Goal: Task Accomplishment & Management: Manage account settings

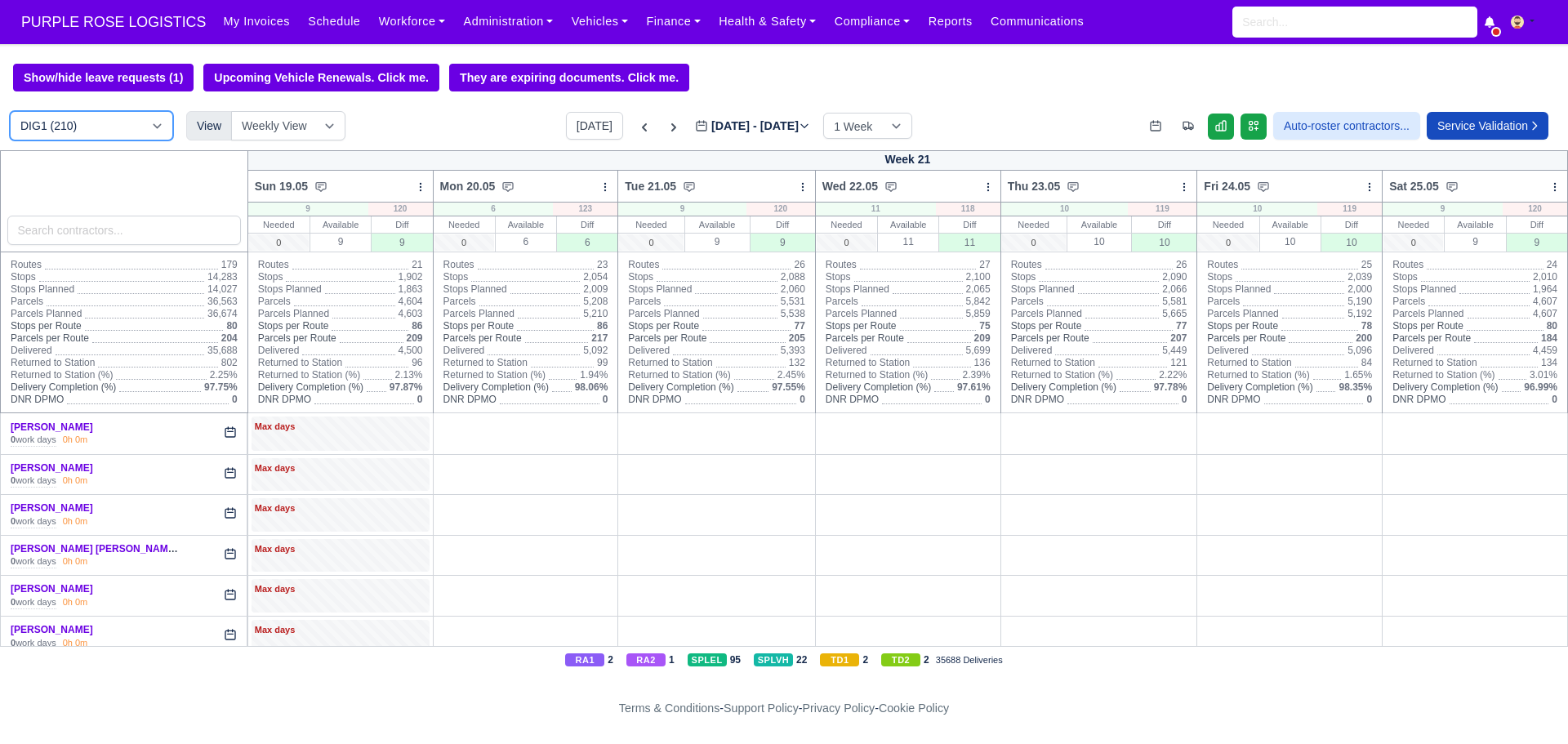
click at [121, 139] on select "DIG1 (210) DAK1 (1) GIMD (68)" at bounding box center [91, 126] width 163 height 30
select select "5"
click at [10, 113] on select "DIG1 (210) DAK1 (1) GIMD (68)" at bounding box center [91, 126] width 163 height 30
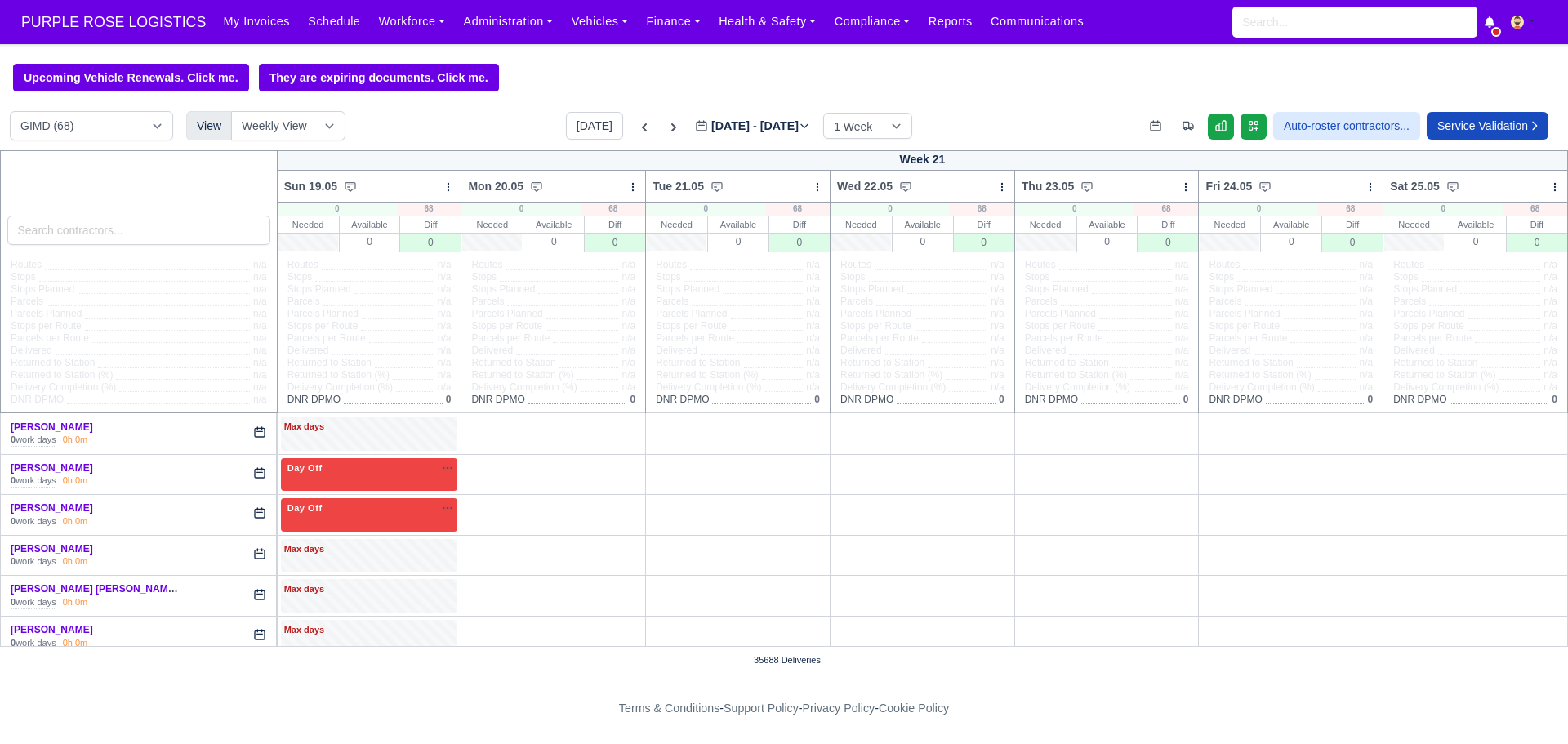
click at [761, 125] on label "[DATE] - [DATE] [DATE]" at bounding box center [752, 126] width 115 height 19
click at [761, 125] on input "[DATE]" at bounding box center [787, 134] width 185 height 34
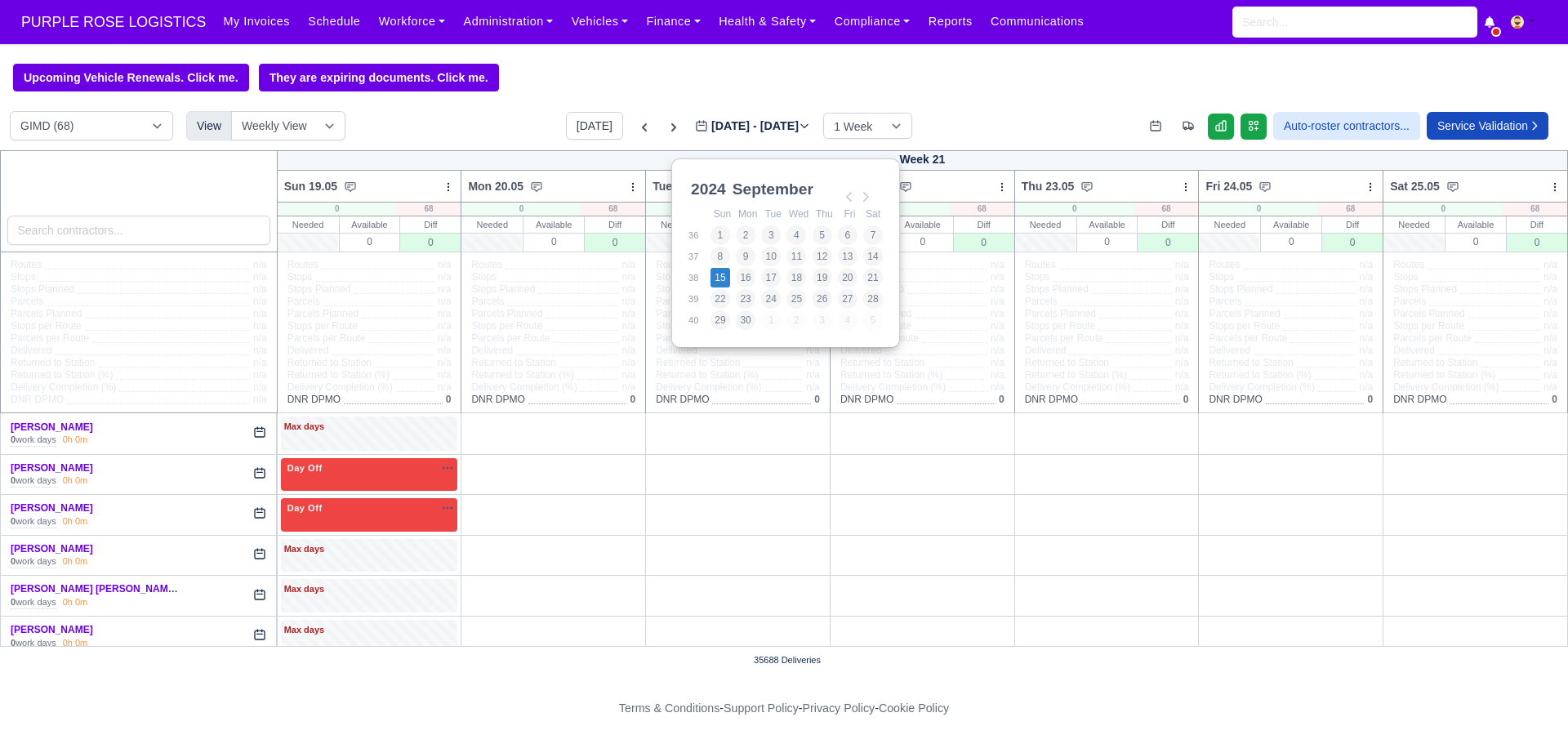
type input "[DATE]"
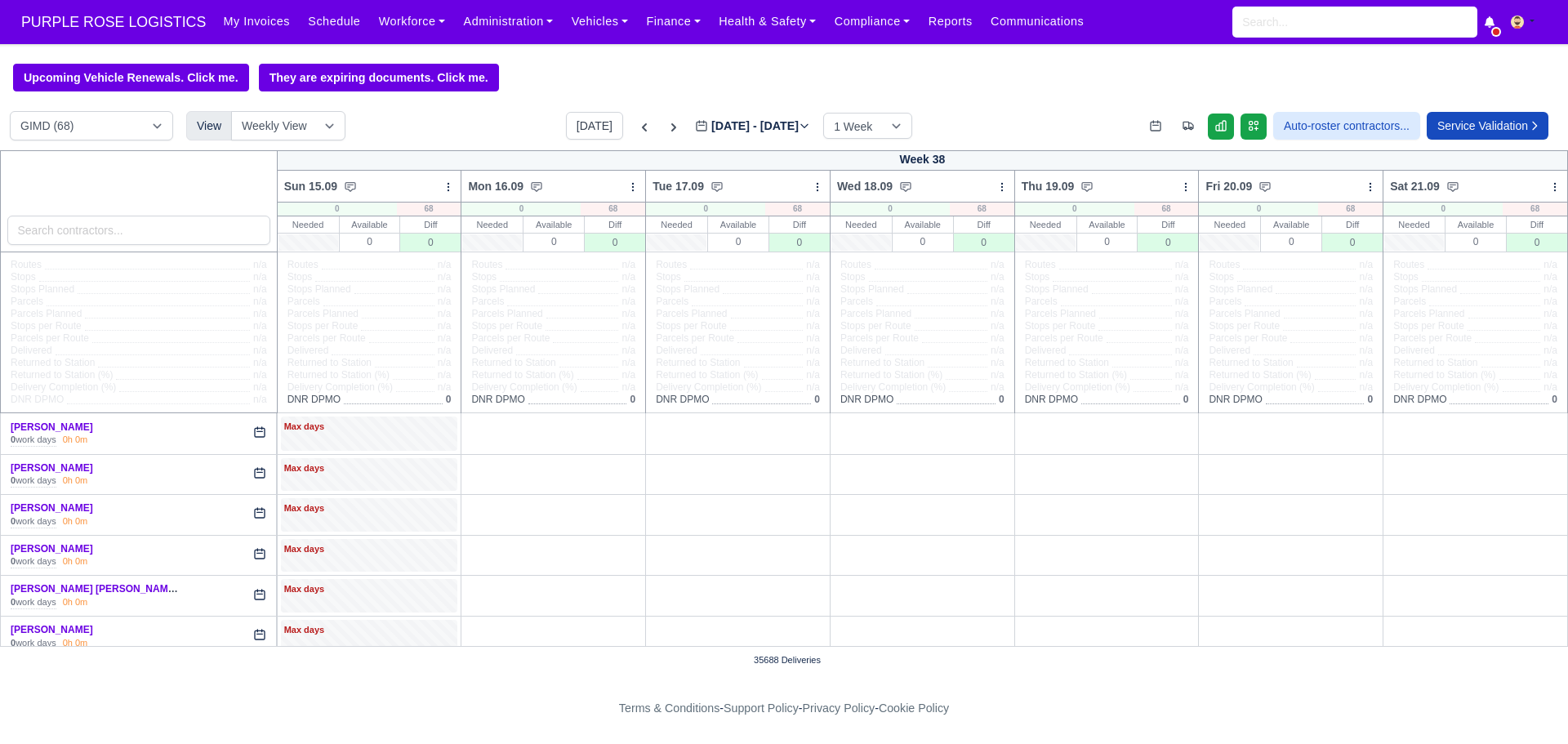
click at [743, 135] on label "[DATE] - [DATE] [DATE]" at bounding box center [752, 126] width 115 height 19
click at [743, 135] on input "[DATE]" at bounding box center [787, 134] width 185 height 34
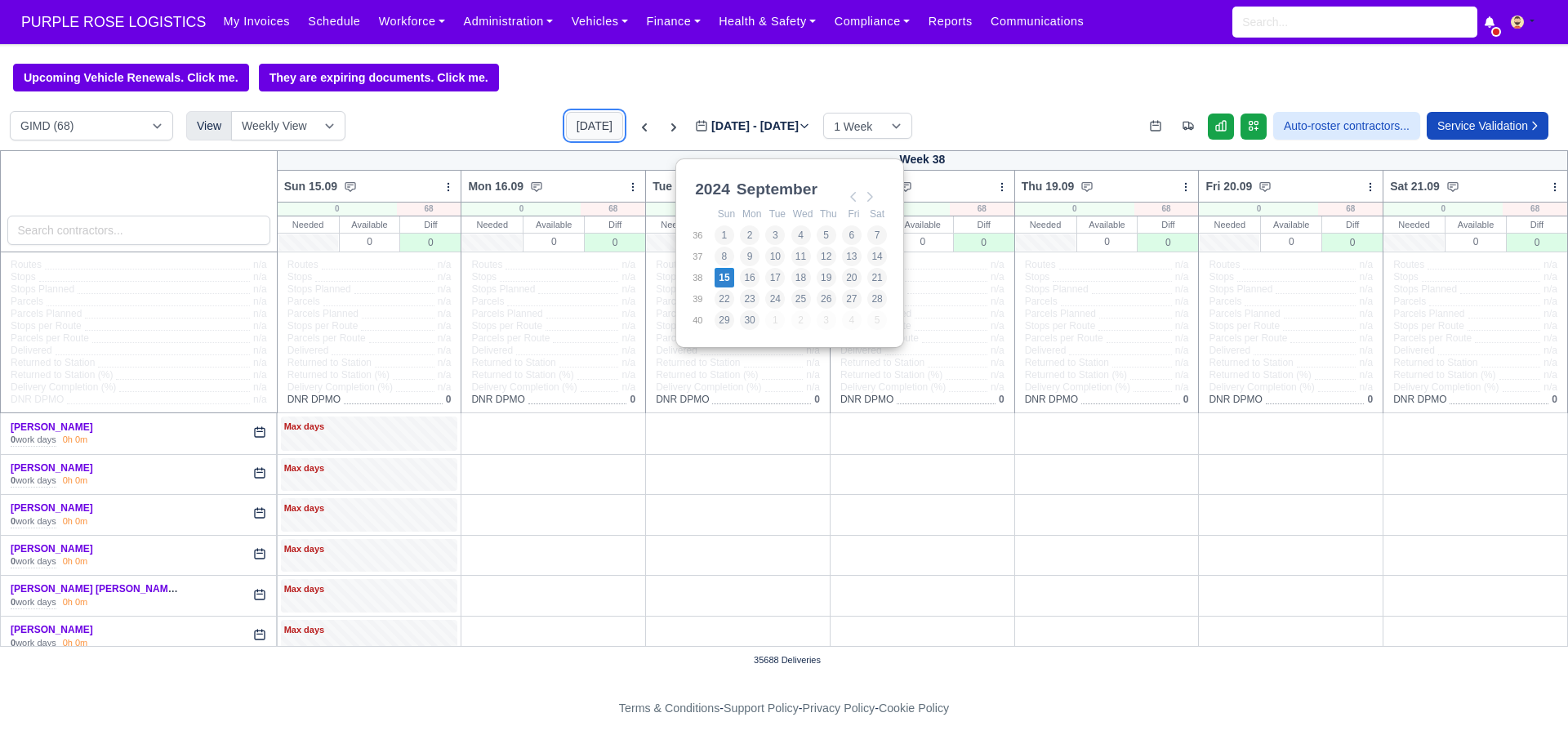
click at [569, 129] on button "[DATE]" at bounding box center [595, 126] width 57 height 28
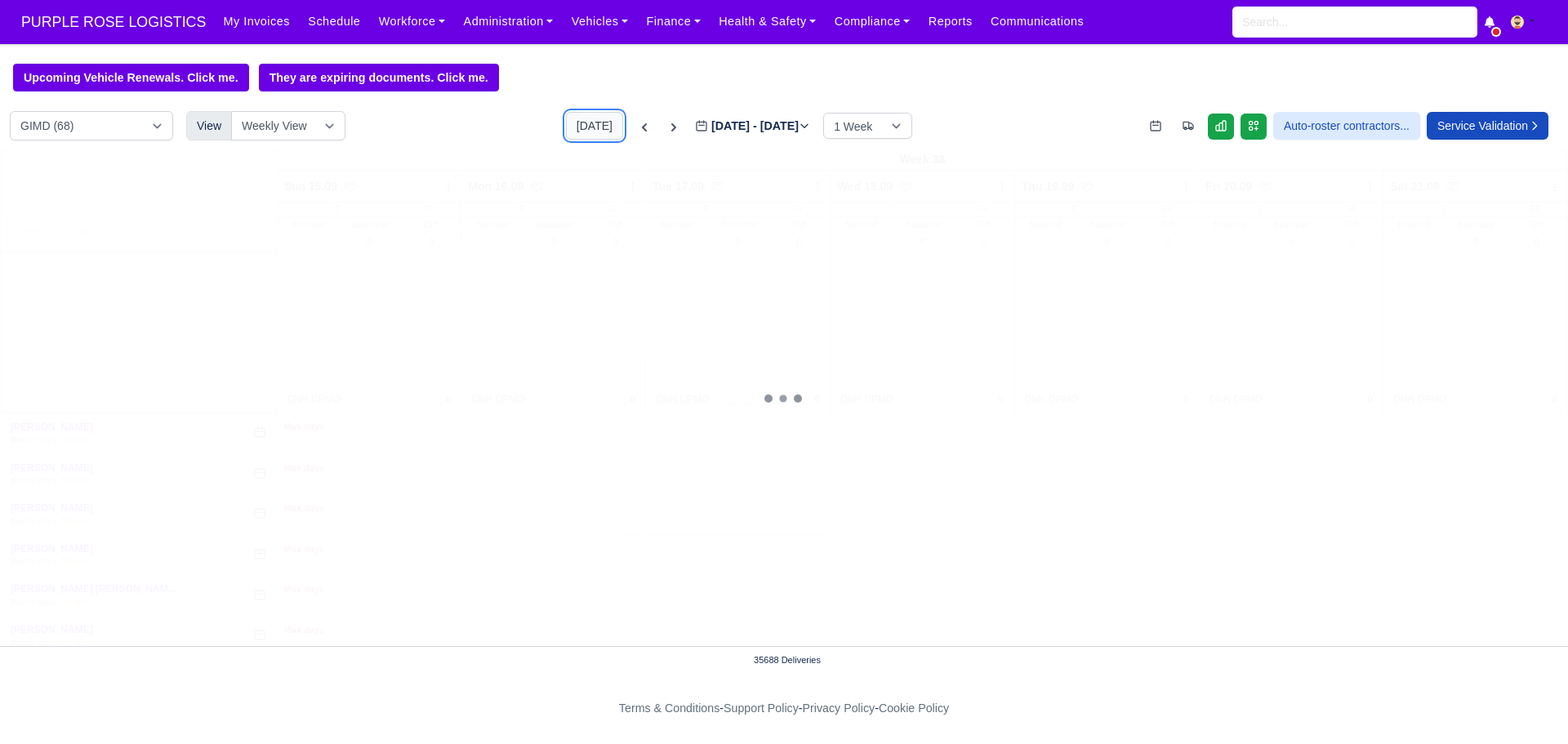
type input "[DATE]"
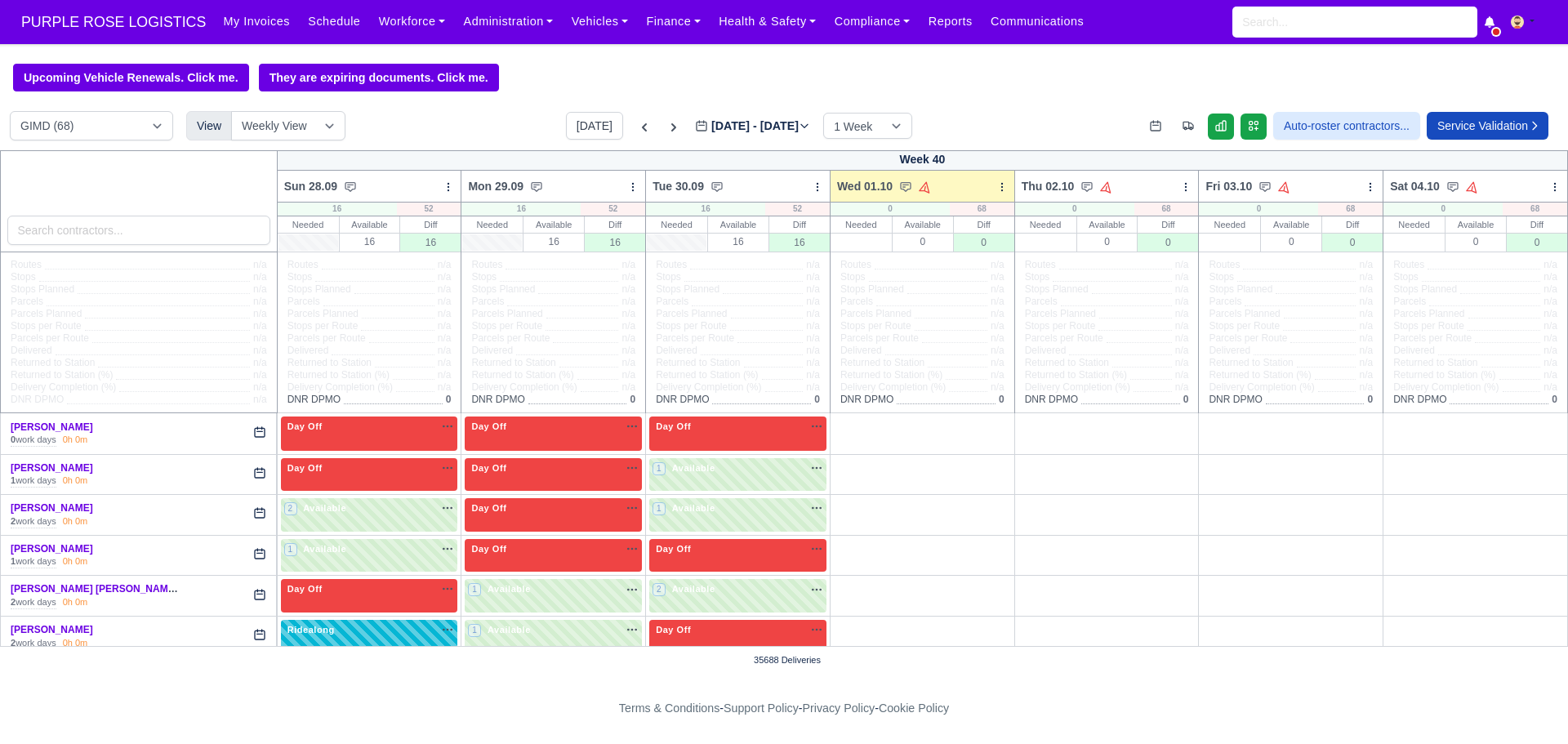
click at [731, 127] on label "[DATE] - [DATE] [DATE]" at bounding box center [752, 126] width 115 height 19
click at [731, 127] on input "[DATE]" at bounding box center [787, 134] width 185 height 34
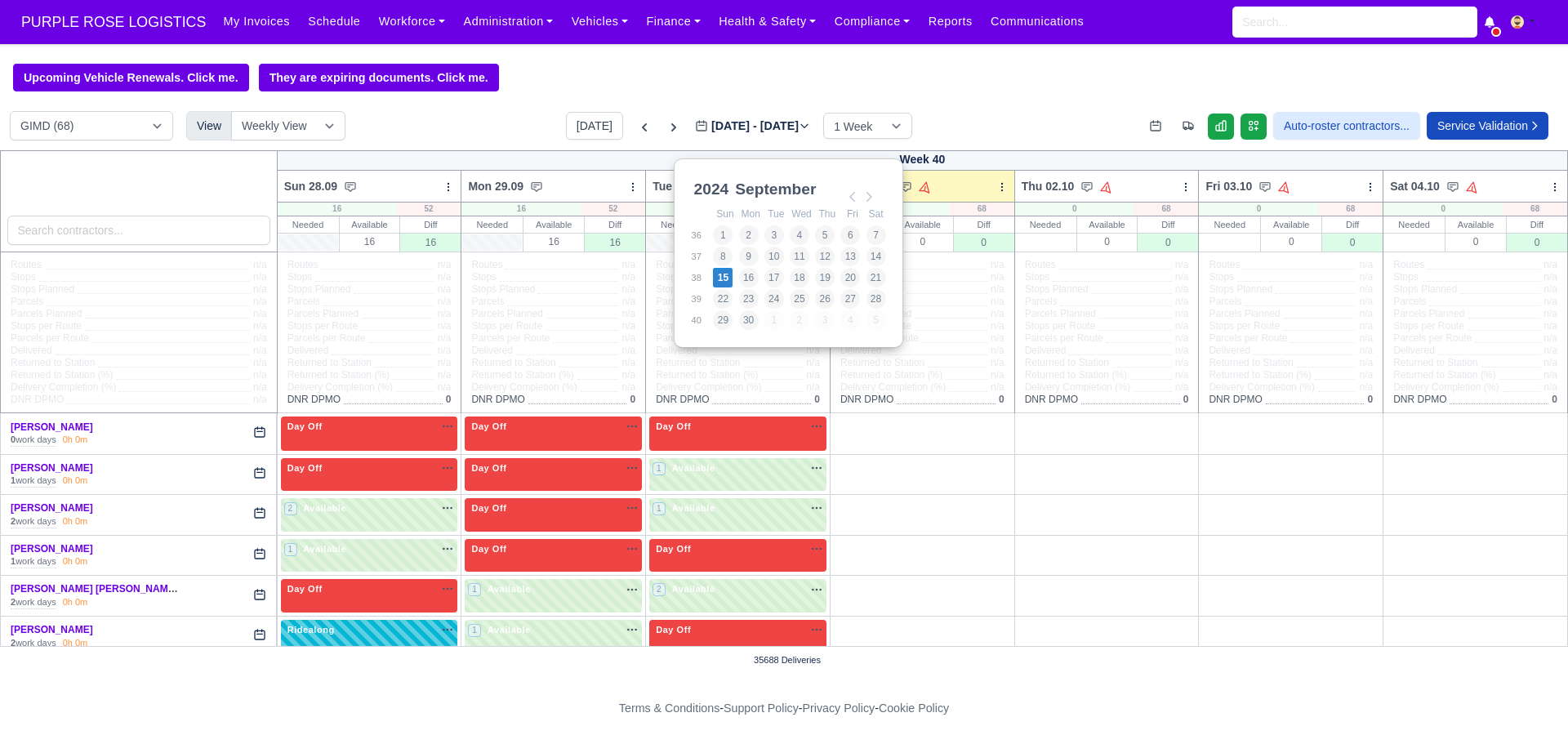
click at [519, 139] on div "DIG1 (210) DAK1 (1) GIMD (68) View Weekly View Wave times Daily Roster [DATE] […" at bounding box center [784, 130] width 1568 height 39
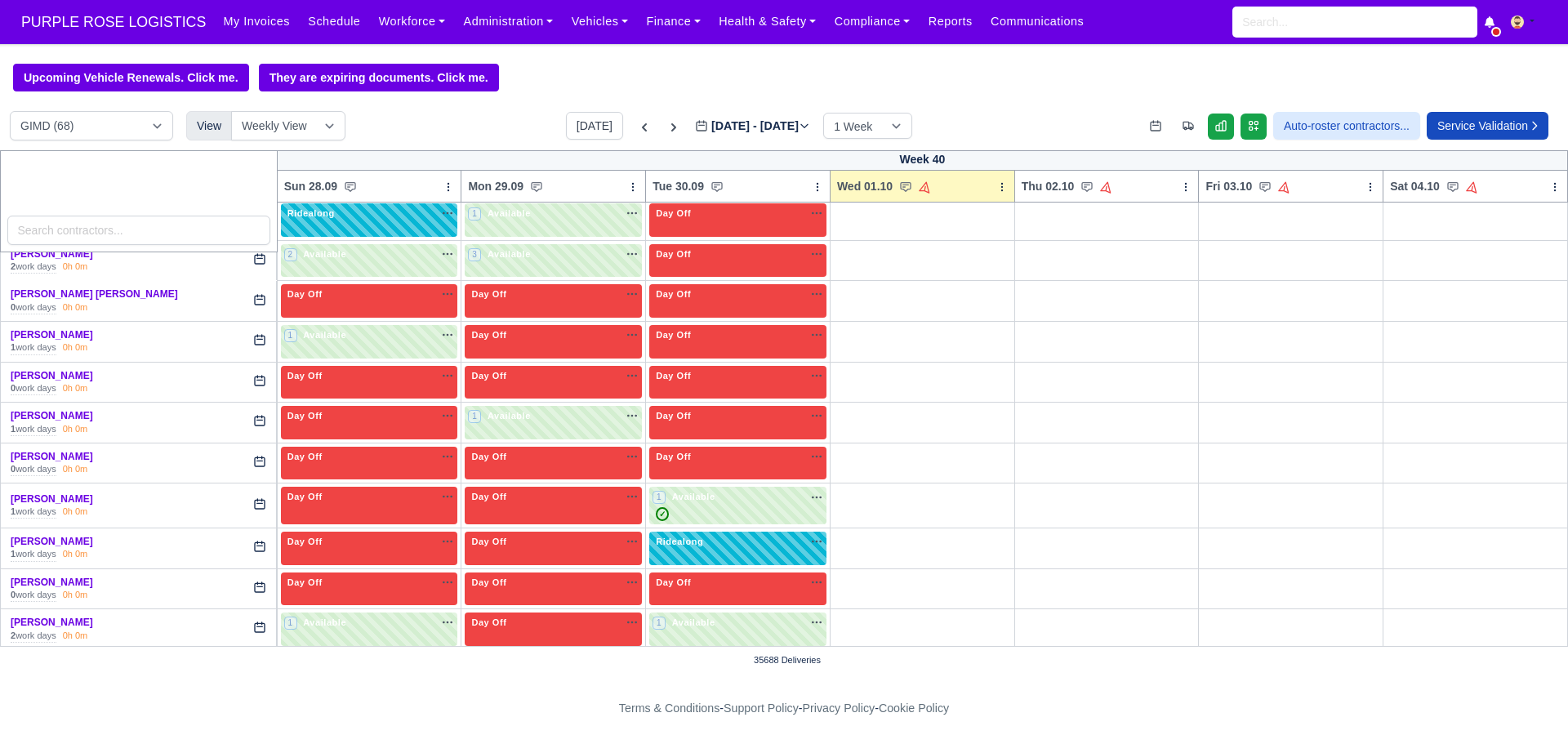
scroll to position [417, 0]
click at [137, 131] on select "DIG1 (210) DAK1 (1) GIMD (68)" at bounding box center [91, 126] width 163 height 30
click at [427, 125] on div "DIG1 (210) DAK1 (1) GIMD (68) View Weekly View Wave times Daily Roster [DATE] […" at bounding box center [784, 130] width 1568 height 39
click at [636, 126] on icon at bounding box center [644, 127] width 16 height 16
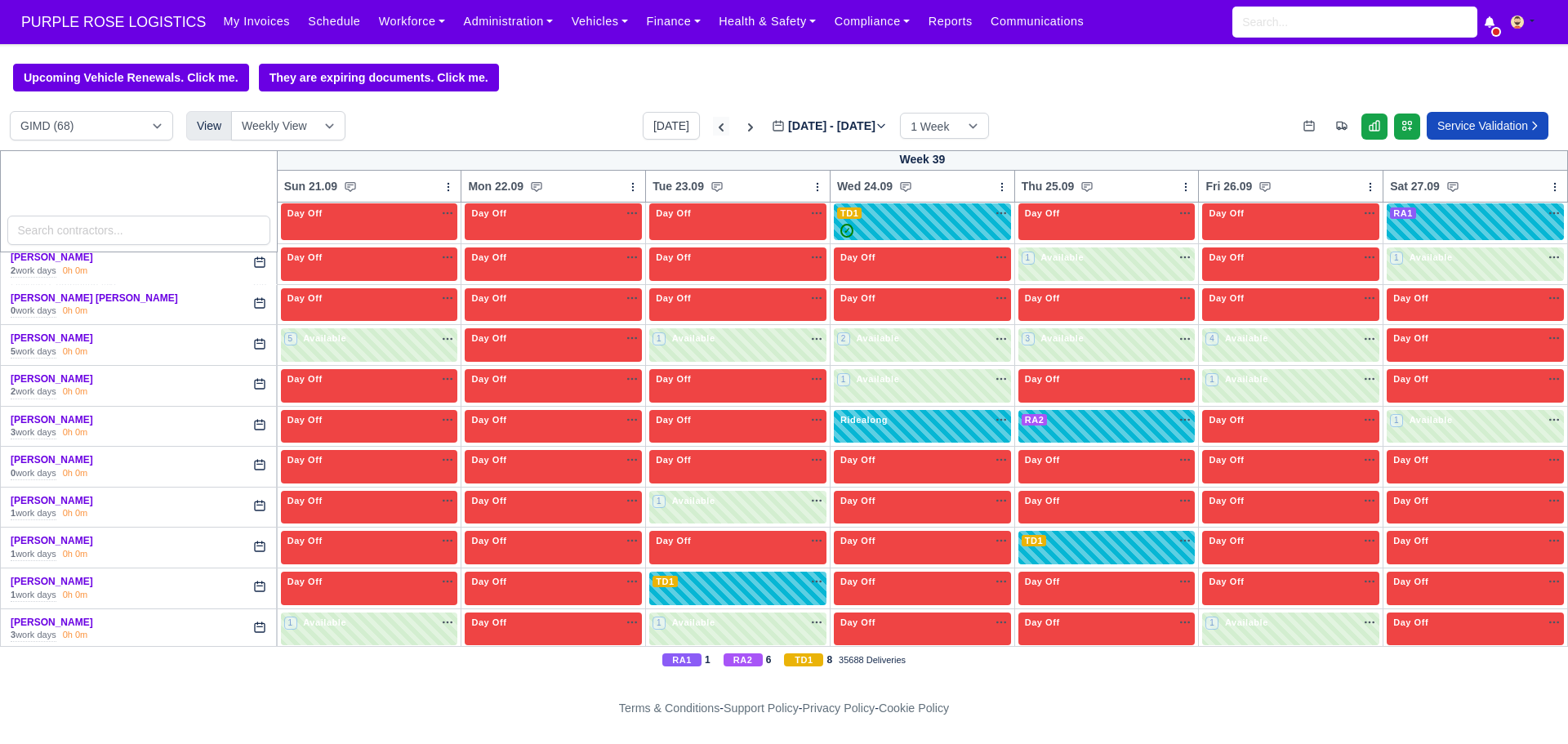
type input "[DATE]"
click at [713, 135] on icon at bounding box center [721, 127] width 16 height 16
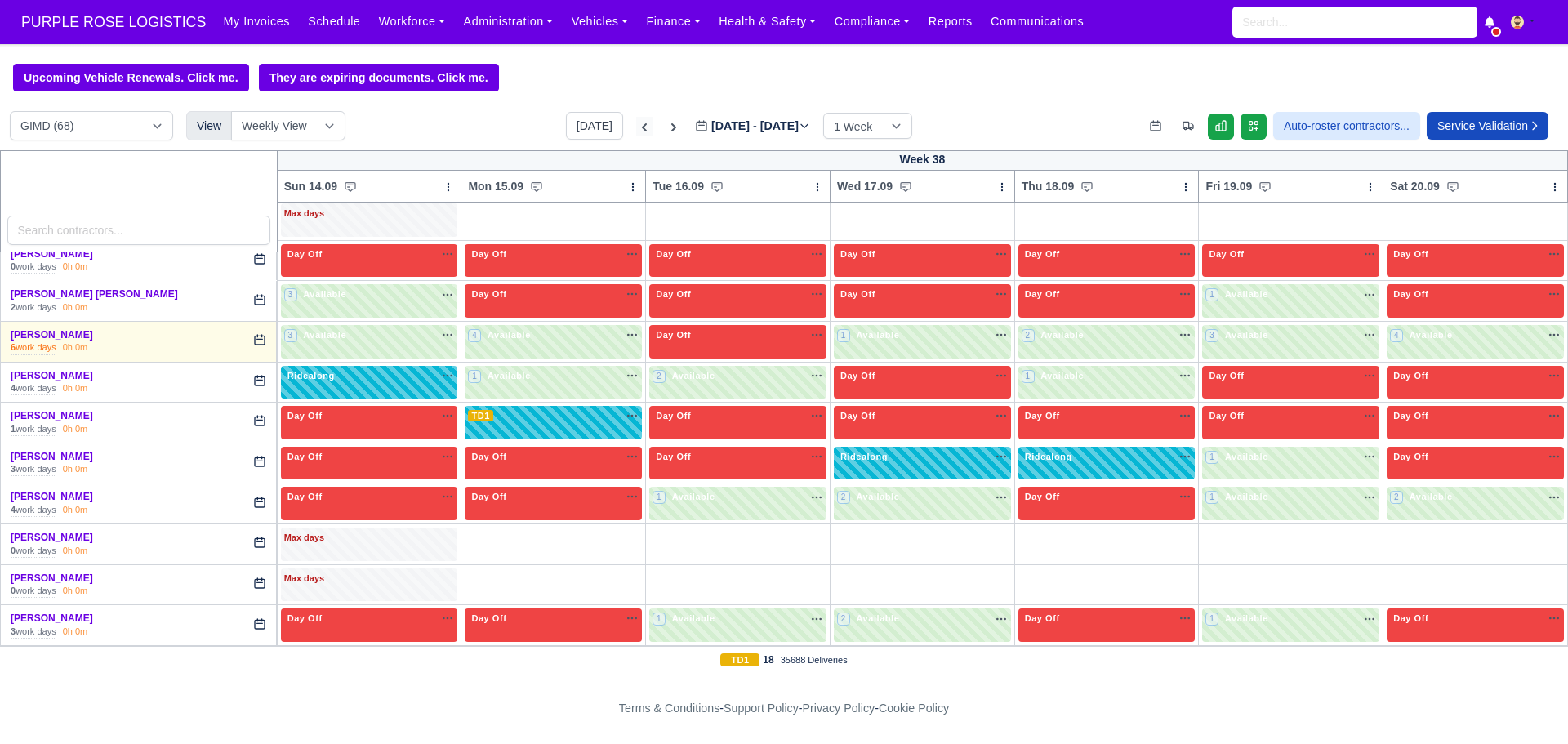
type input "[DATE]"
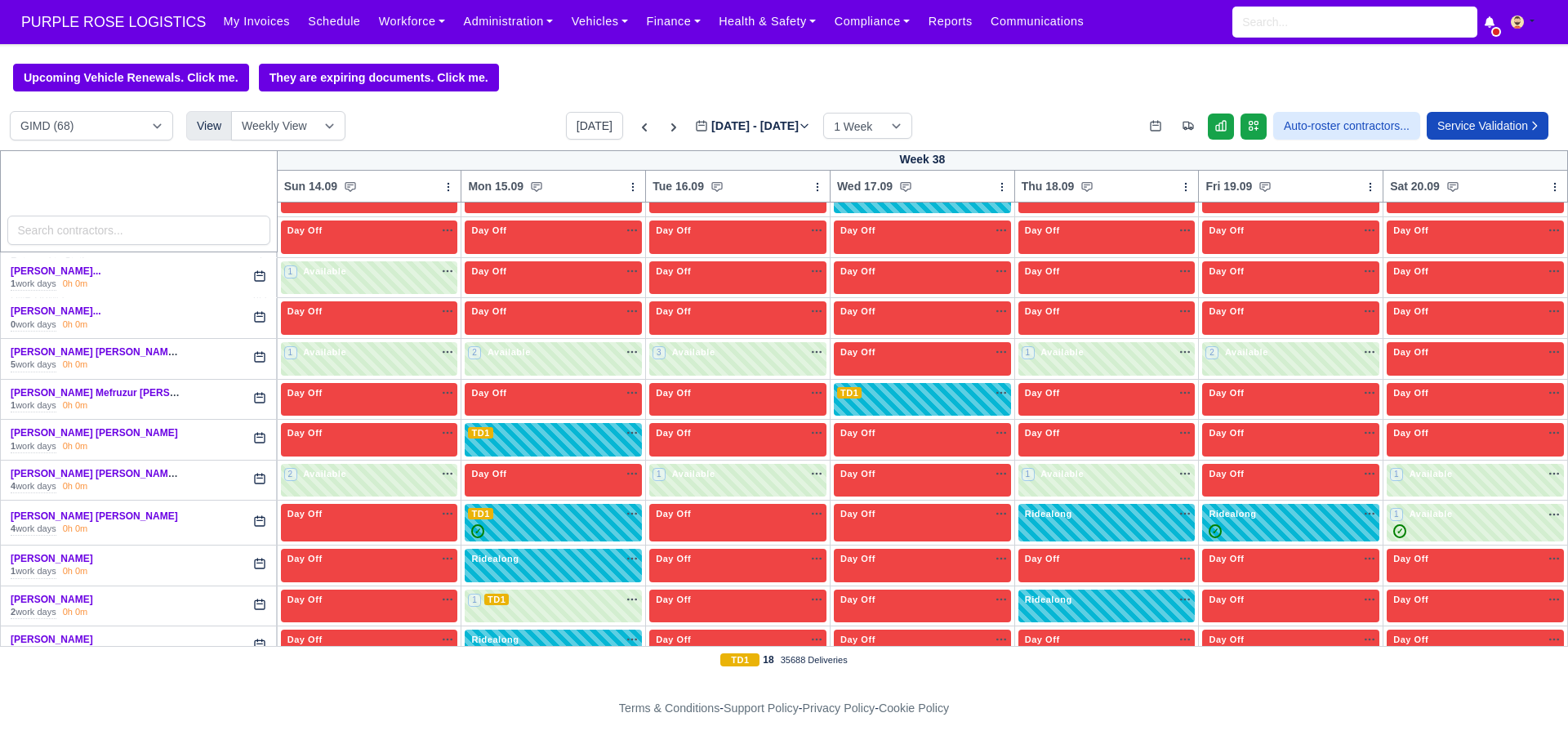
scroll to position [1697, 0]
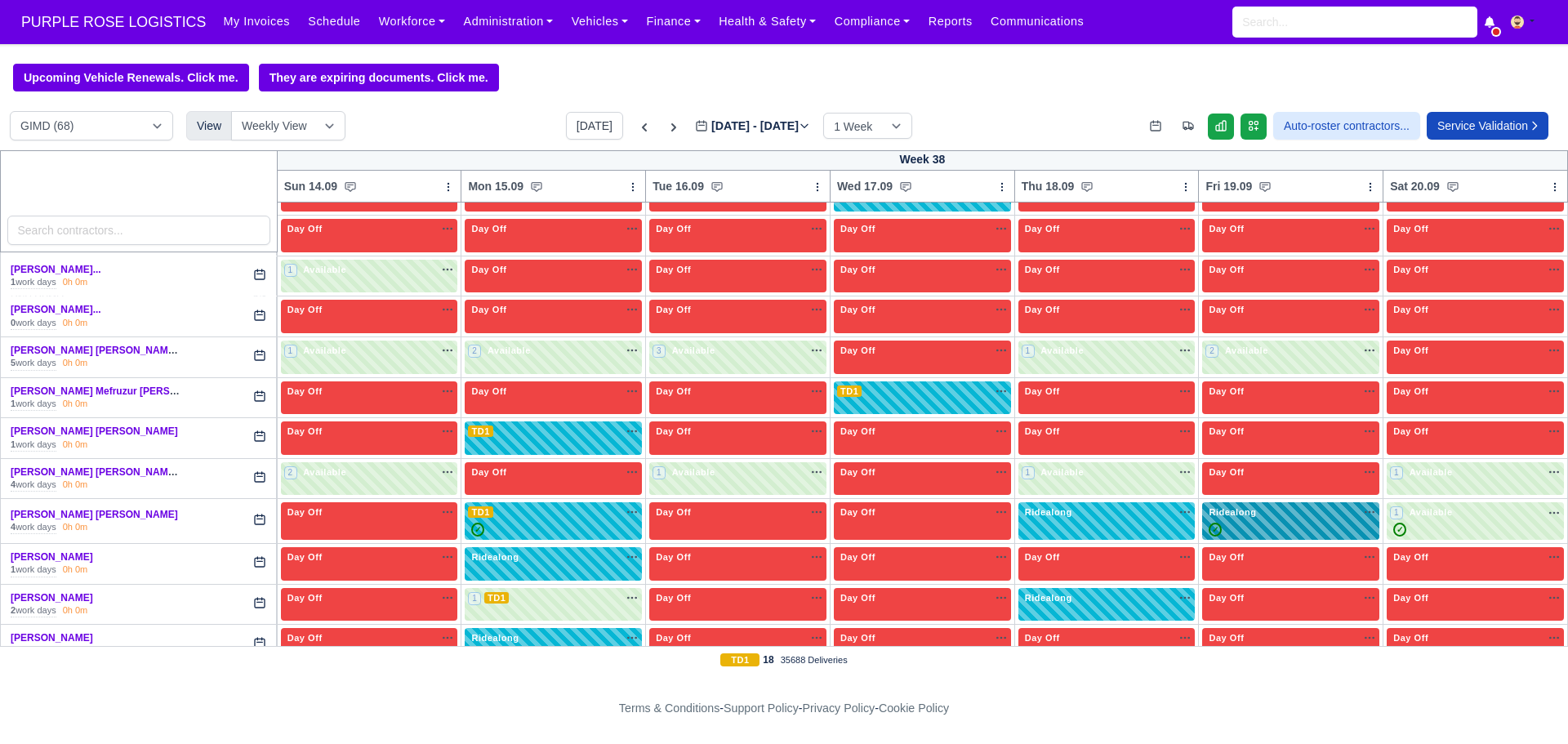
click at [1225, 530] on div "✓" at bounding box center [1291, 529] width 171 height 14
select select "Ridealong"
select select "5"
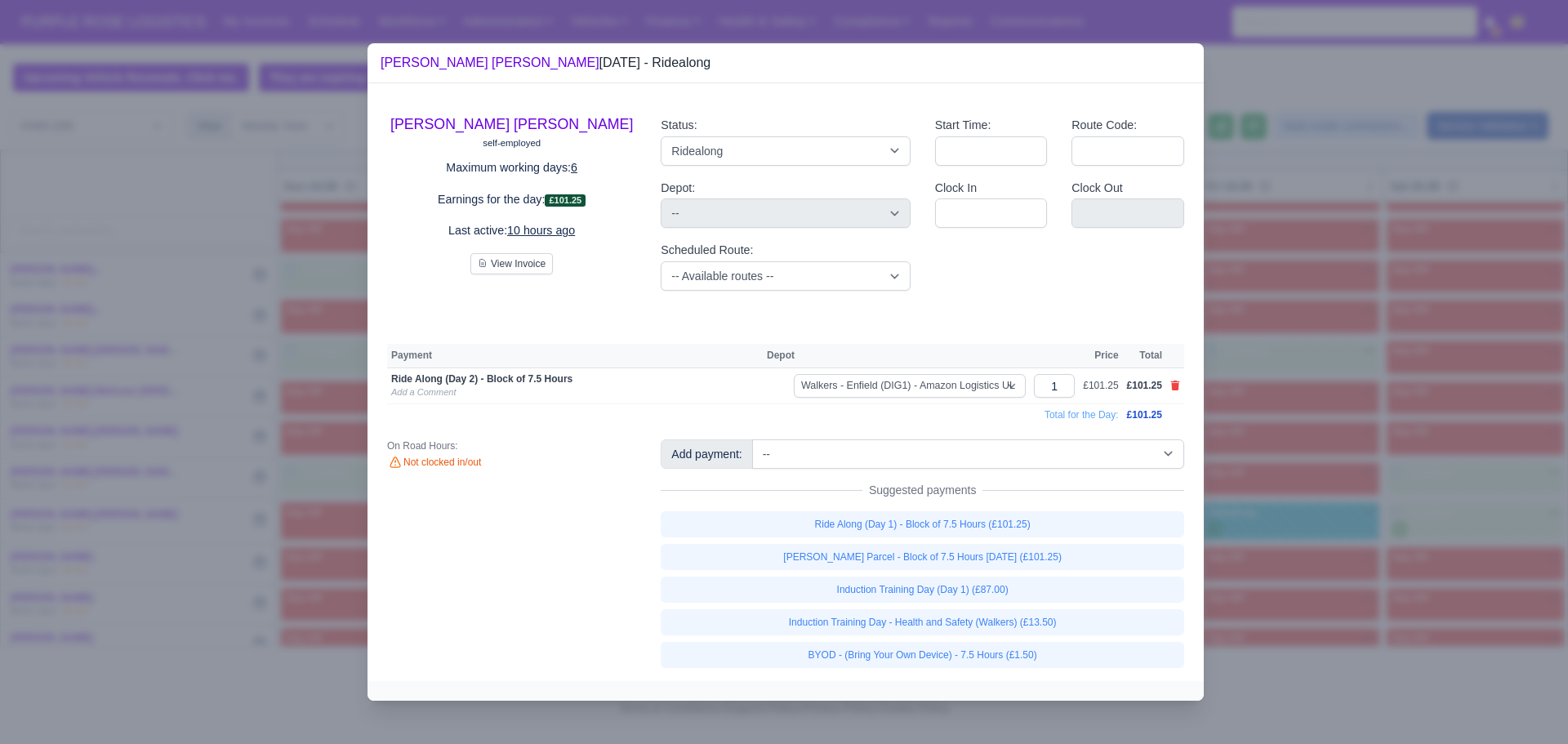
click at [1360, 210] on div at bounding box center [784, 372] width 1568 height 744
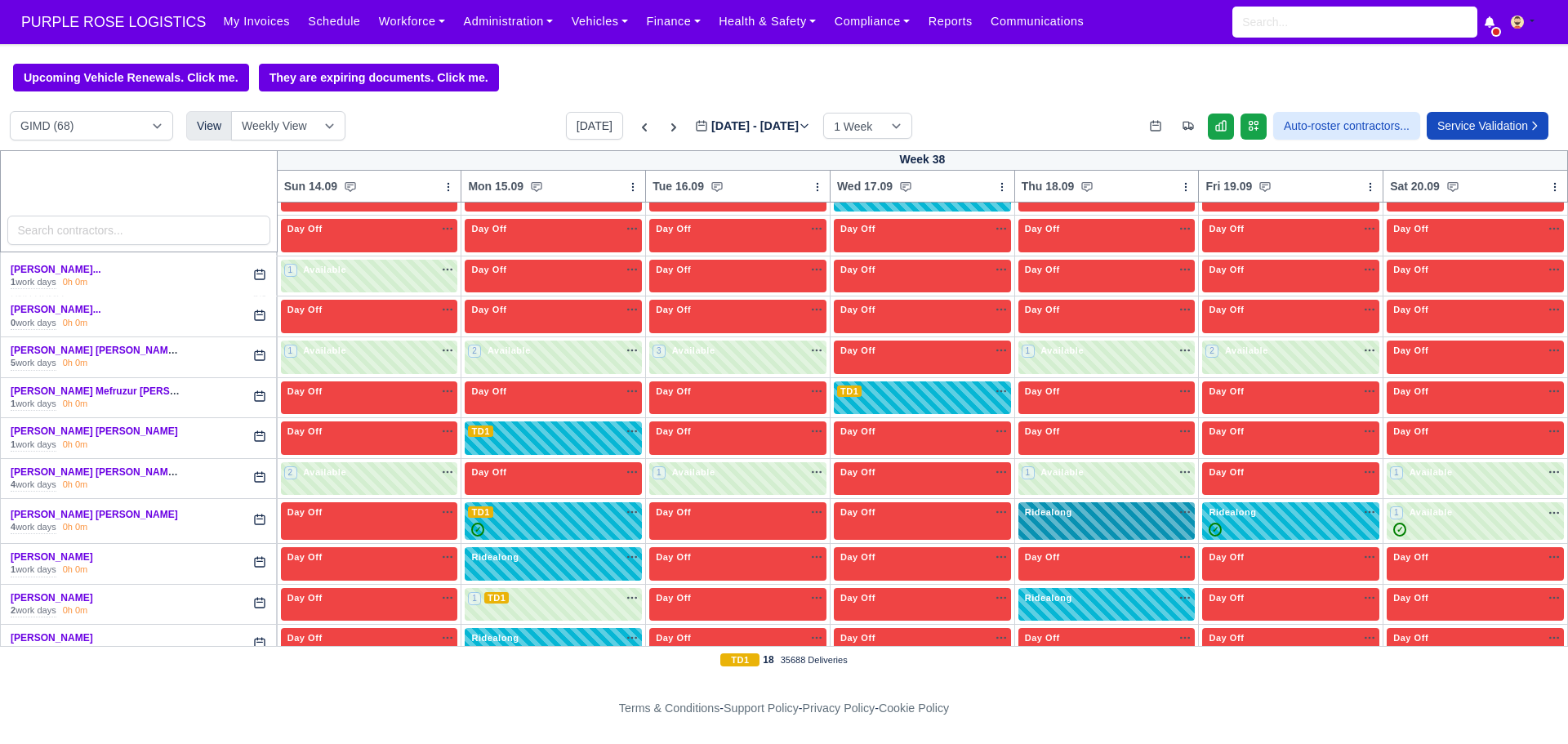
click at [1122, 527] on div "Ridealong na" at bounding box center [1107, 521] width 177 height 38
select select "Ridealong"
select select "5"
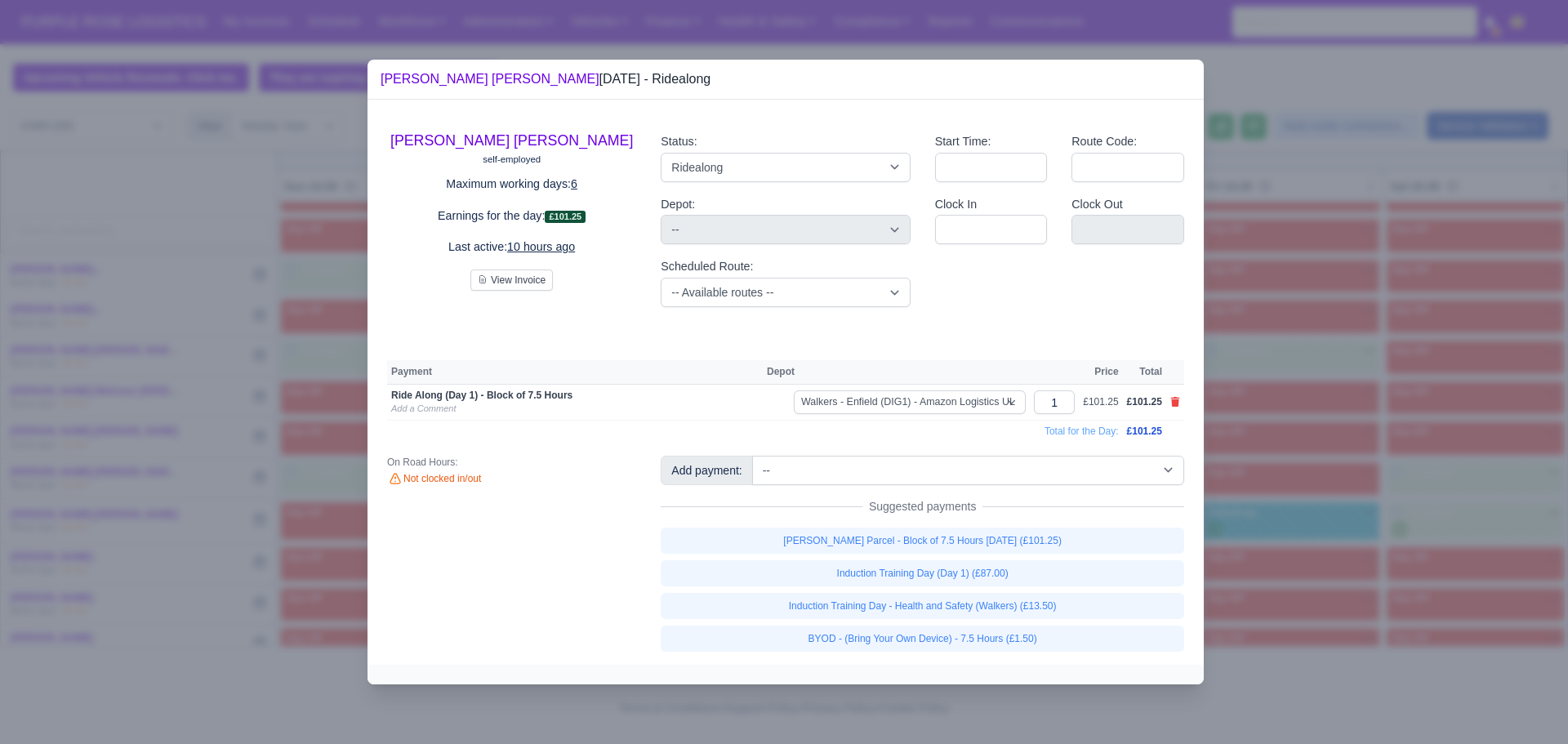
click at [1346, 204] on div at bounding box center [784, 372] width 1568 height 744
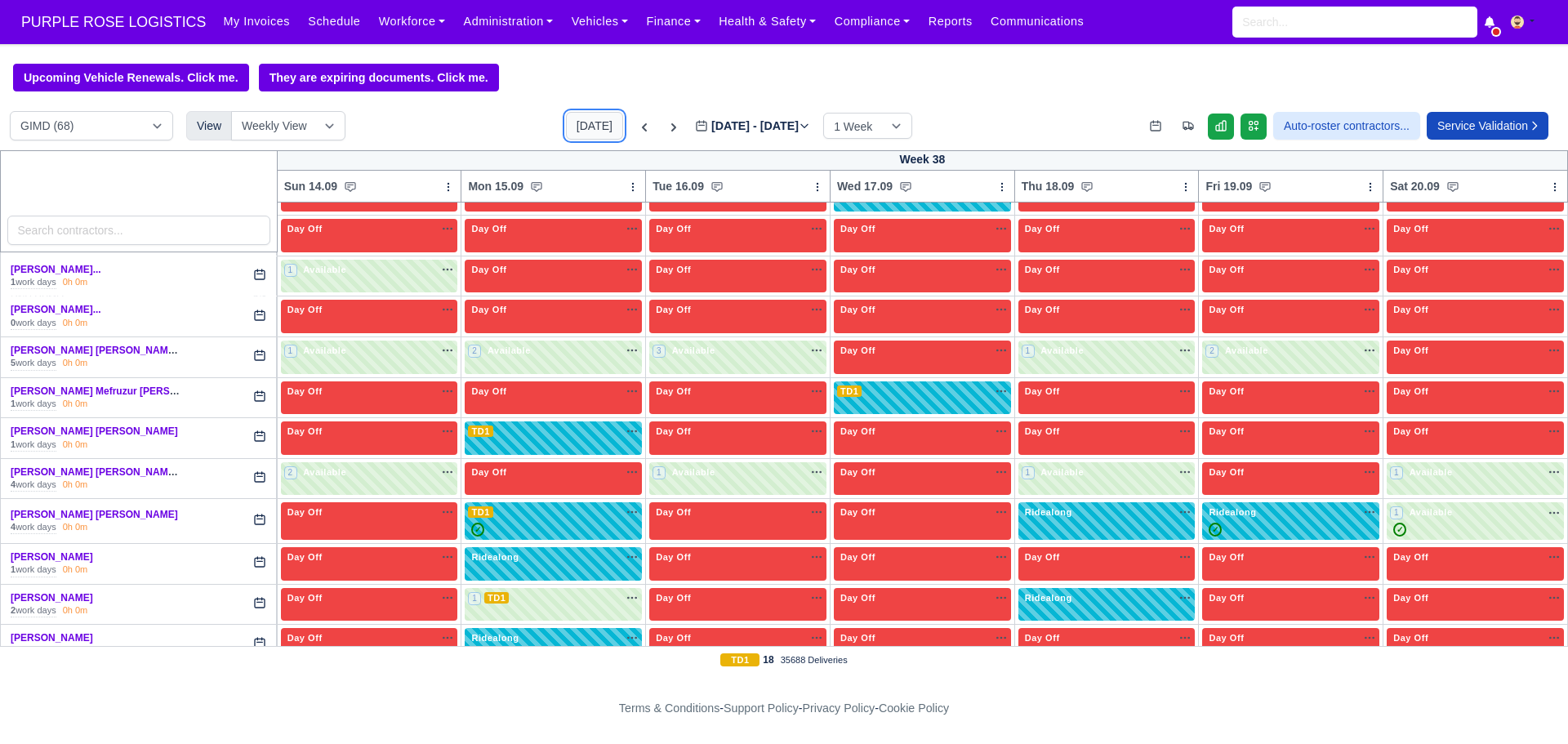
click at [568, 132] on button "[DATE]" at bounding box center [595, 126] width 57 height 28
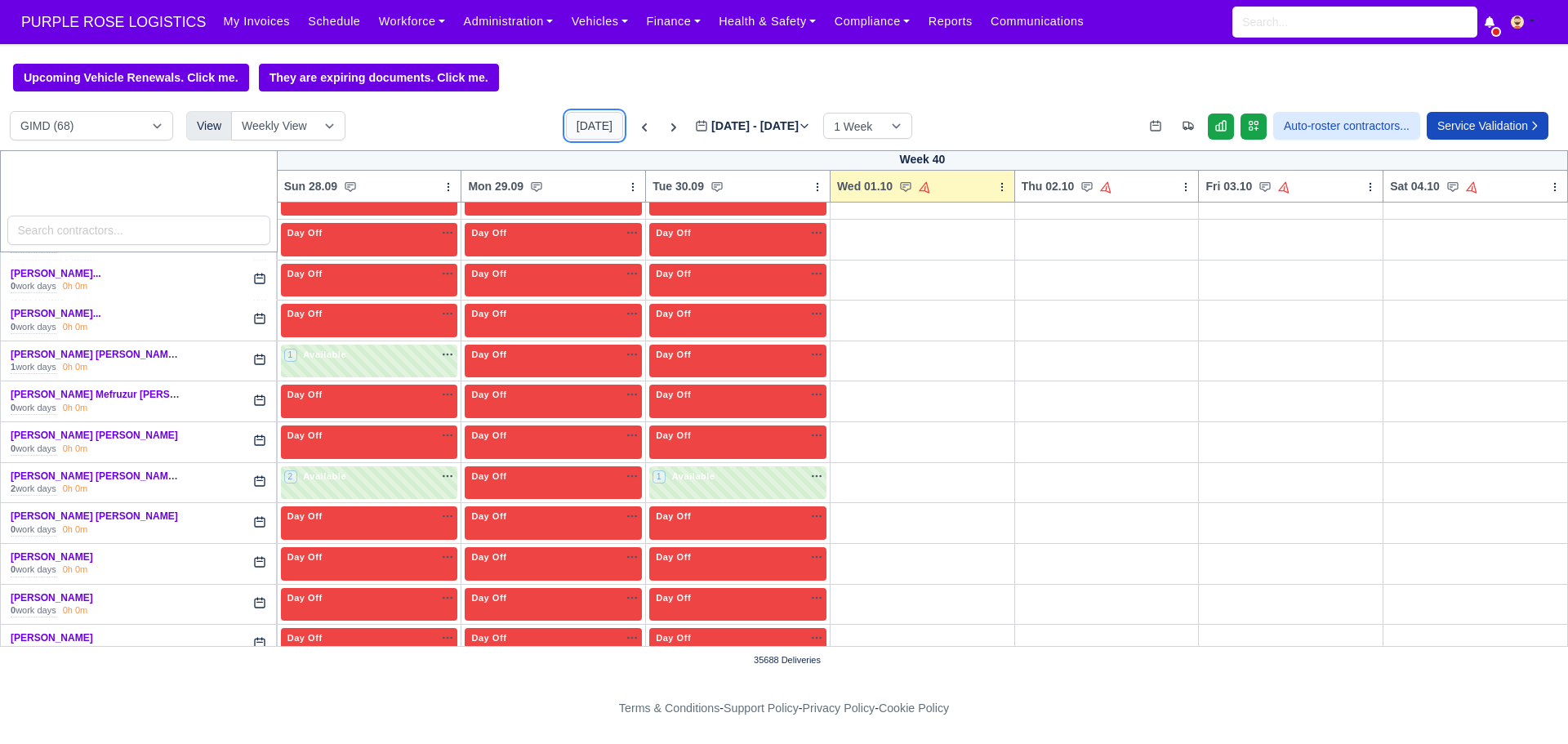
type input "[DATE]"
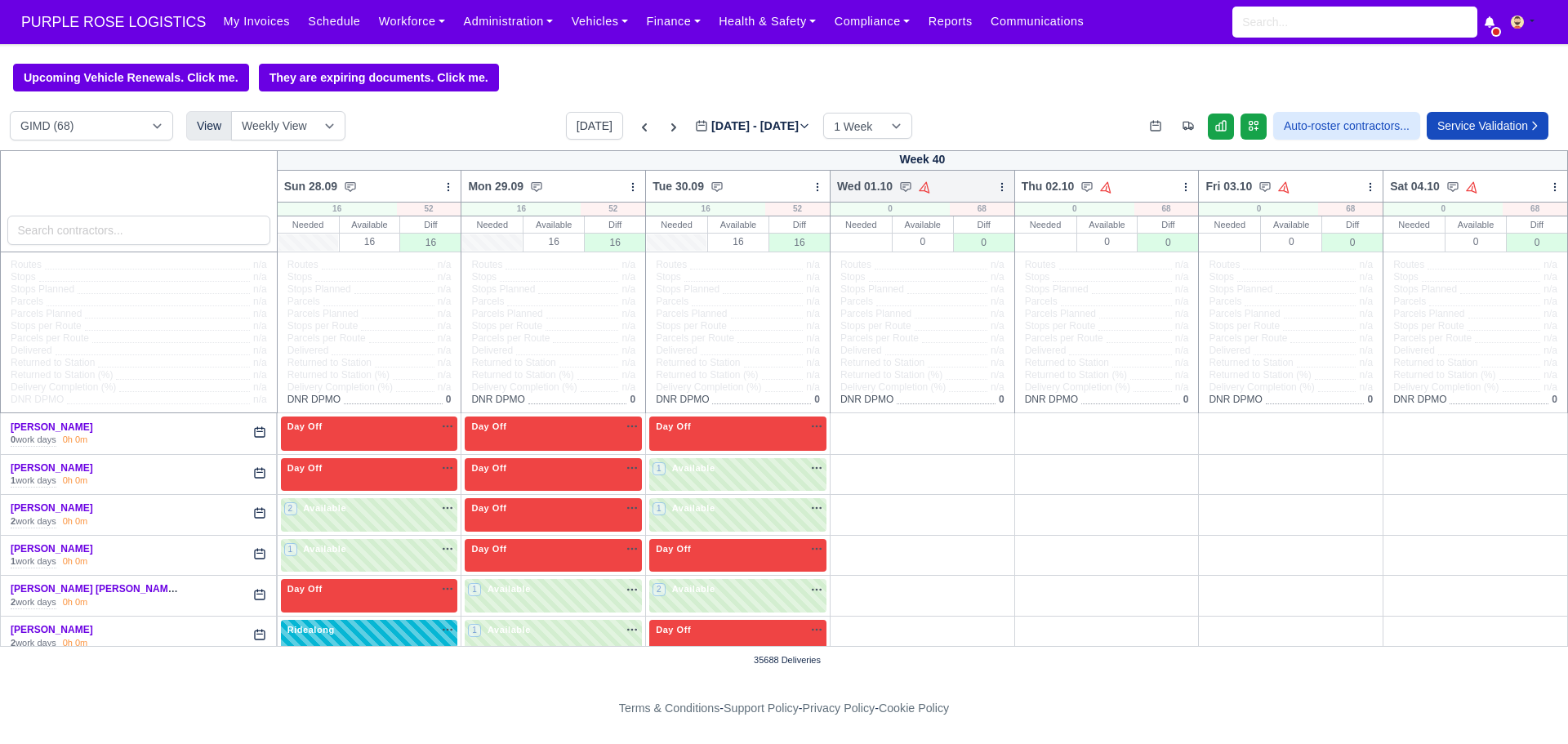
click at [996, 188] on icon at bounding box center [1002, 187] width 11 height 11
click at [928, 249] on link "Bulk Status Change" at bounding box center [916, 245] width 183 height 30
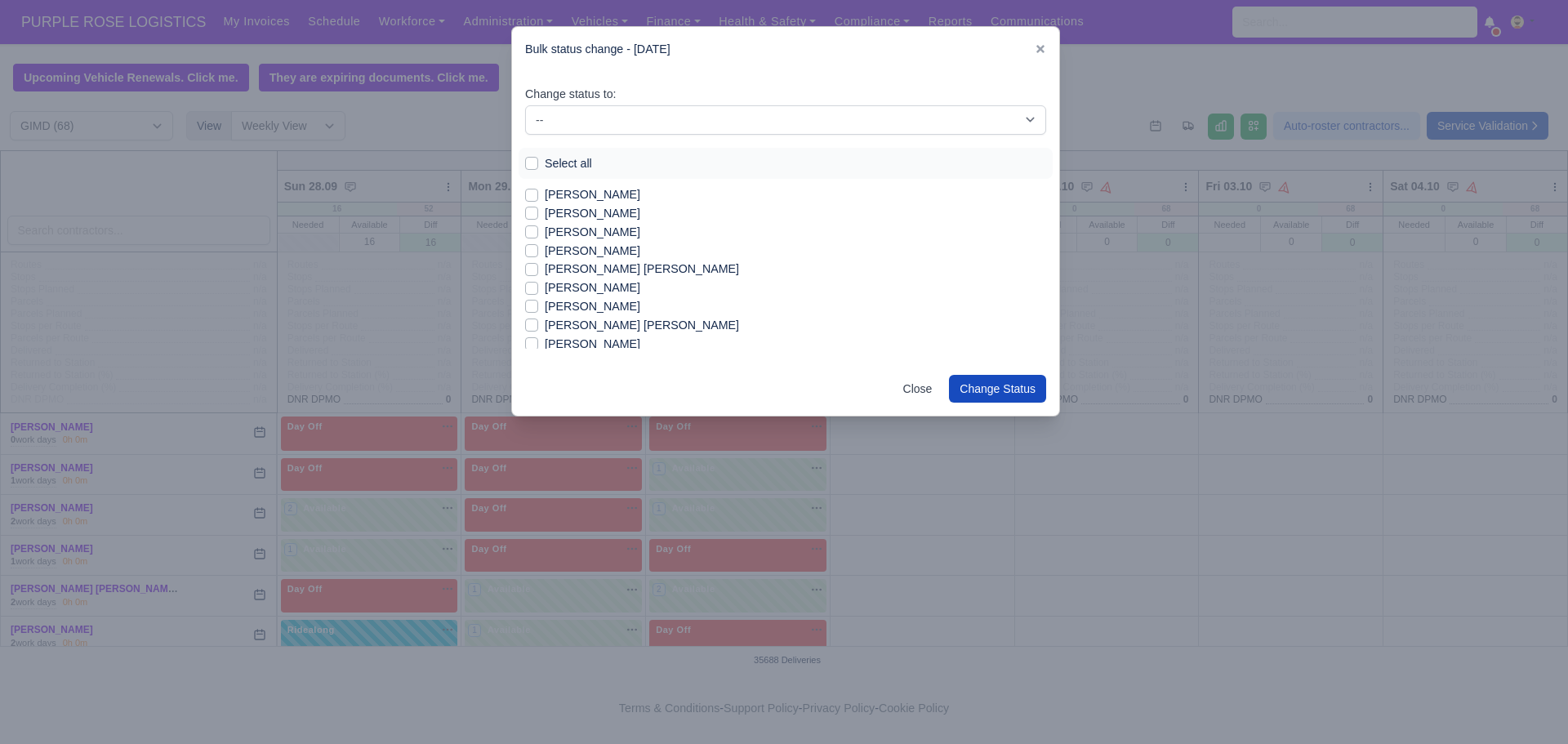
click at [545, 157] on label "Select all" at bounding box center [569, 163] width 48 height 19
click at [537, 157] on input "Select all" at bounding box center [532, 161] width 13 height 13
checkbox input "true"
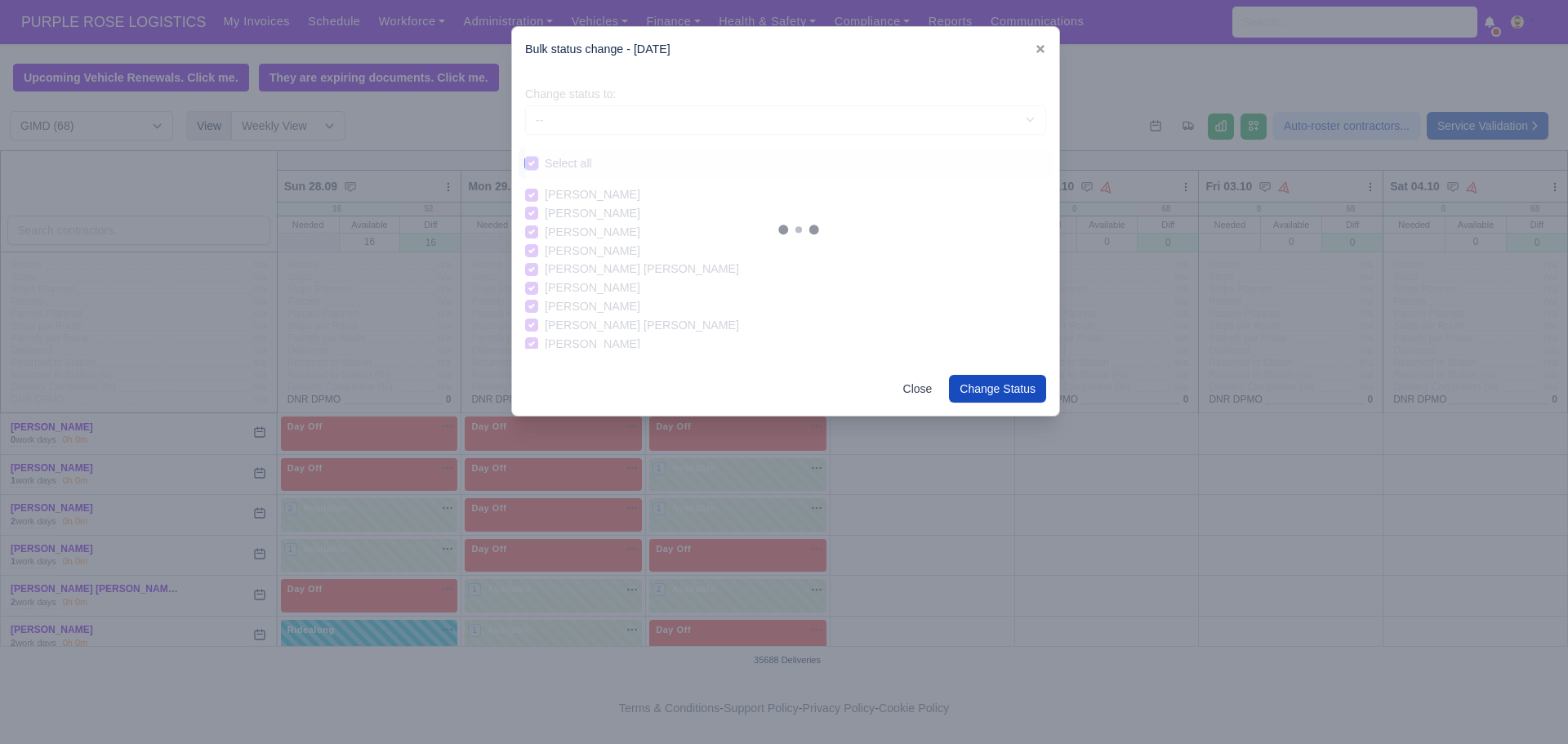
checkbox input "true"
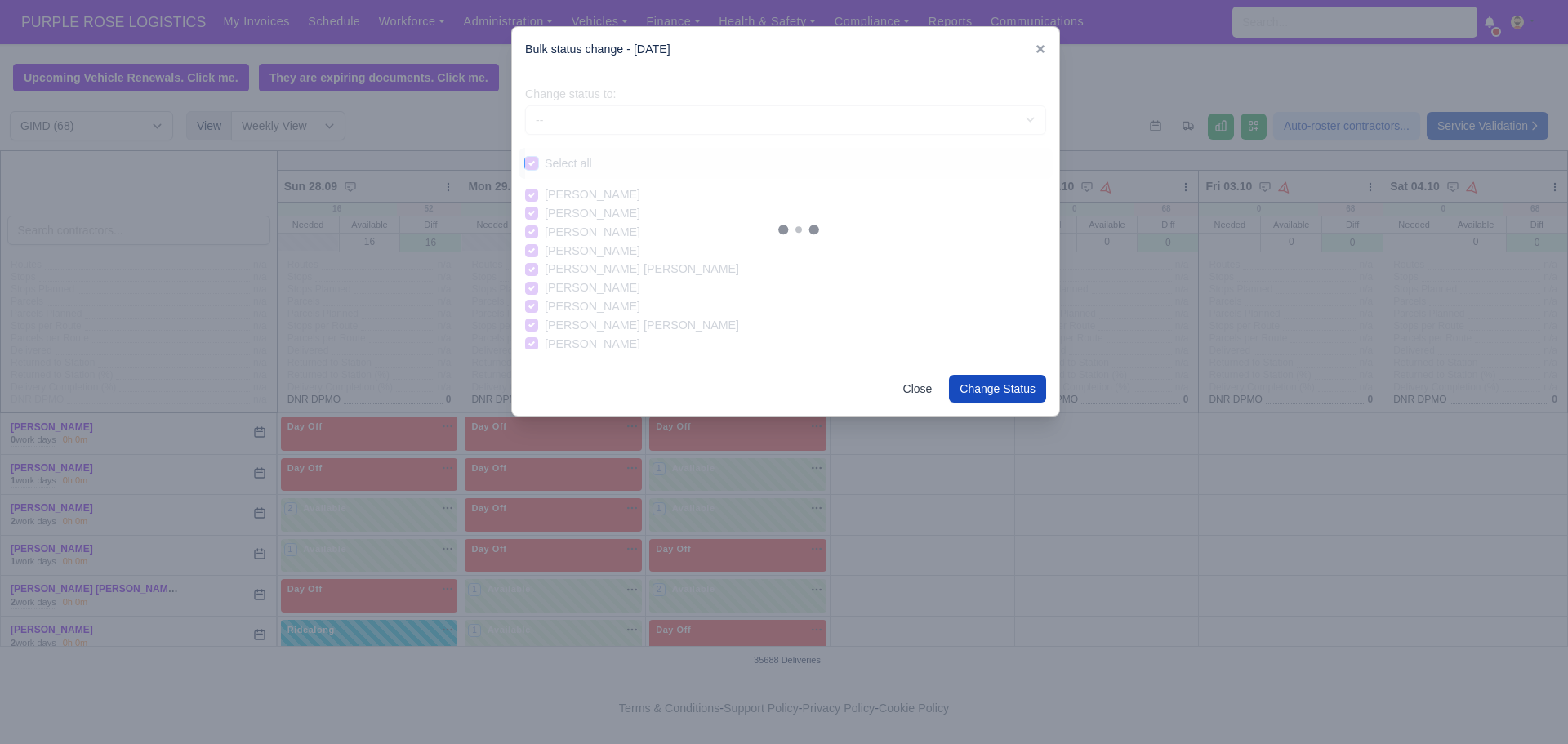
checkbox input "true"
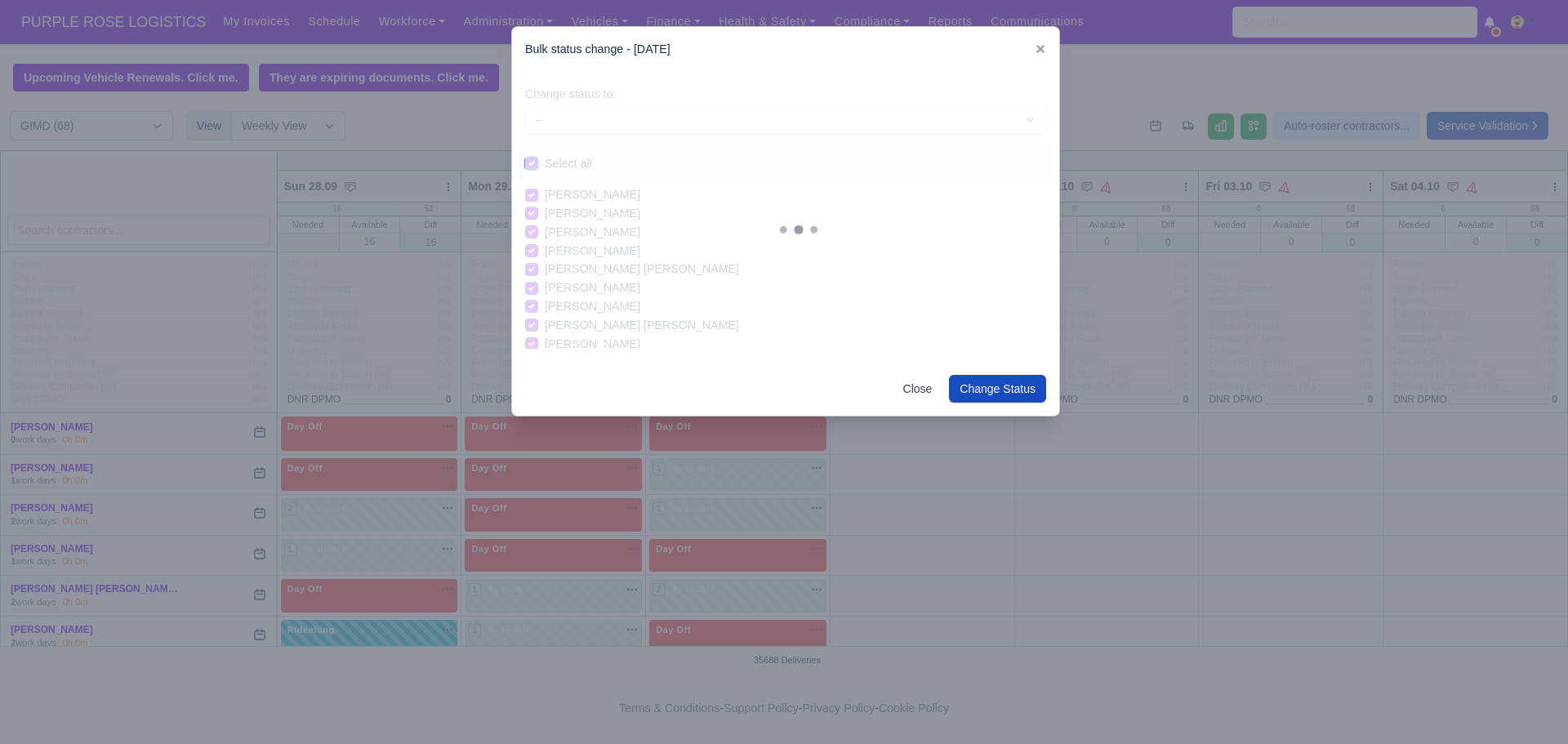
checkbox input "true"
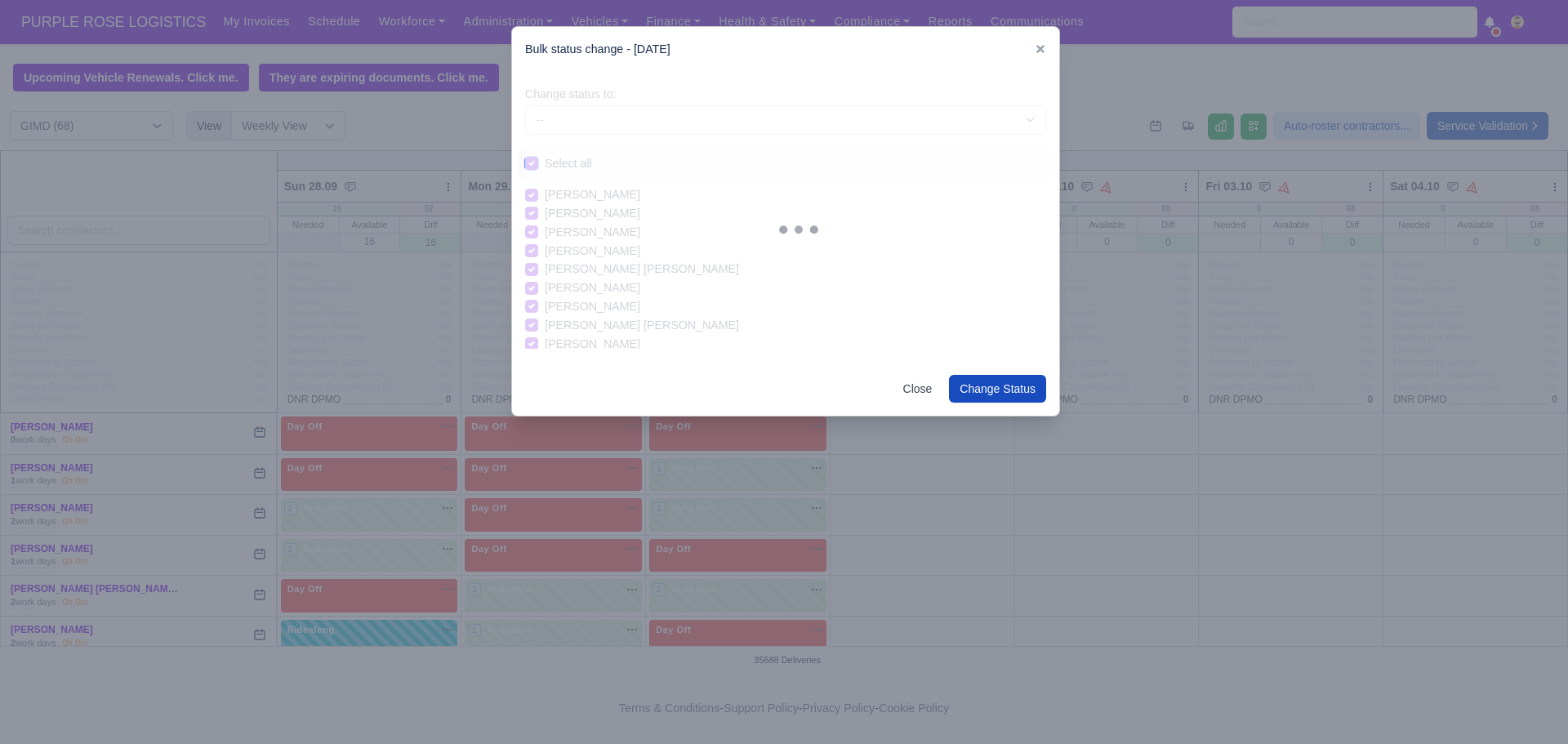
checkbox input "true"
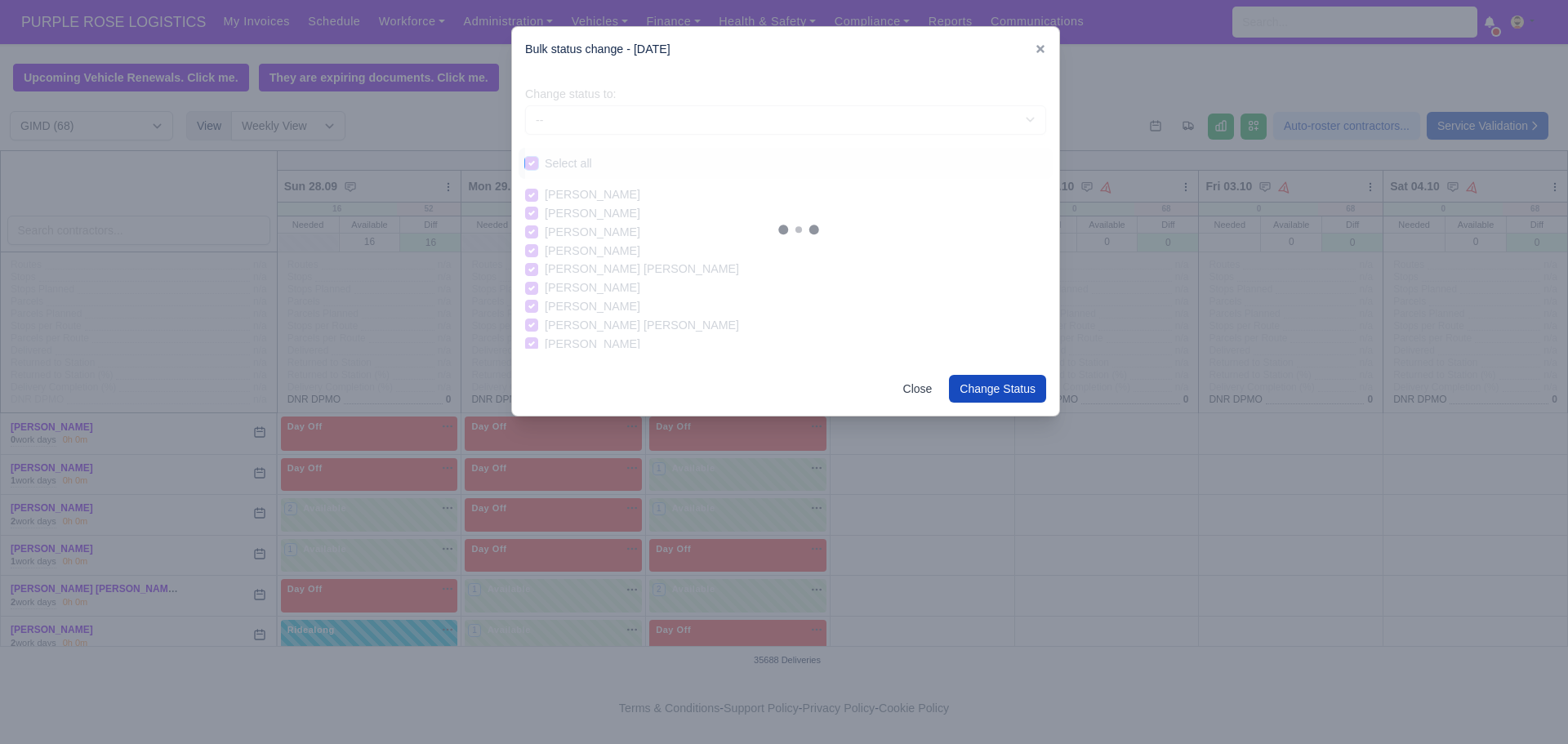
checkbox input "true"
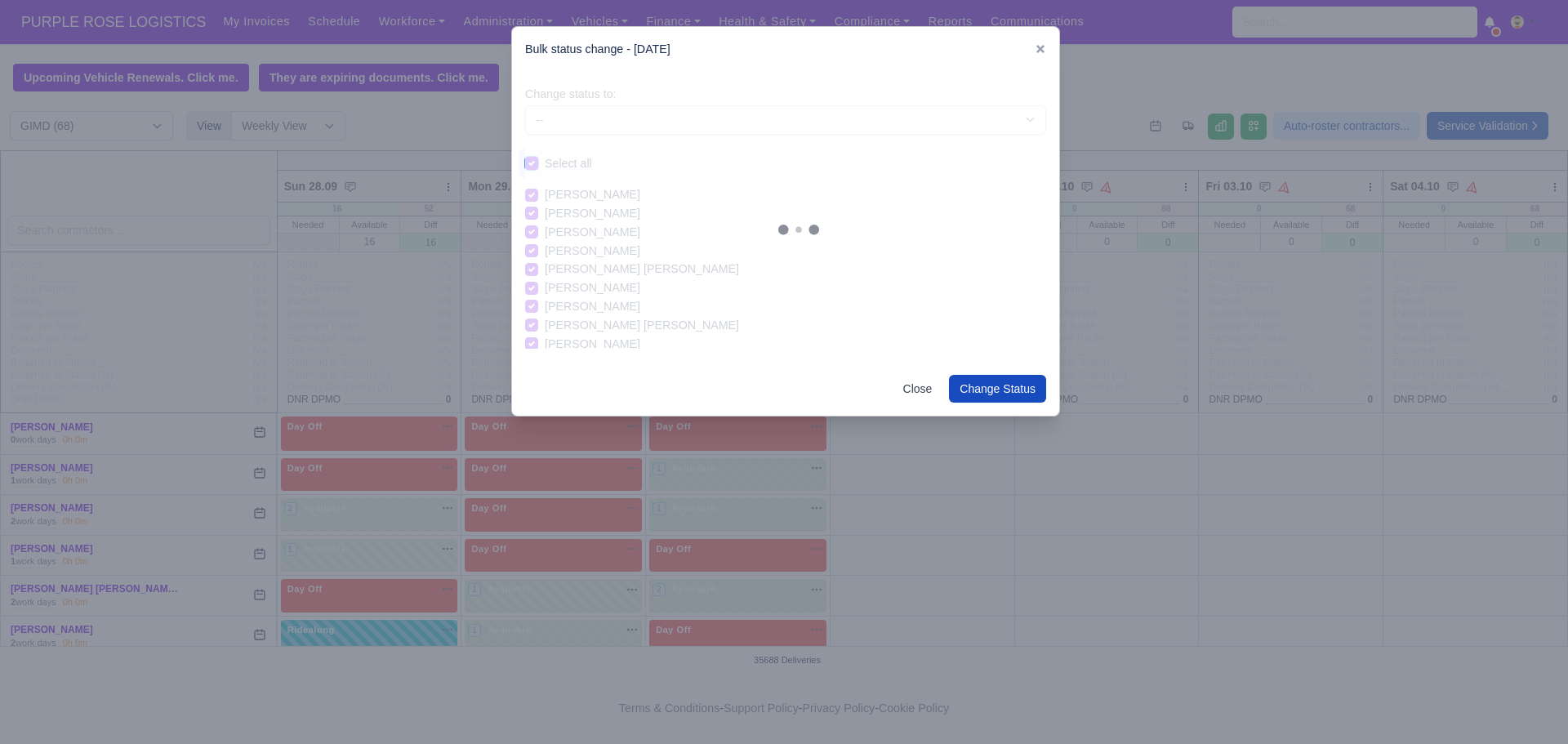
checkbox input "true"
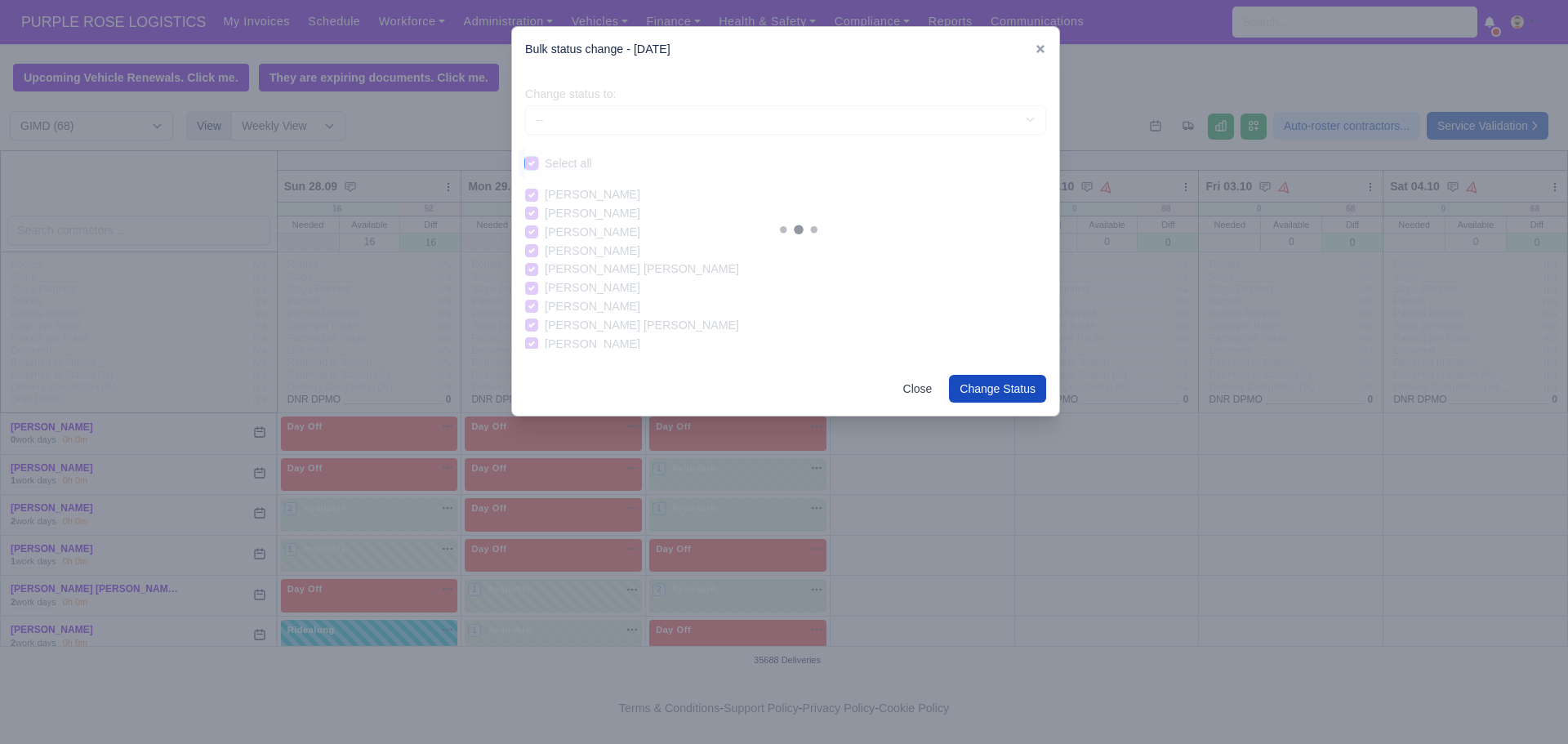
checkbox input "true"
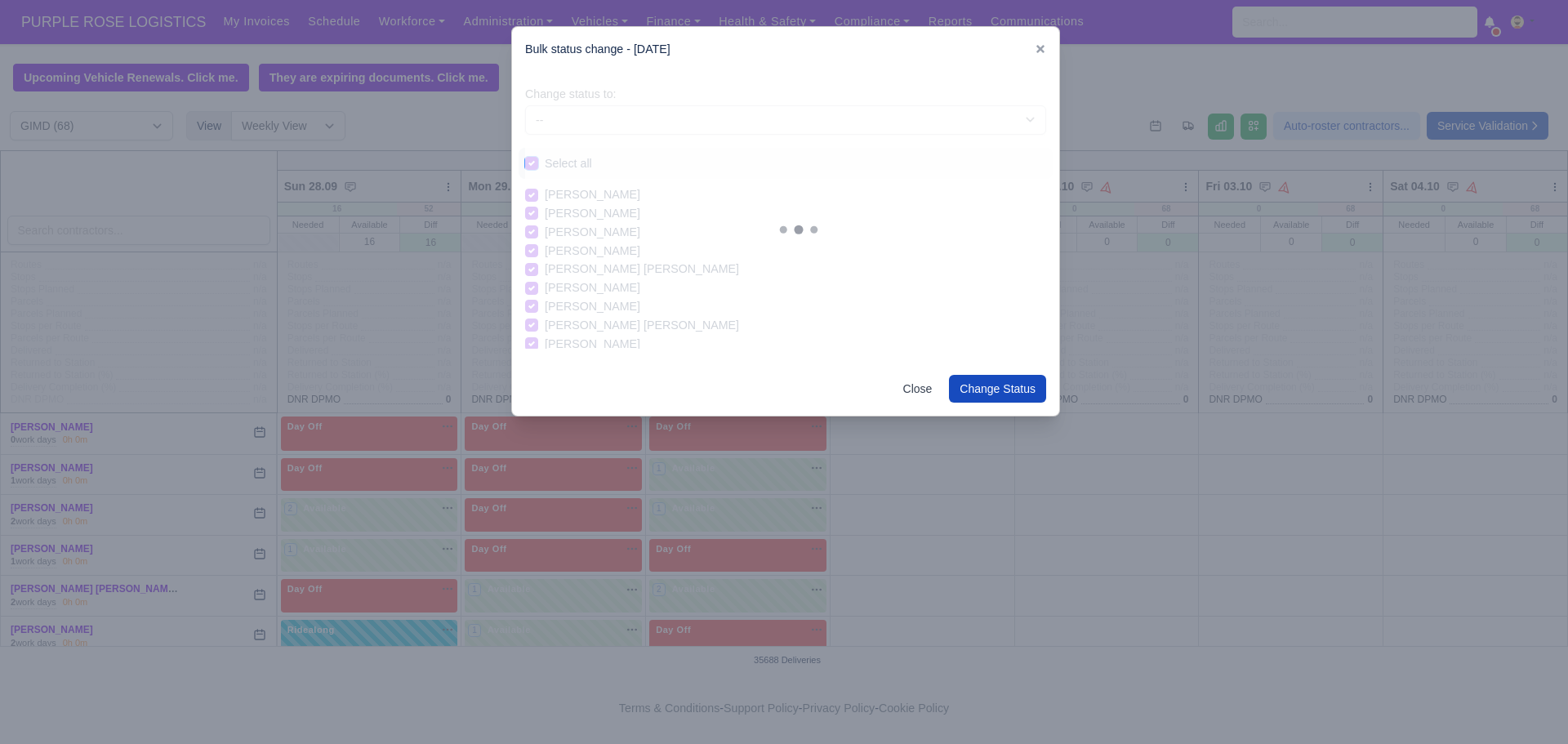
checkbox input "true"
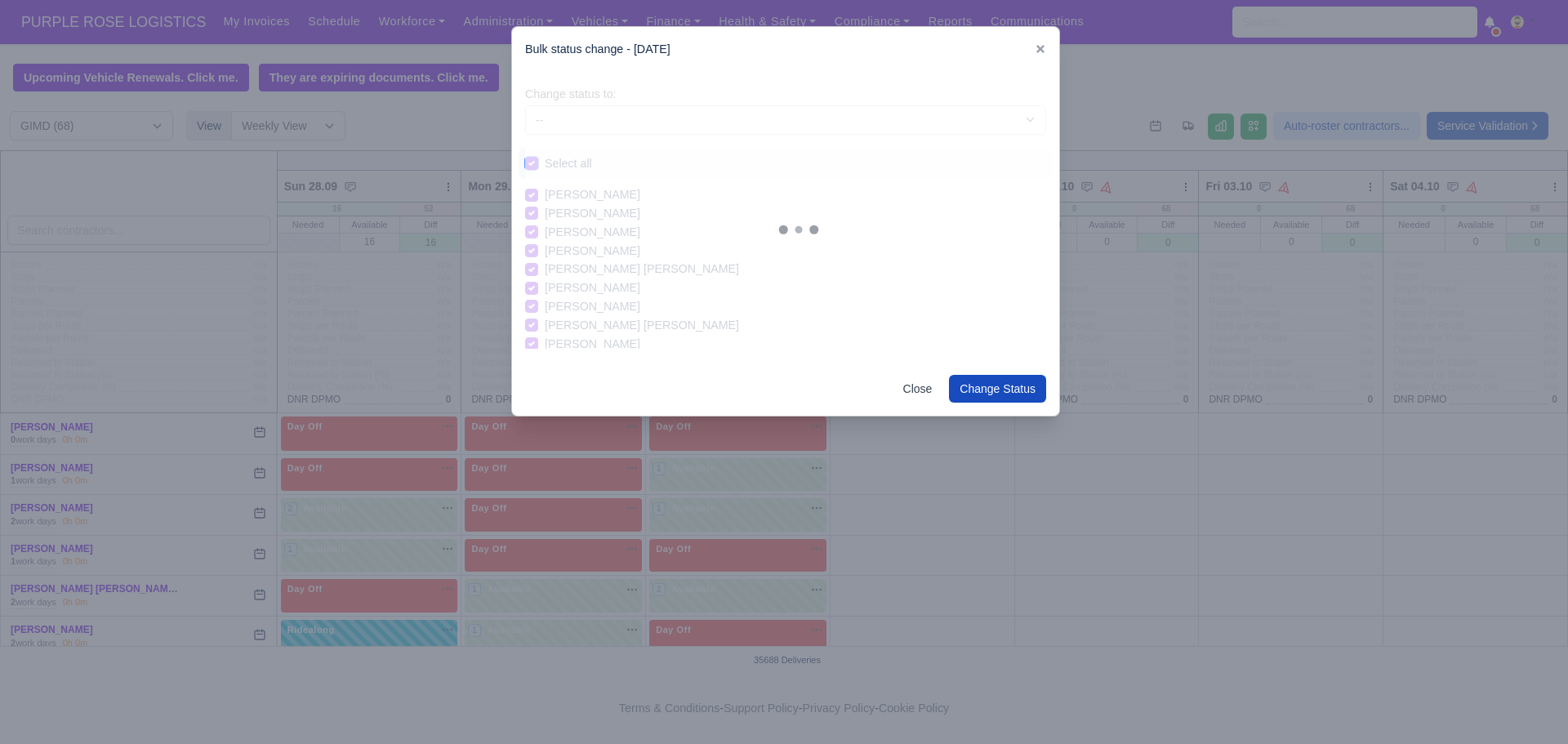
checkbox input "true"
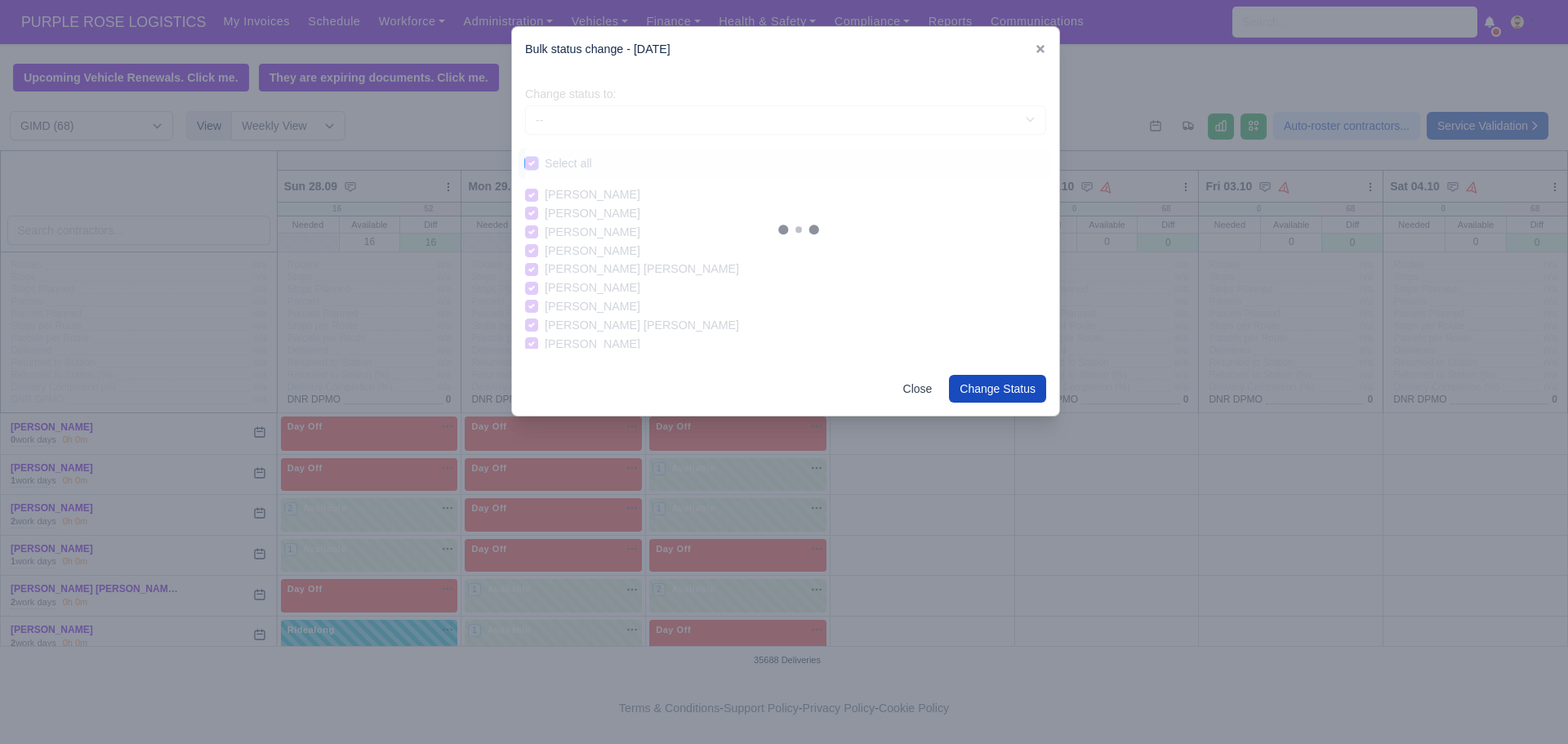
checkbox input "true"
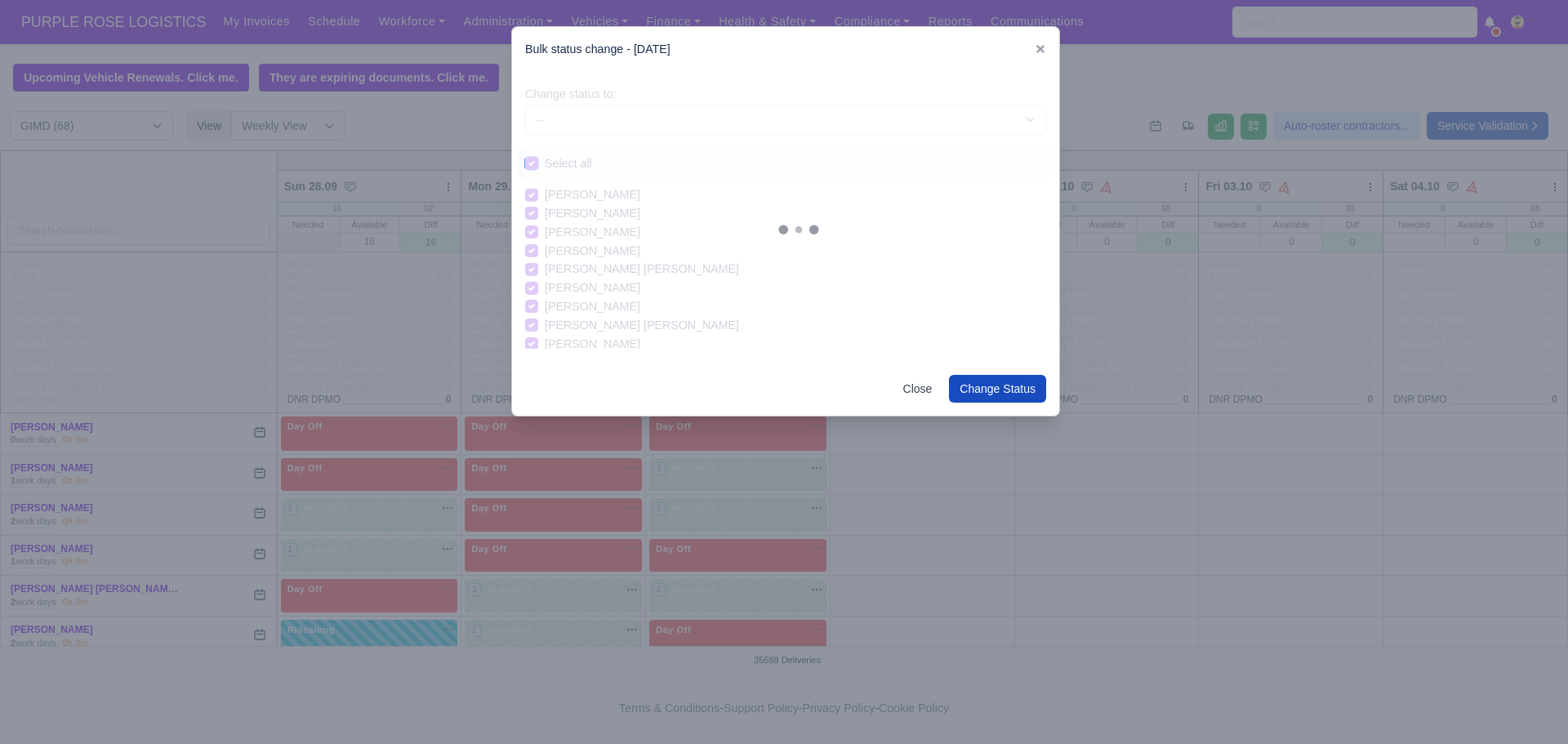
checkbox input "true"
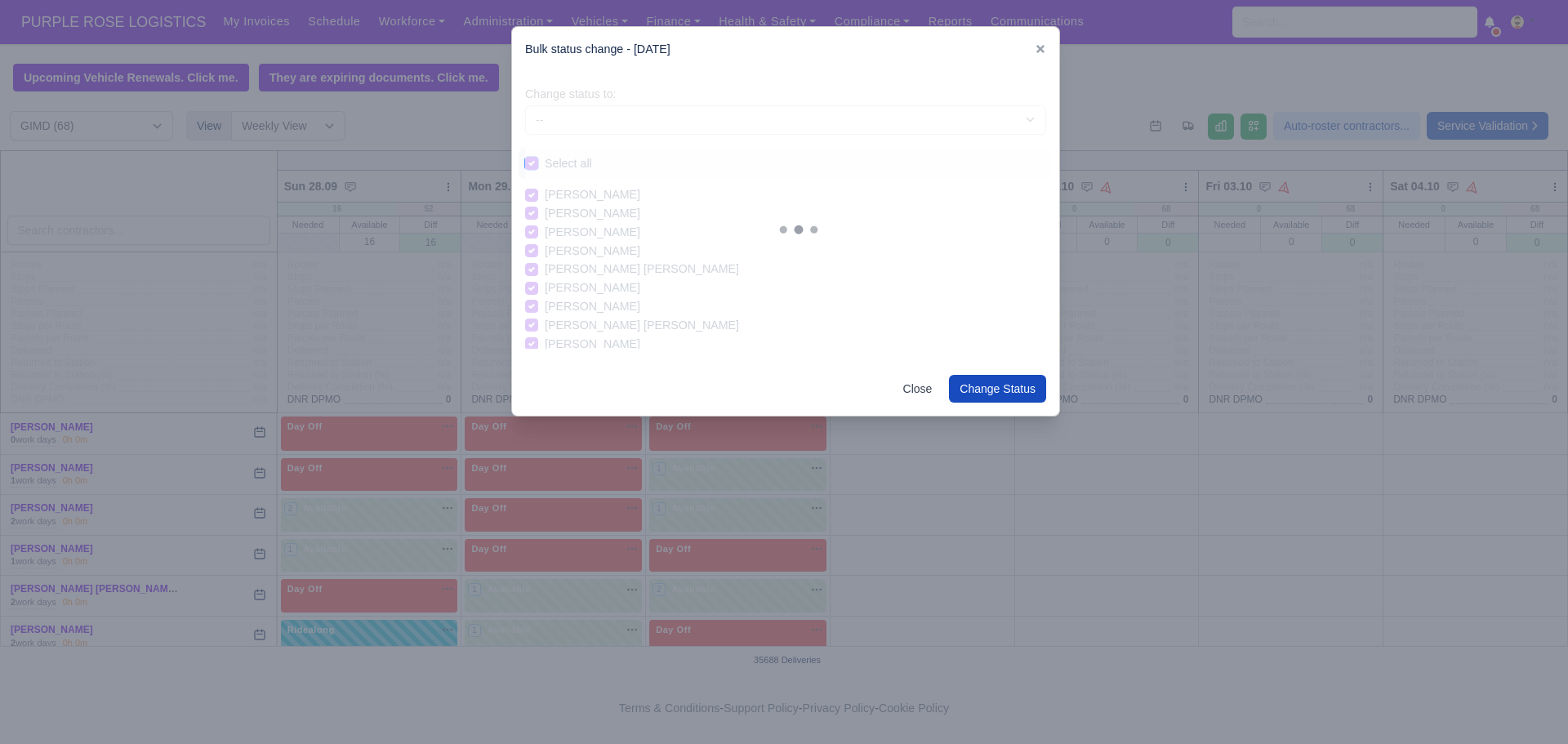
checkbox input "true"
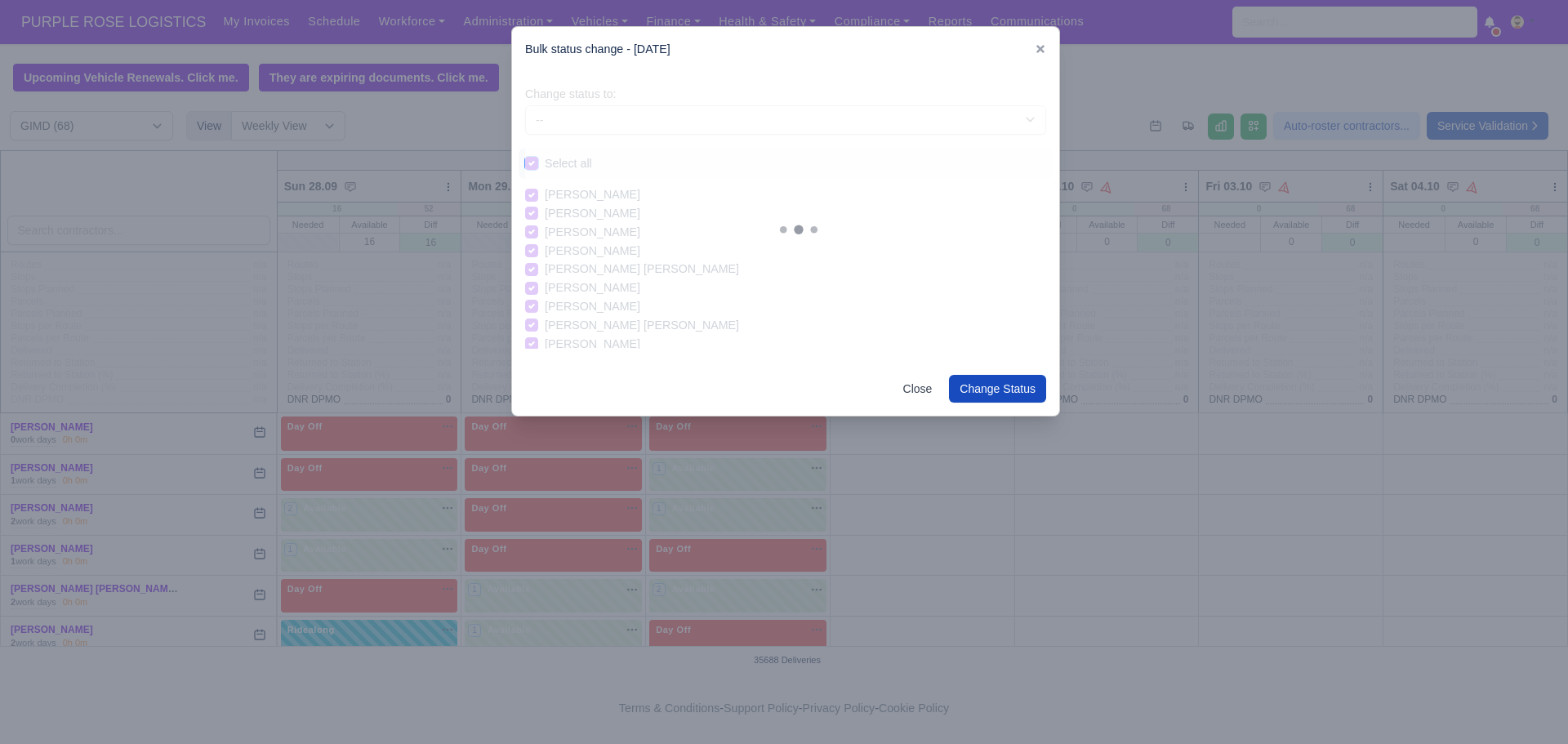
checkbox input "true"
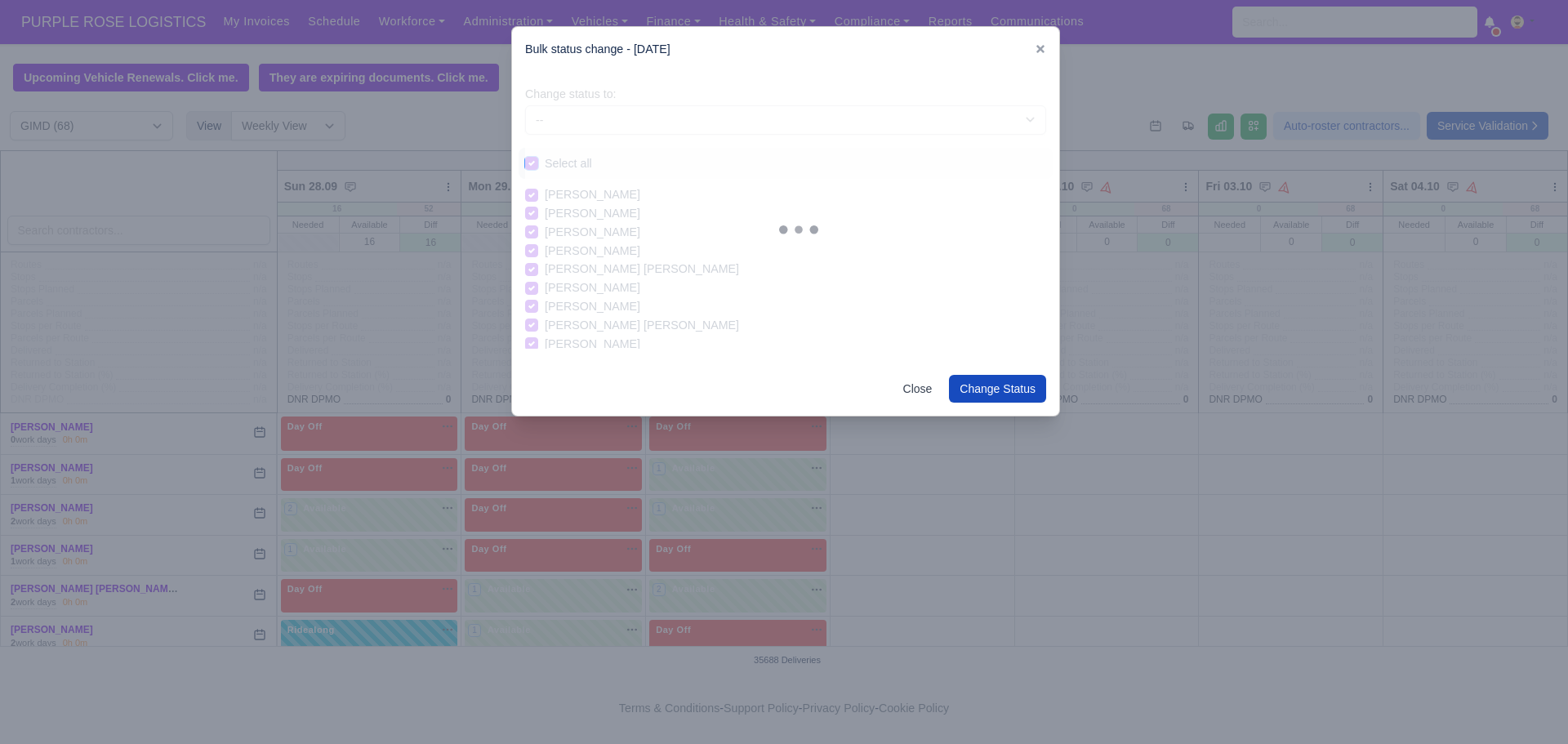
checkbox input "true"
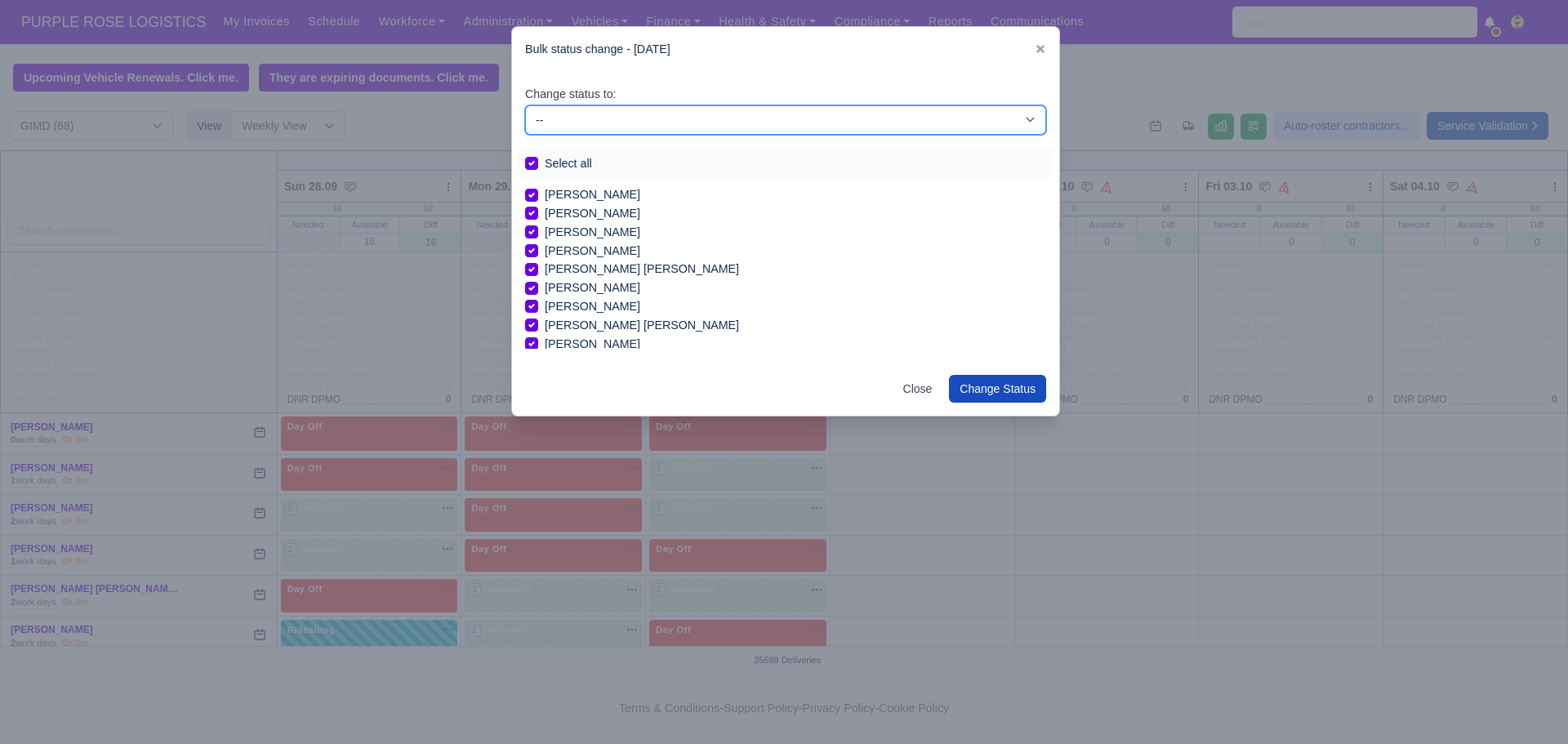
drag, startPoint x: 578, startPoint y: 122, endPoint x: 572, endPoint y: 197, distance: 75.2
click at [572, 197] on div "Change status to: -- Available Day Off Stand By Holiday In Office OSM Ridealong…" at bounding box center [785, 217] width 547 height 290
select select "Day Off"
click at [525, 105] on select "-- Available Day Off Stand By Holiday In Office OSM Ridealong Nursery 1 Nursery…" at bounding box center [785, 120] width 521 height 30
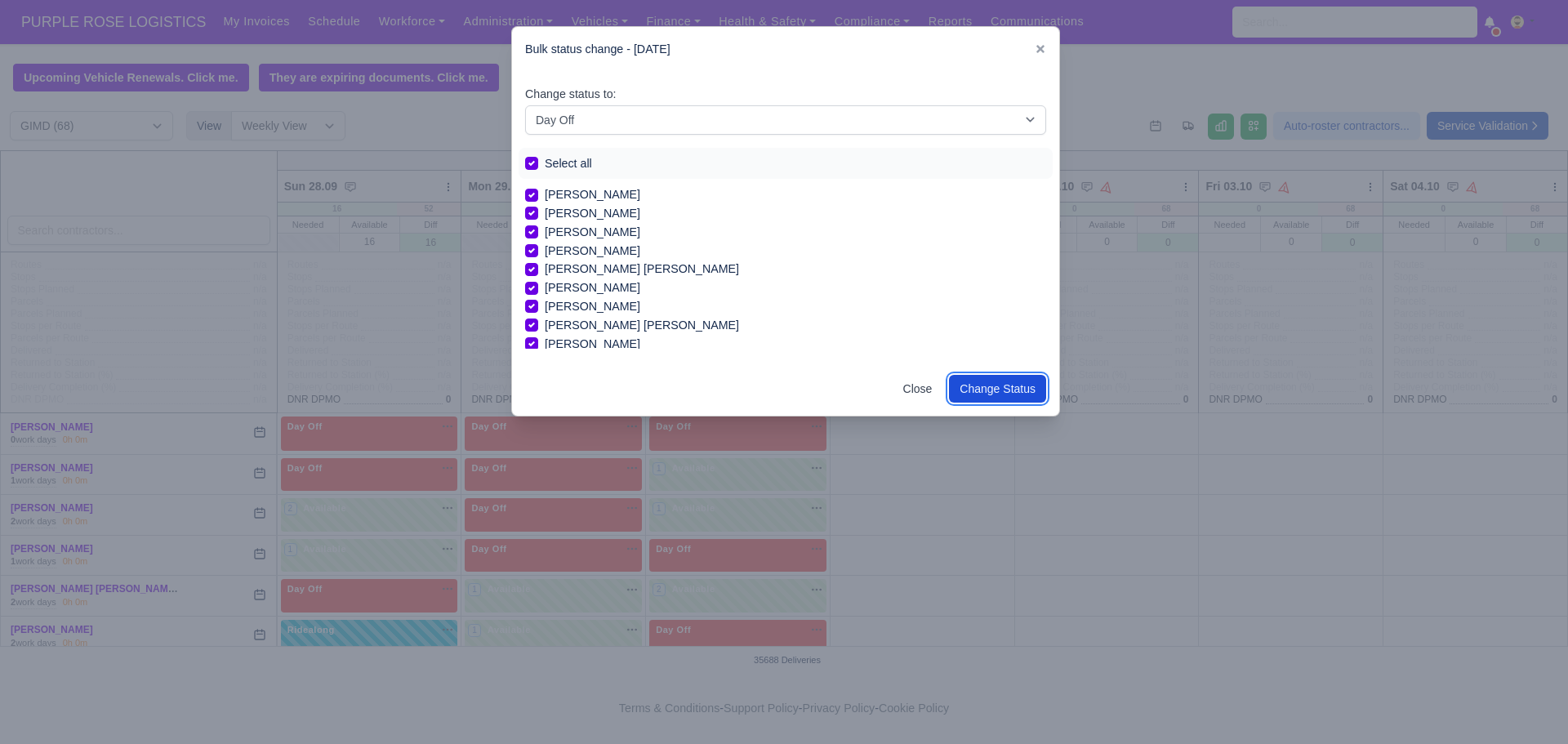
click at [989, 387] on button "Change Status" at bounding box center [998, 389] width 97 height 28
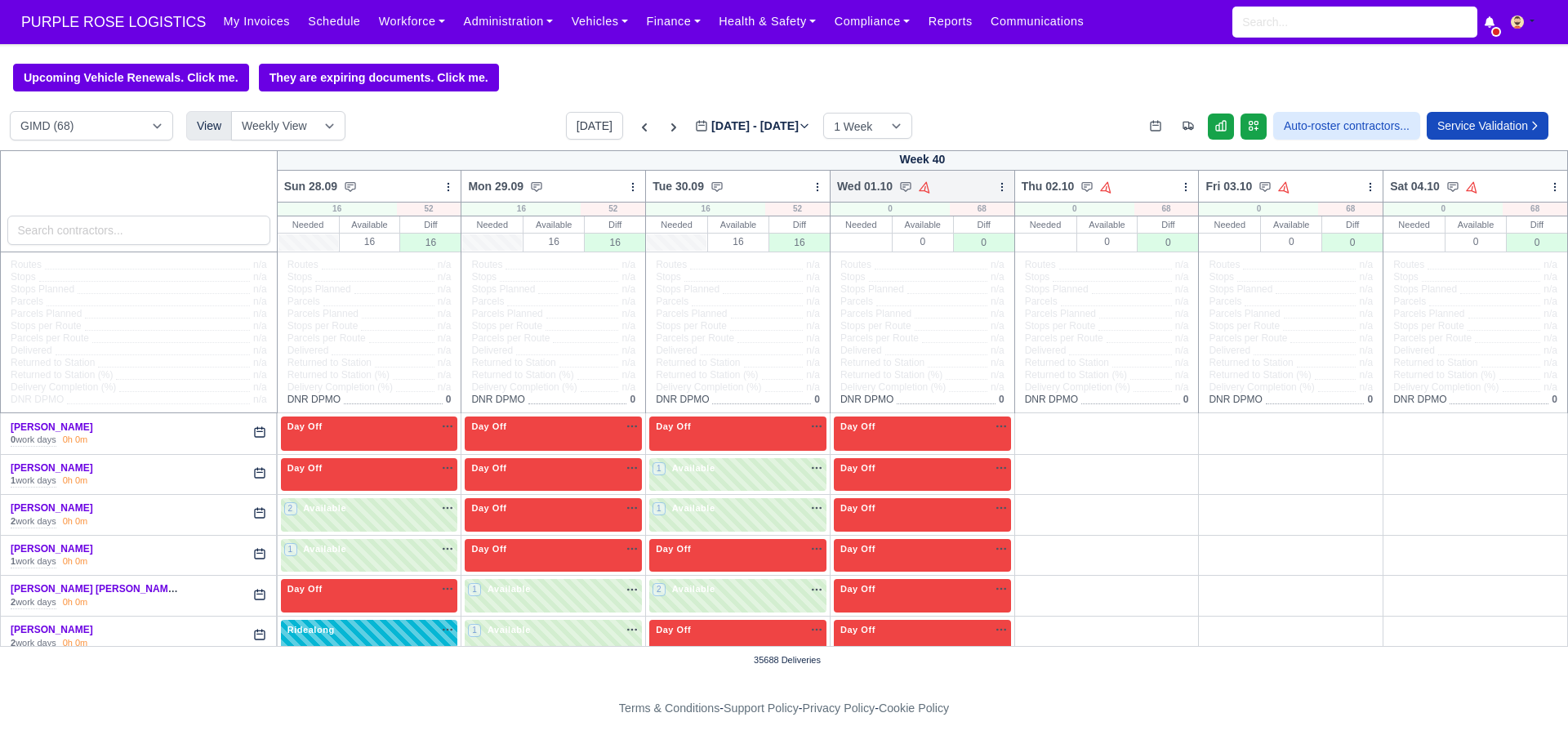
click at [996, 190] on icon at bounding box center [1002, 187] width 11 height 11
click at [908, 243] on link "Bulk Status Change" at bounding box center [916, 245] width 183 height 30
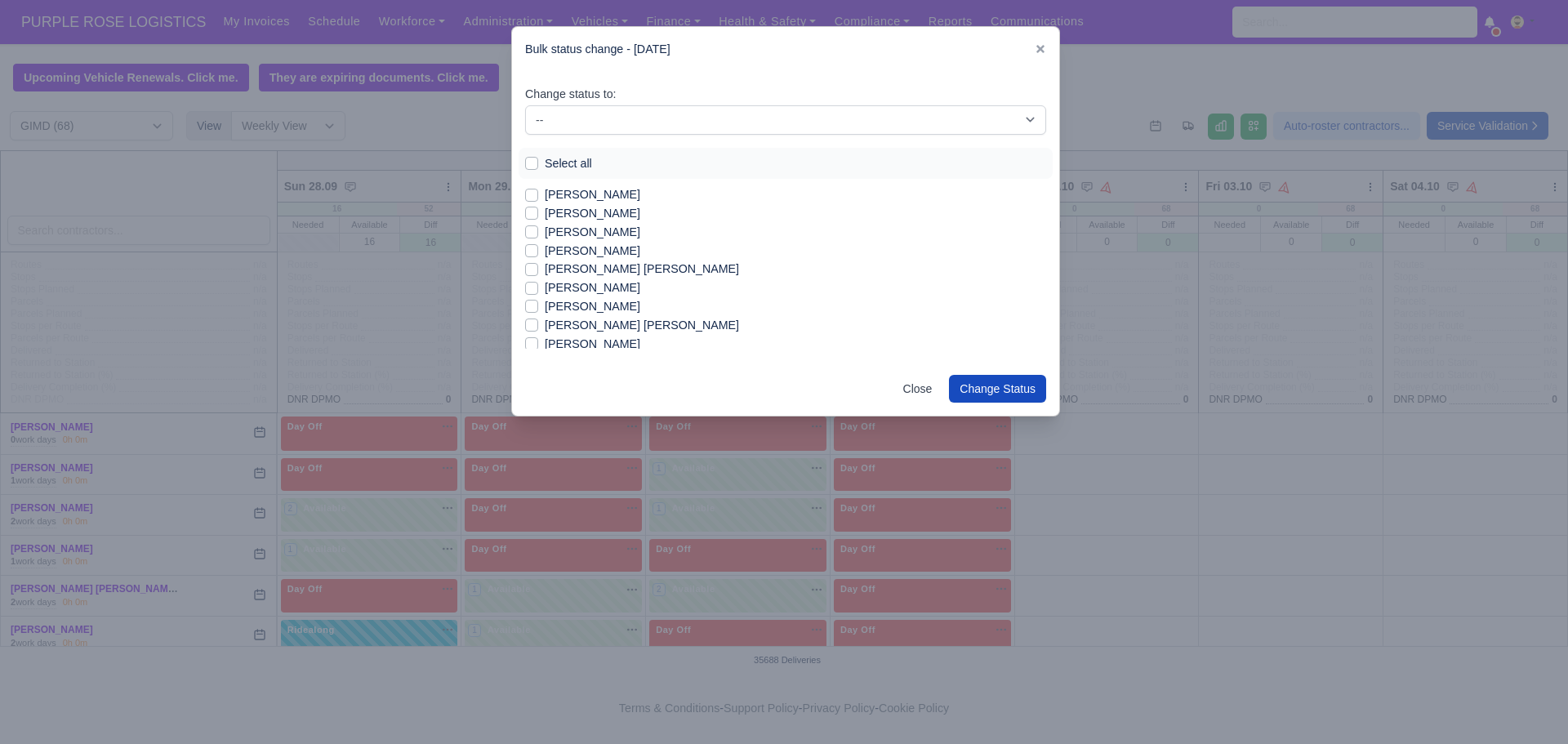
click at [545, 231] on label "[PERSON_NAME]" at bounding box center [592, 232] width 95 height 19
click at [528, 231] on input "[PERSON_NAME]" at bounding box center [532, 230] width 13 height 13
checkbox input "true"
click at [545, 209] on label "[PERSON_NAME]" at bounding box center [592, 213] width 95 height 19
click at [528, 209] on input "[PERSON_NAME]" at bounding box center [532, 211] width 13 height 13
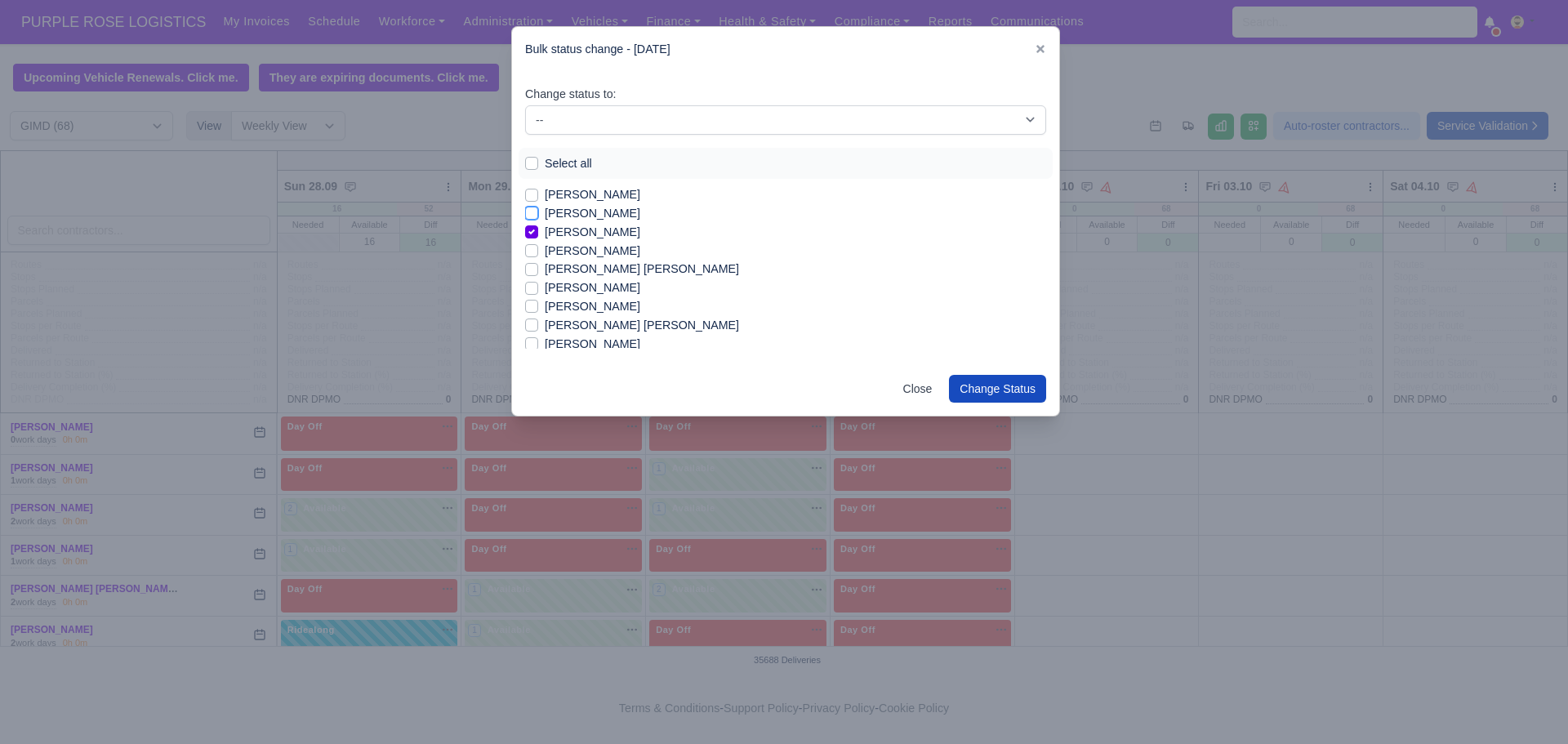
checkbox input "true"
click at [545, 278] on label "[PERSON_NAME]" at bounding box center [592, 279] width 95 height 19
click at [530, 278] on input "[PERSON_NAME]" at bounding box center [532, 276] width 13 height 13
checkbox input "true"
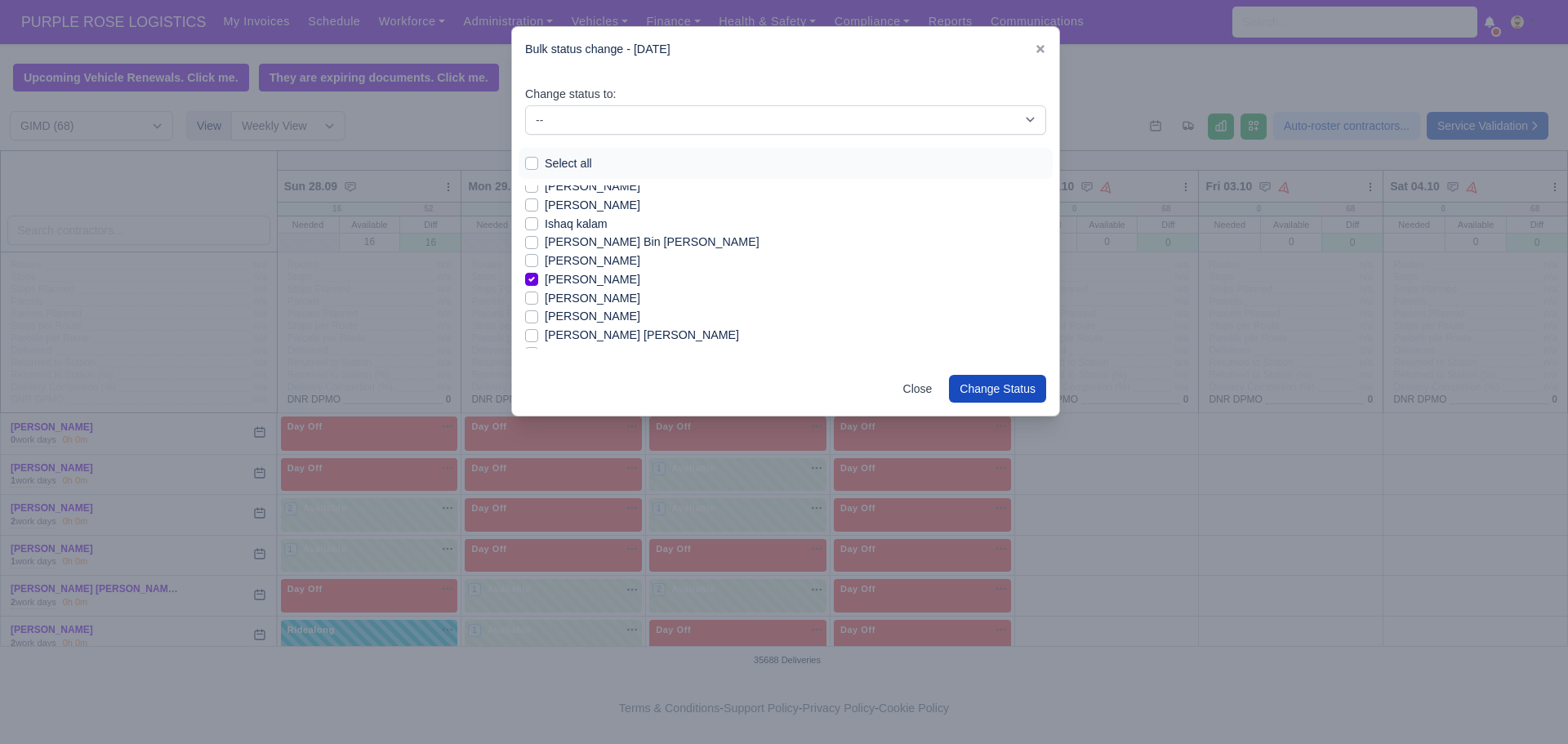
click at [545, 316] on label "[PERSON_NAME]" at bounding box center [592, 316] width 95 height 19
click at [531, 316] on input "[PERSON_NAME]" at bounding box center [532, 313] width 13 height 13
checkbox input "true"
click at [545, 299] on label "[PERSON_NAME]" at bounding box center [592, 304] width 95 height 19
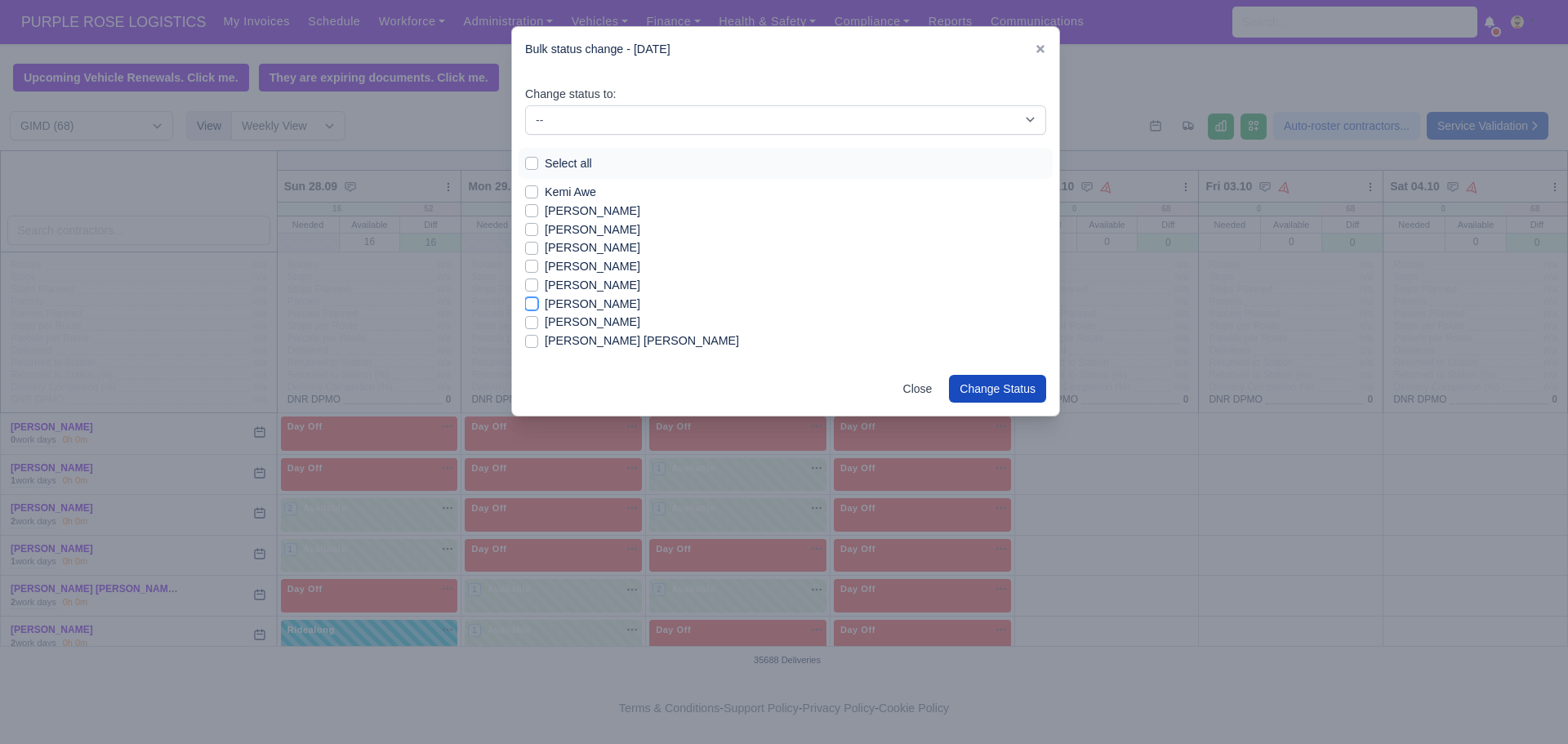
click at [533, 299] on input "[PERSON_NAME]" at bounding box center [532, 301] width 13 height 13
checkbox input "true"
click at [545, 290] on label "[PERSON_NAME]" at bounding box center [592, 291] width 95 height 19
click at [531, 290] on input "[PERSON_NAME]" at bounding box center [532, 289] width 13 height 13
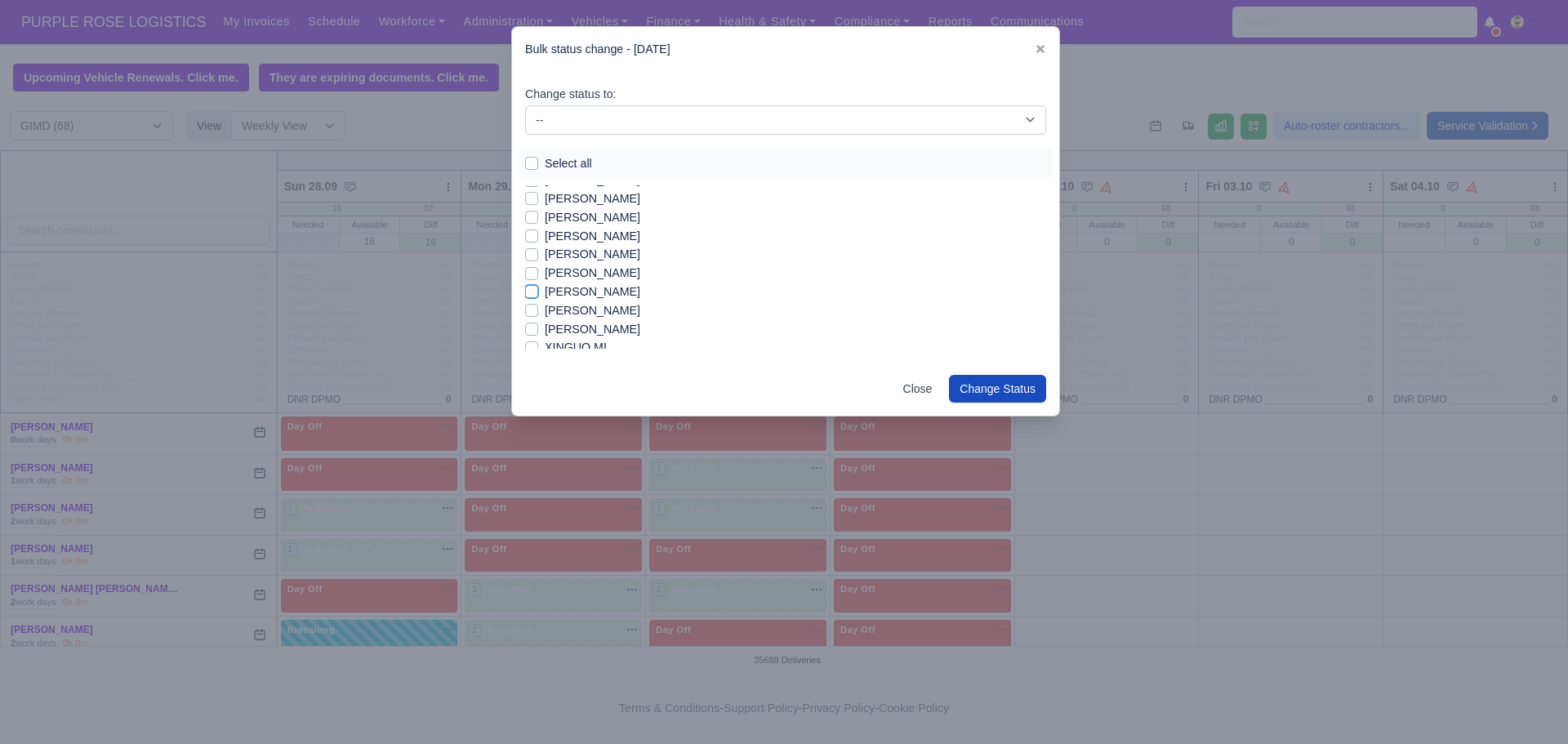
checkbox input "true"
click at [545, 312] on label "[PERSON_NAME]" at bounding box center [592, 313] width 95 height 19
click at [530, 312] on input "[PERSON_NAME]" at bounding box center [532, 310] width 13 height 13
checkbox input "true"
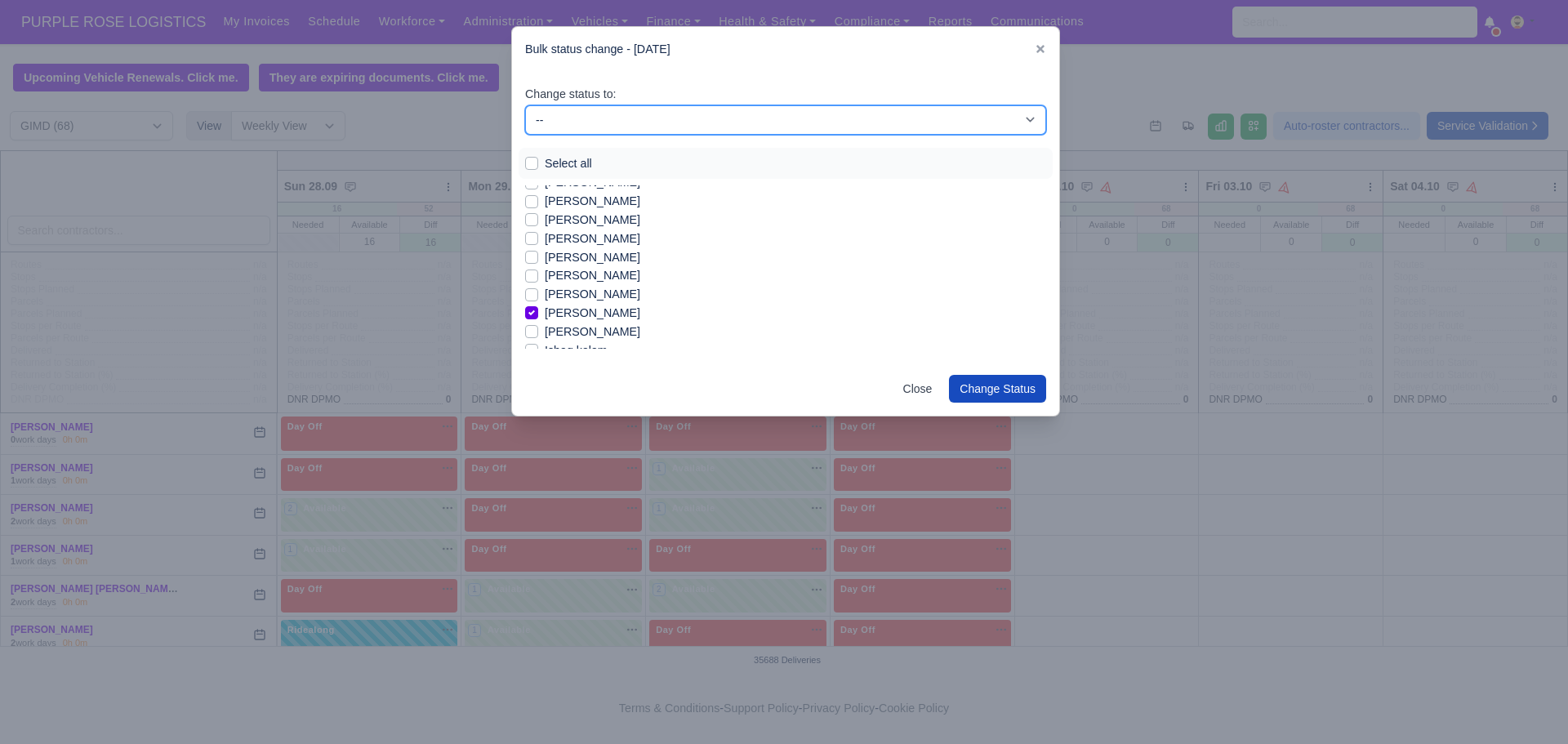
drag, startPoint x: 720, startPoint y: 119, endPoint x: 711, endPoint y: 172, distance: 53.8
click at [711, 172] on div "Change status to: -- Available Day Off Stand By Holiday In Office OSM Ridealong…" at bounding box center [785, 217] width 547 height 290
select select "Available"
click at [525, 105] on select "-- Available Day Off Stand By Holiday In Office OSM Ridealong Nursery 1 Nursery…" at bounding box center [785, 120] width 521 height 30
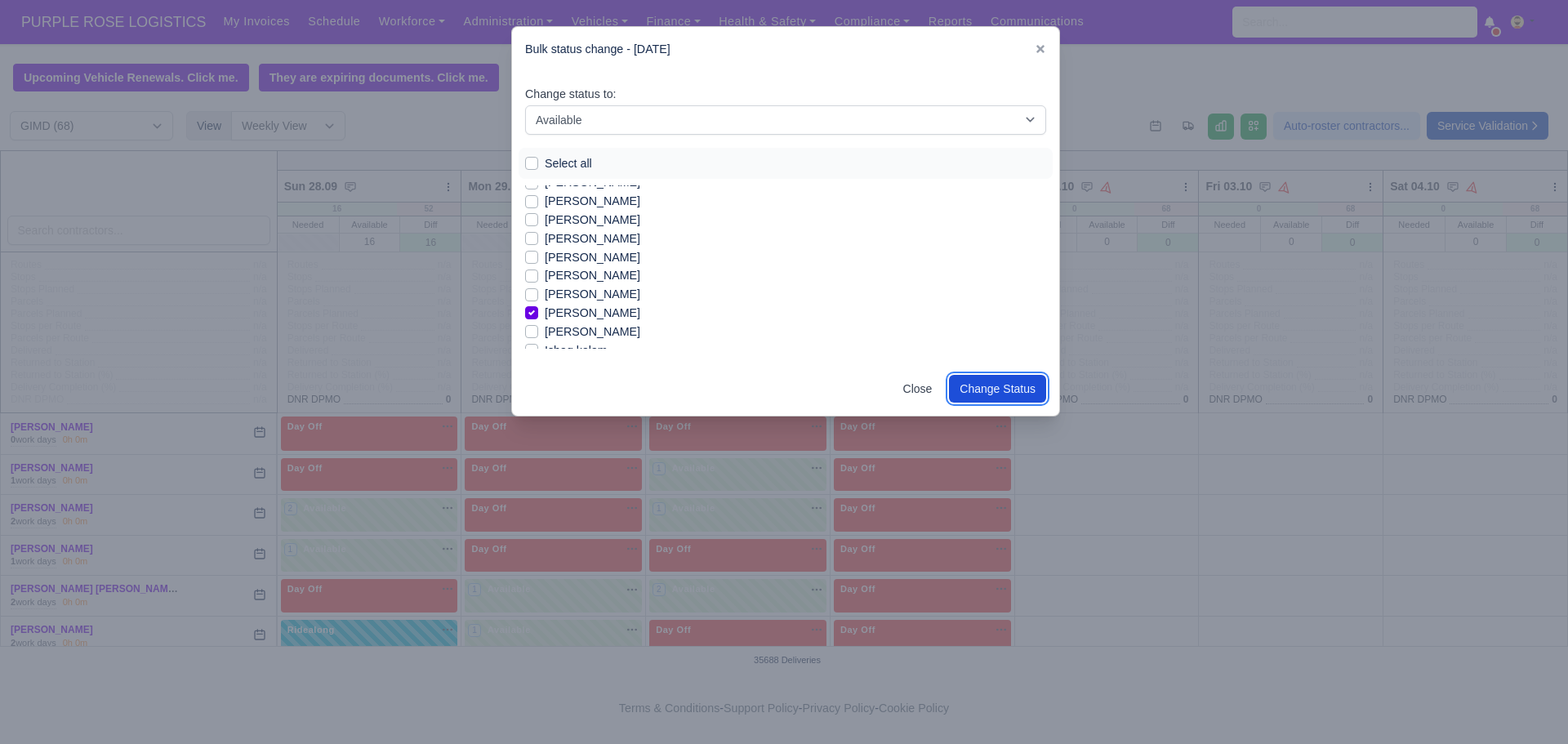
click at [983, 377] on button "Change Status" at bounding box center [998, 389] width 97 height 28
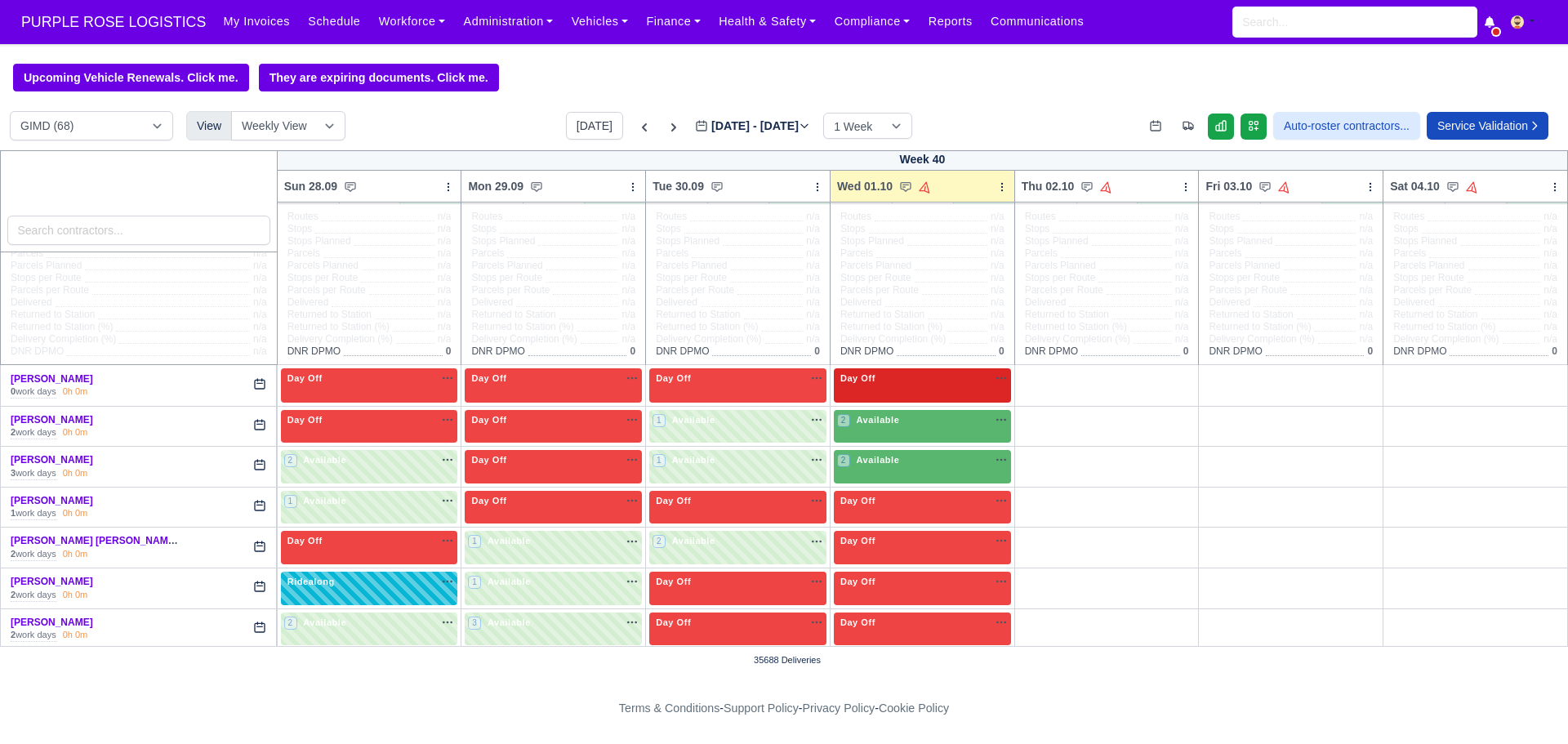
scroll to position [48, 0]
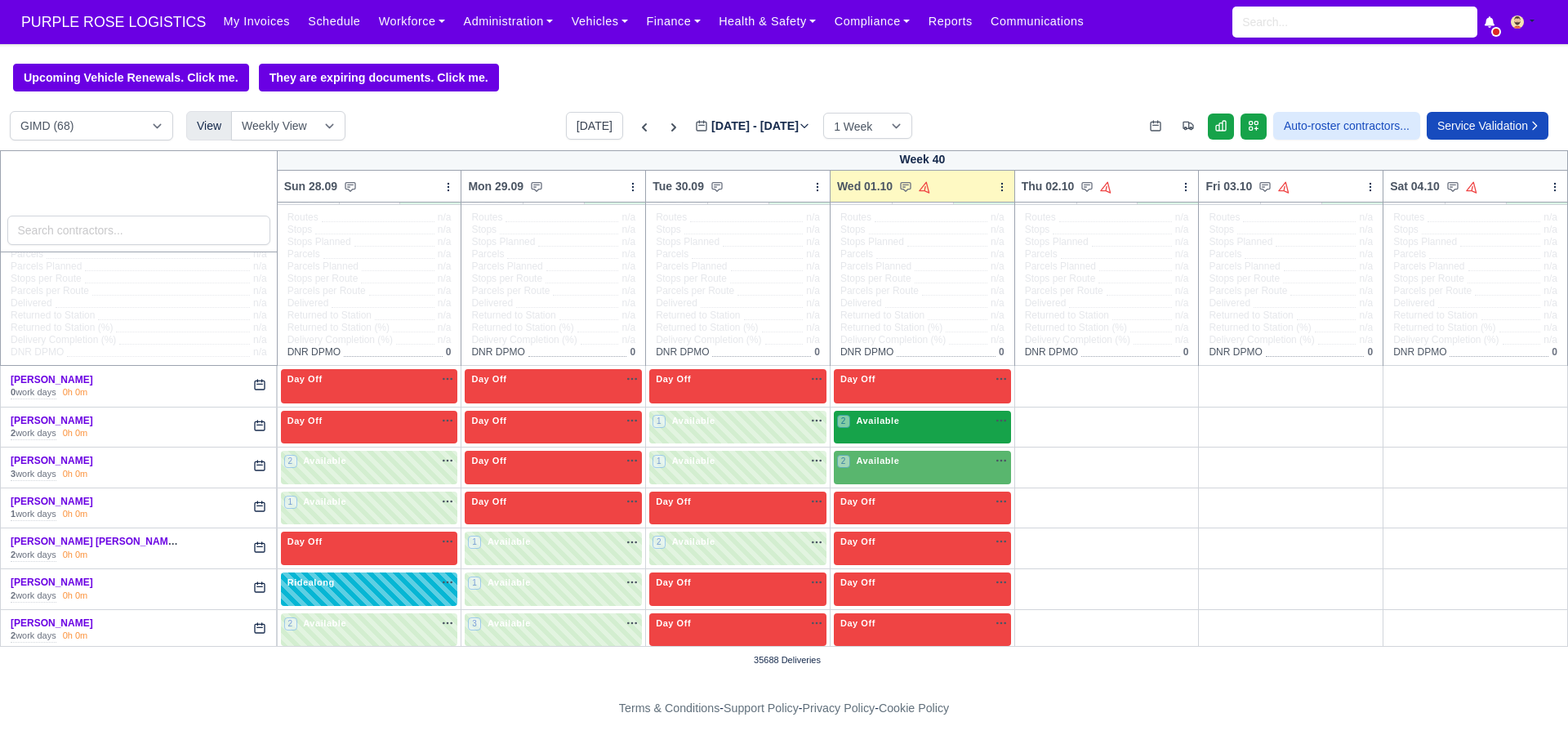
click at [904, 434] on div "2 Available" at bounding box center [922, 427] width 177 height 34
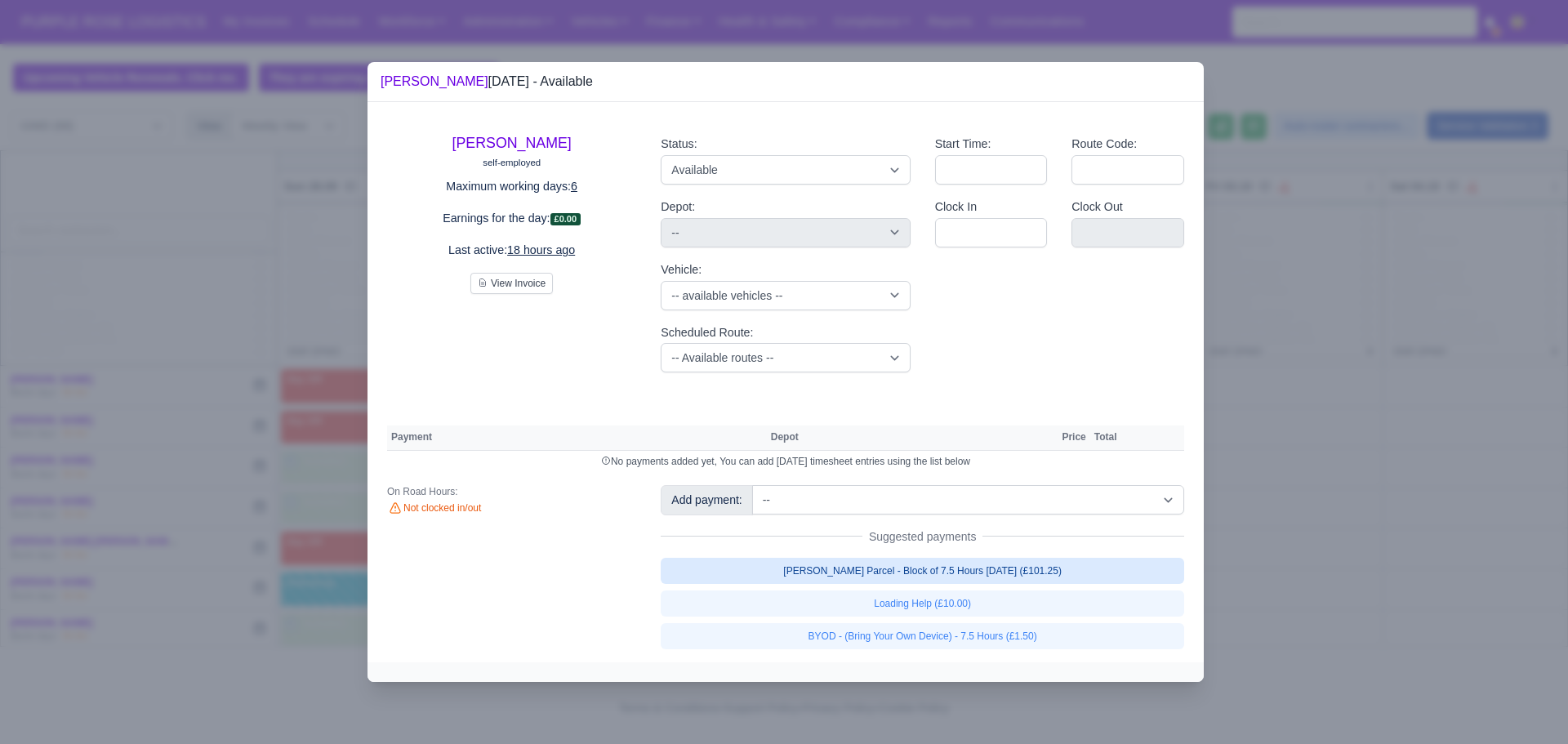
click at [902, 577] on link "[PERSON_NAME] Parcel - Block of 7.5 Hours [DATE] (£101.25)" at bounding box center [922, 571] width 523 height 26
select select "5"
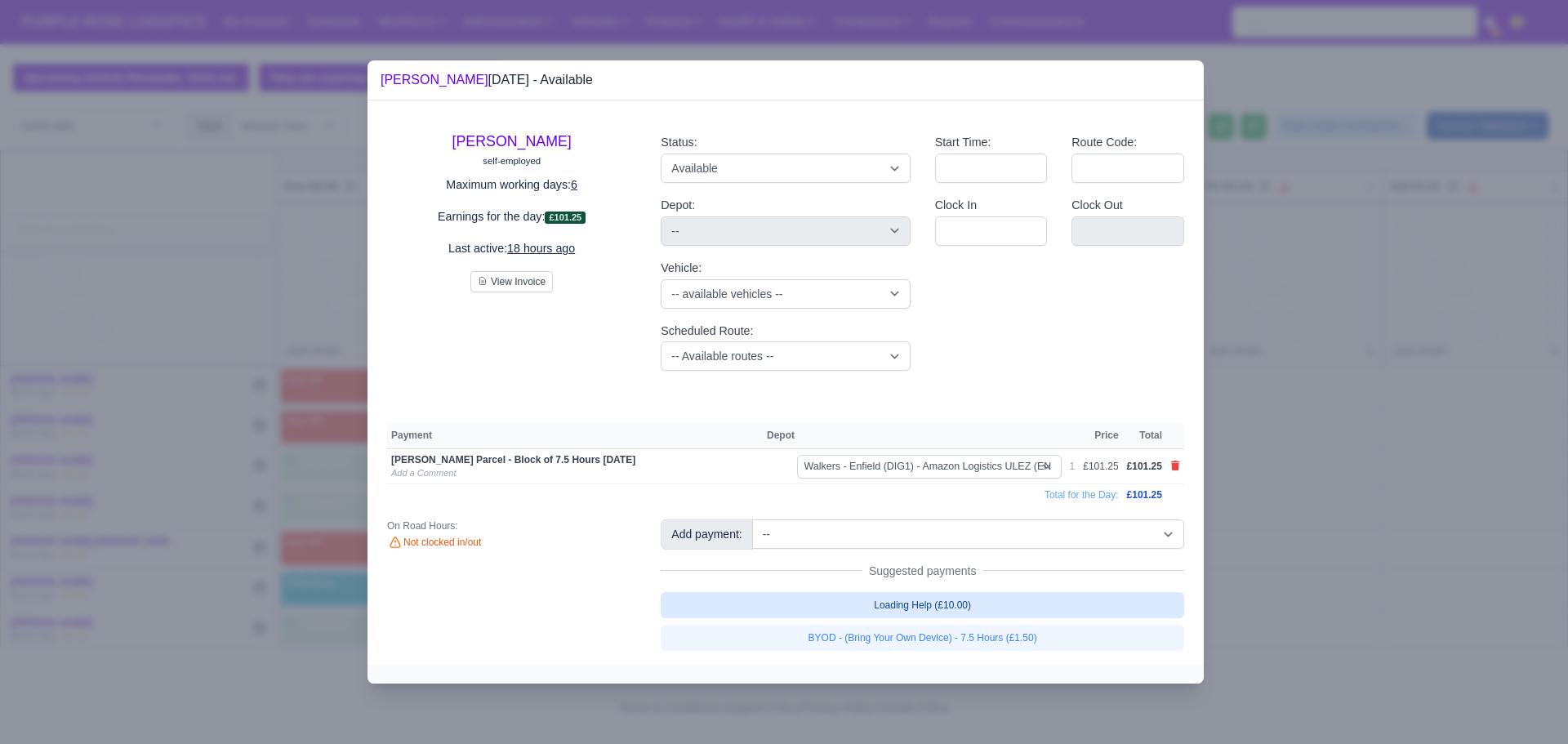
click at [905, 598] on link "Loading Help (£10.00)" at bounding box center [922, 605] width 523 height 26
select select "5"
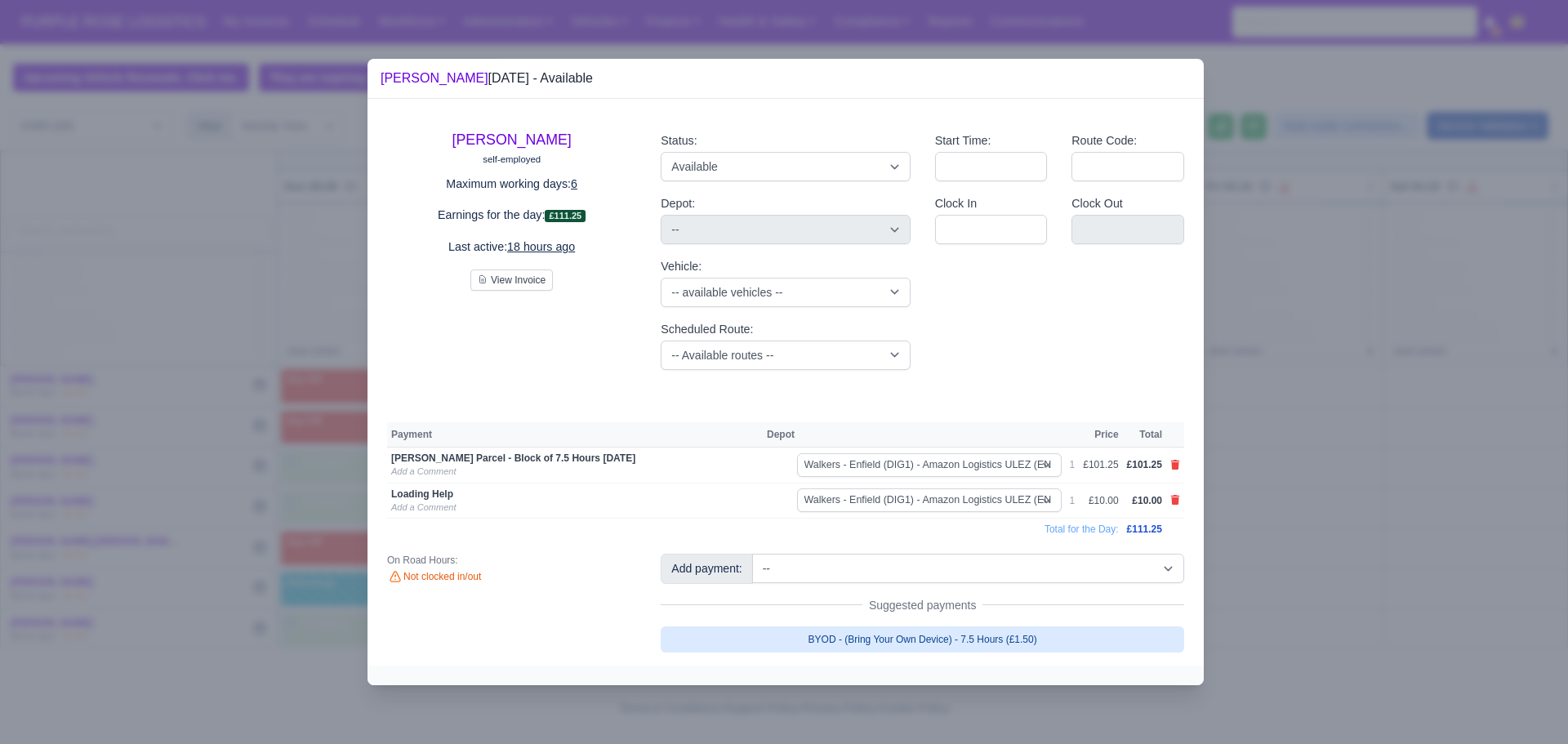
click at [999, 641] on link "BYOD - (Bring Your Own Device) - 7.5 Hours (£1.50)" at bounding box center [922, 639] width 523 height 26
select select "5"
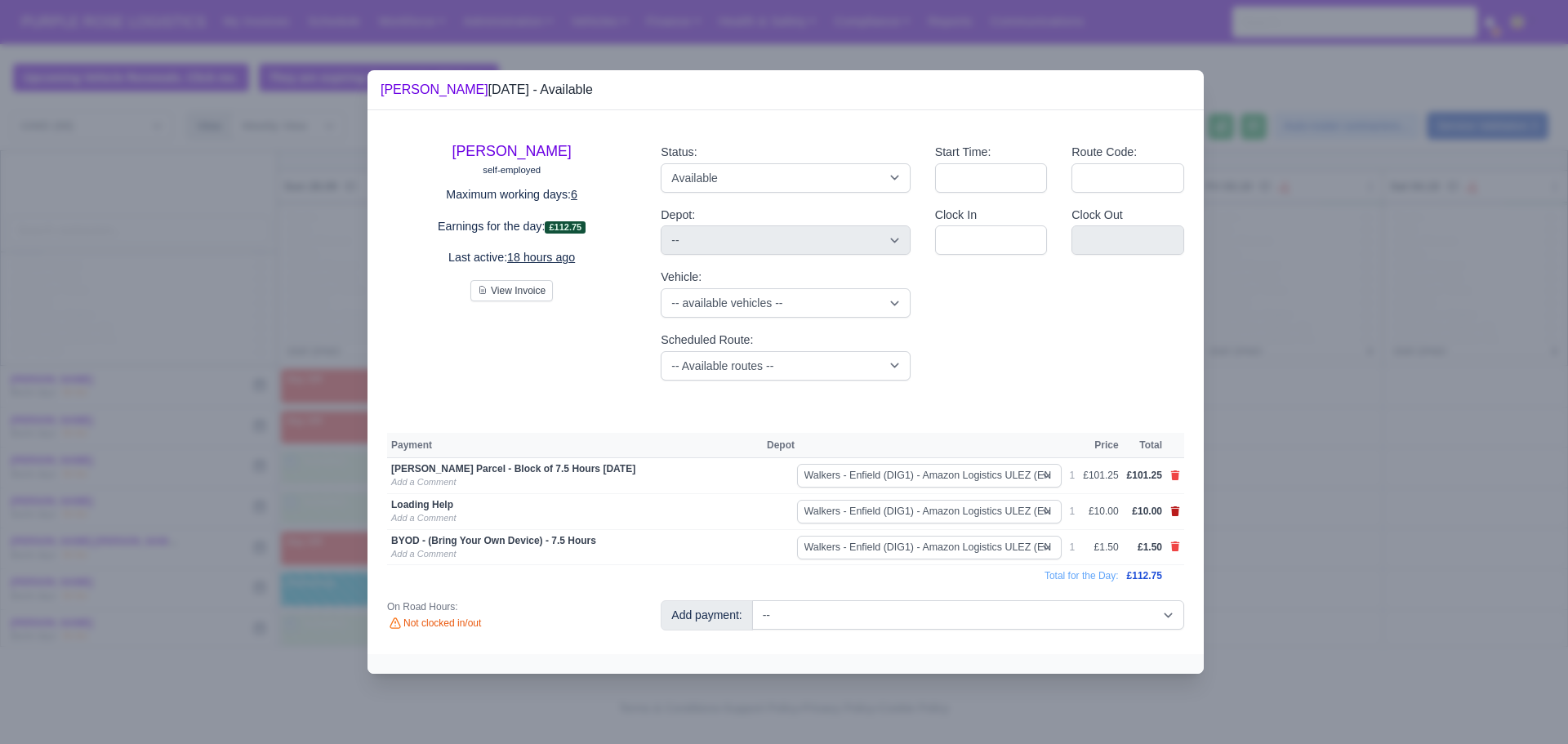
click at [1174, 510] on icon at bounding box center [1175, 511] width 9 height 10
select select
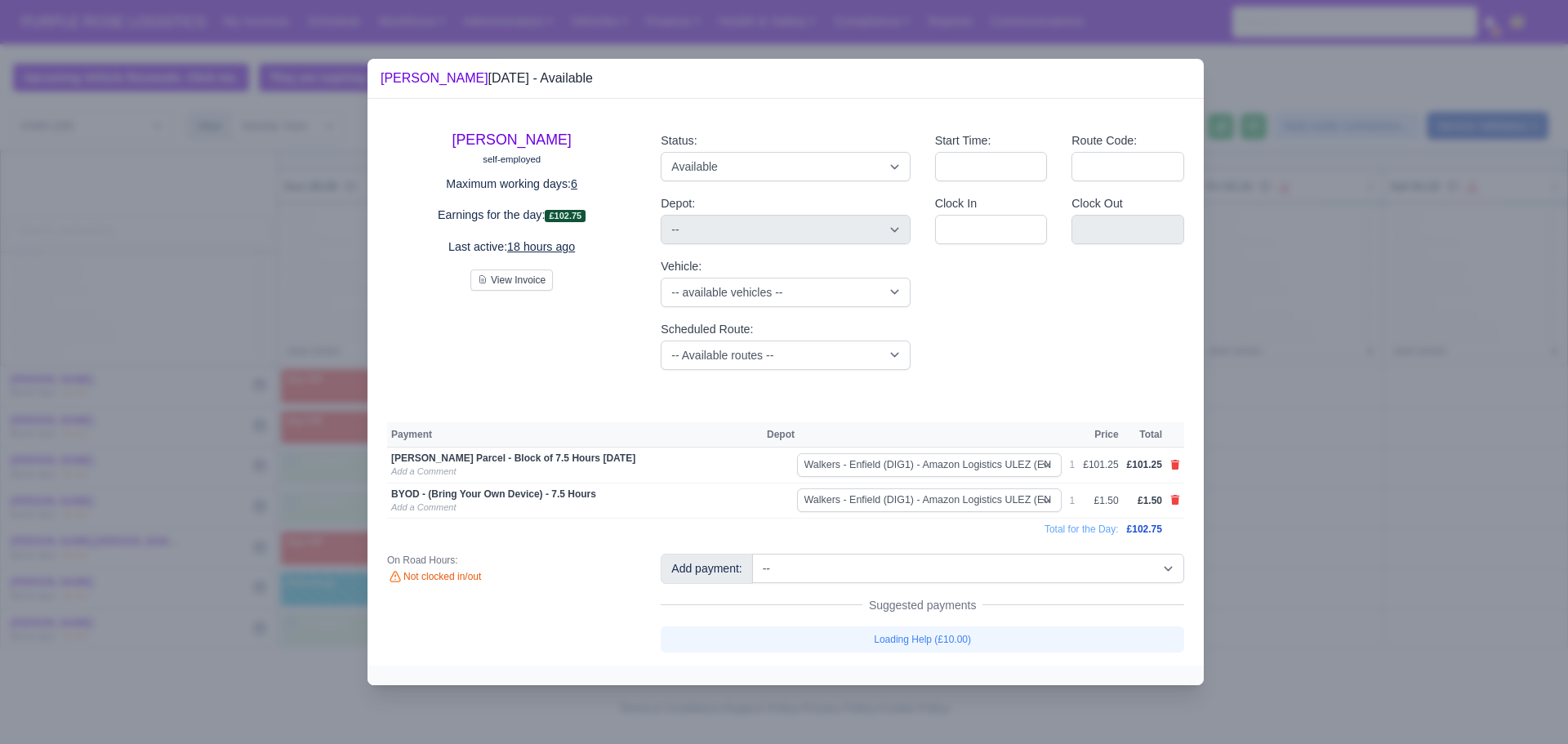
click at [1314, 415] on div at bounding box center [784, 372] width 1568 height 744
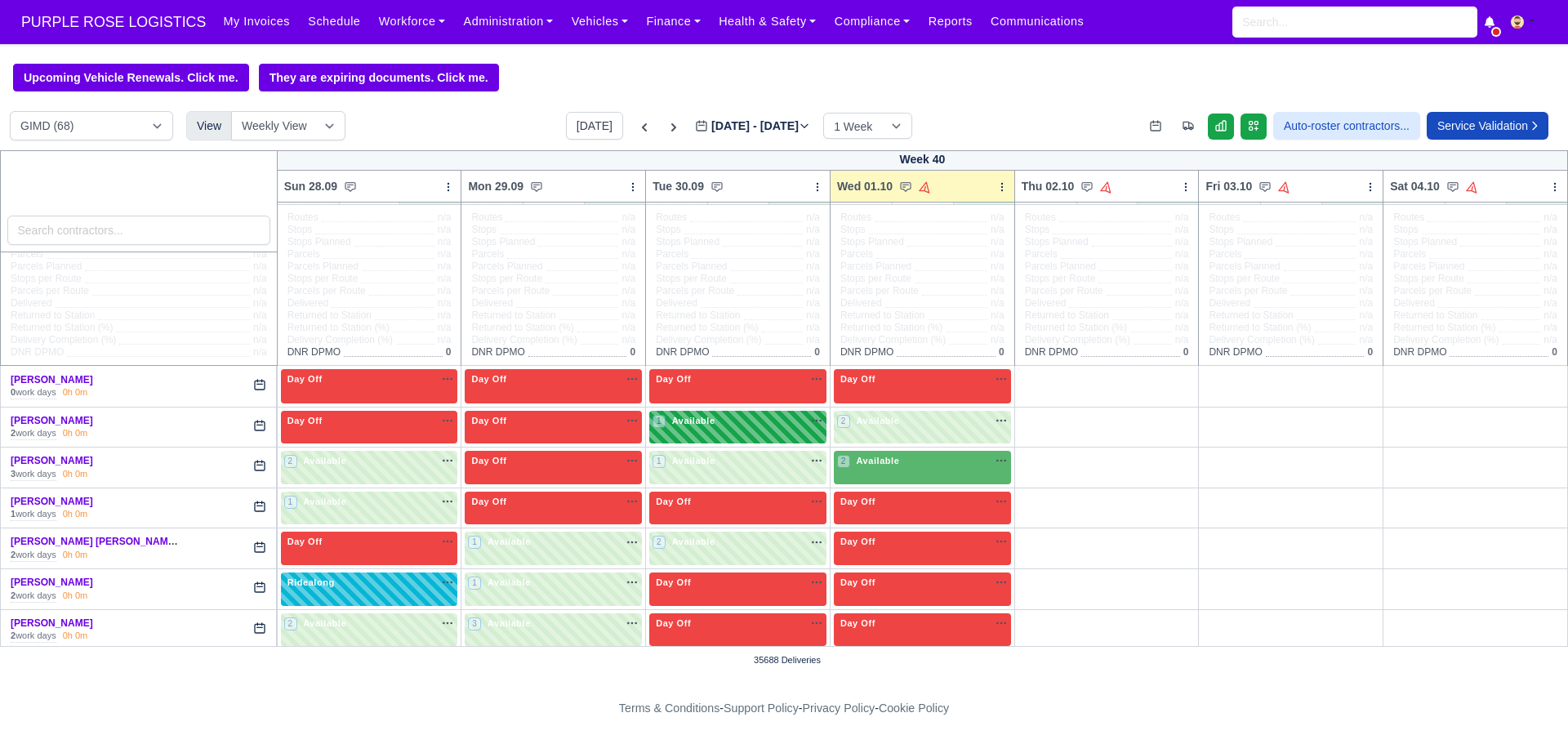
click at [766, 431] on div "1 Available na" at bounding box center [738, 422] width 171 height 17
select select "5"
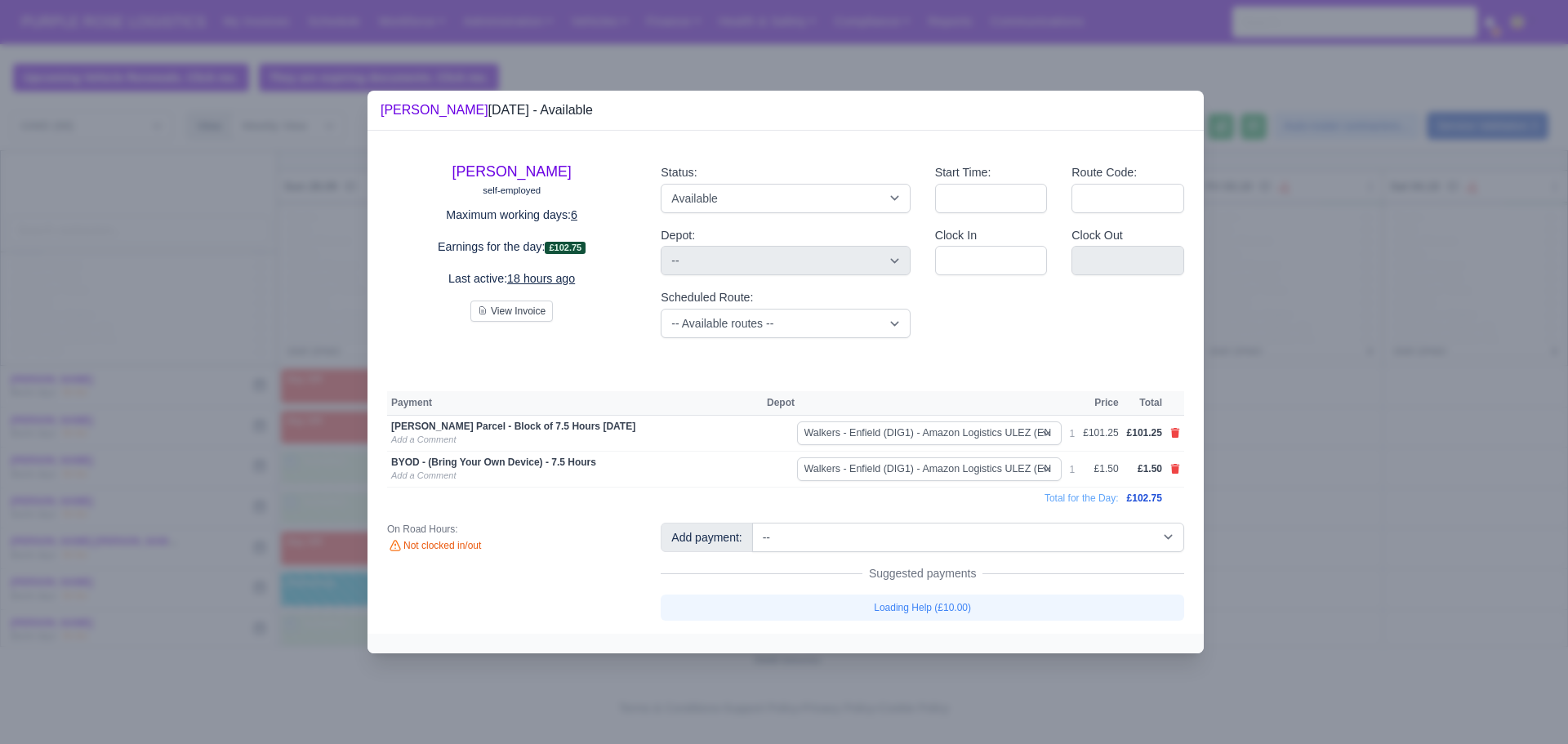
click at [1267, 387] on div at bounding box center [784, 372] width 1568 height 744
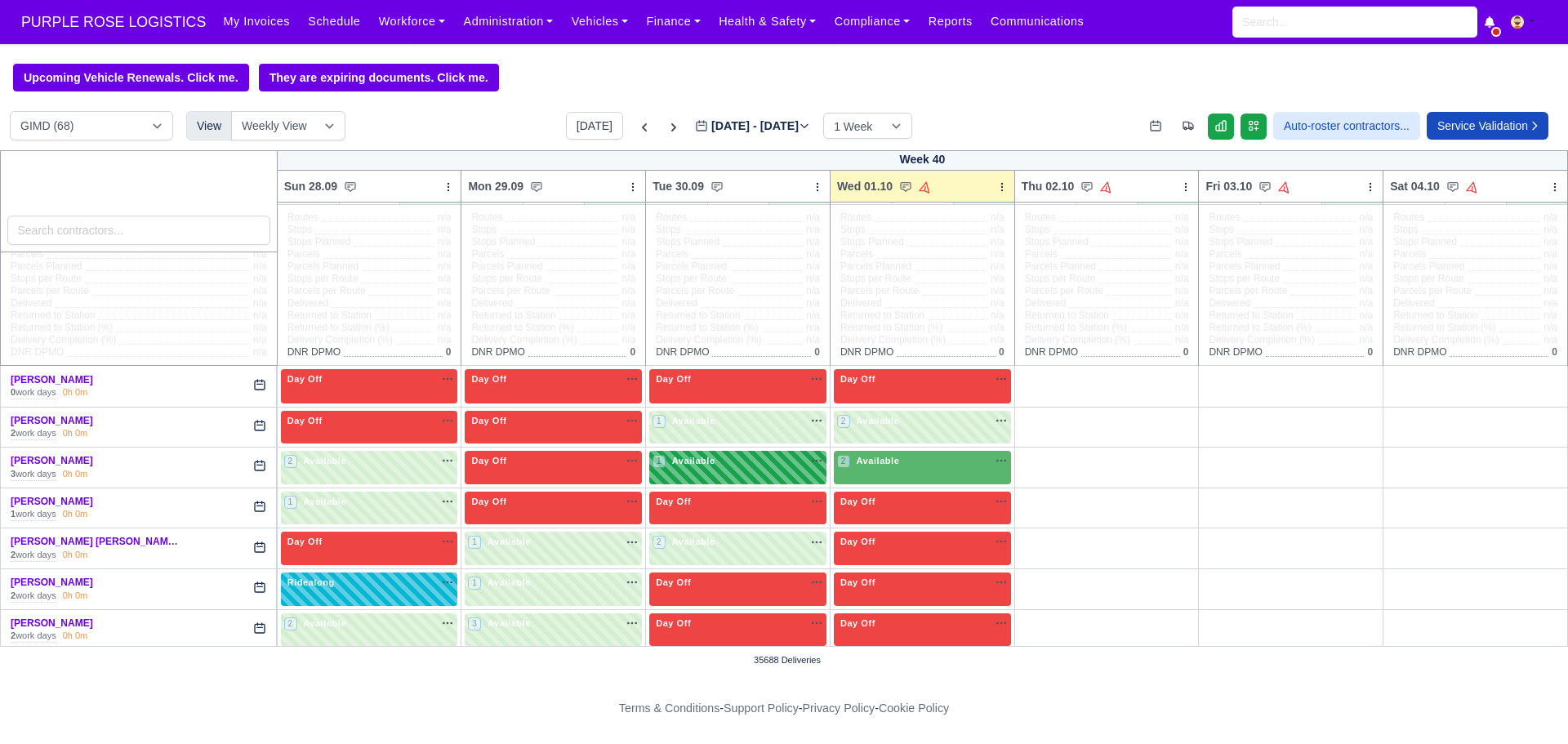
click at [707, 471] on div "1 Available na" at bounding box center [738, 462] width 171 height 17
select select "5"
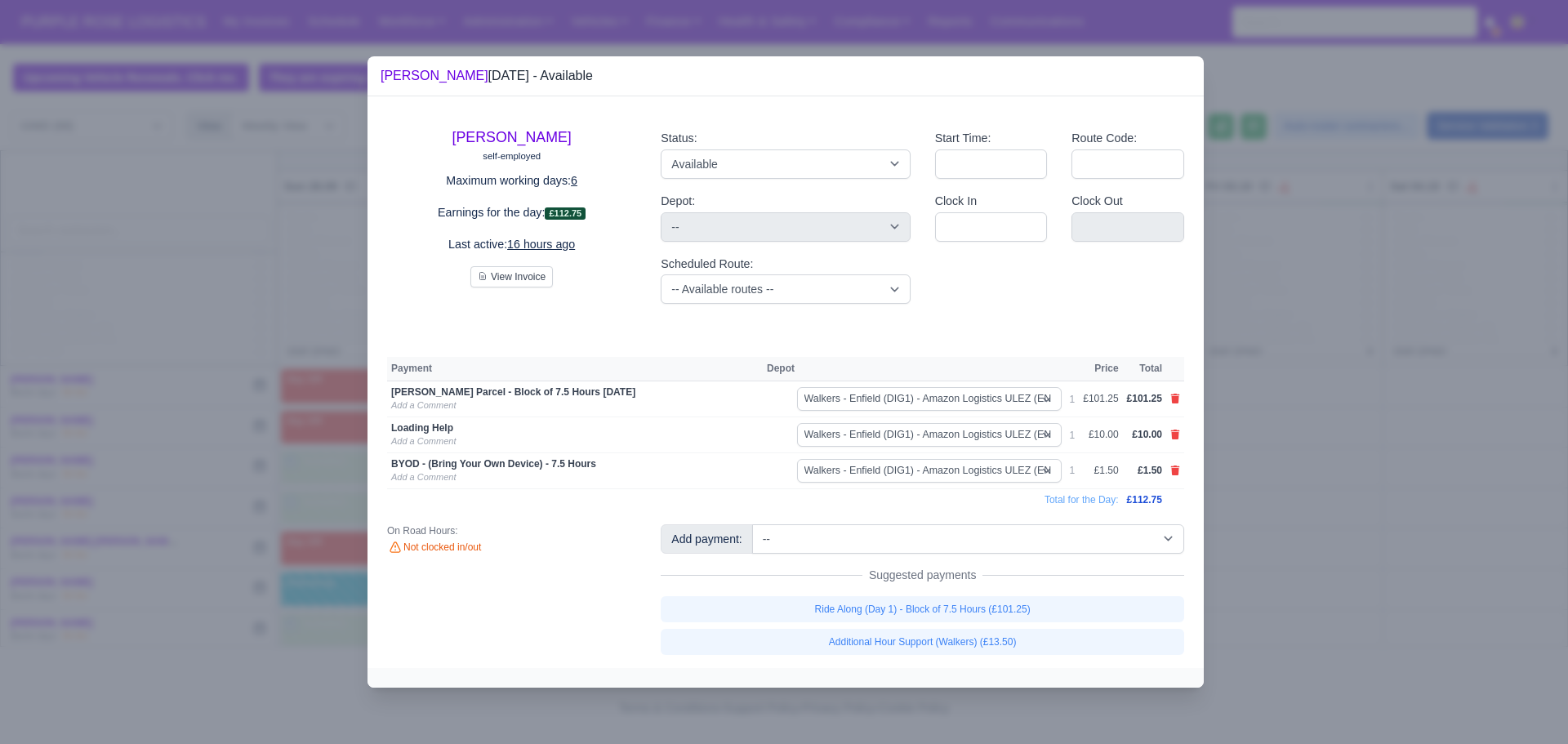
click at [1293, 440] on div at bounding box center [784, 372] width 1568 height 744
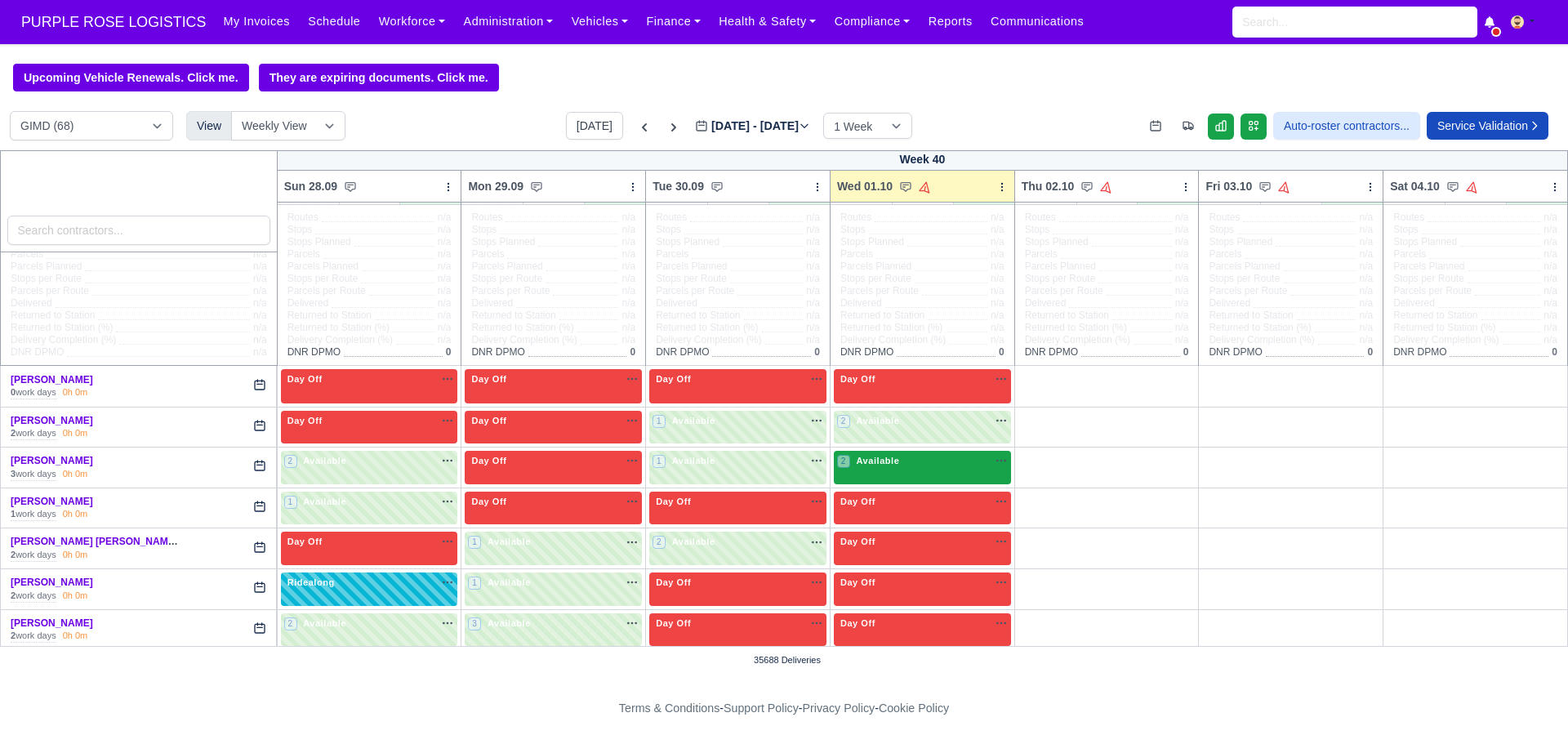
click at [913, 460] on div "2 Available na" at bounding box center [922, 460] width 171 height 14
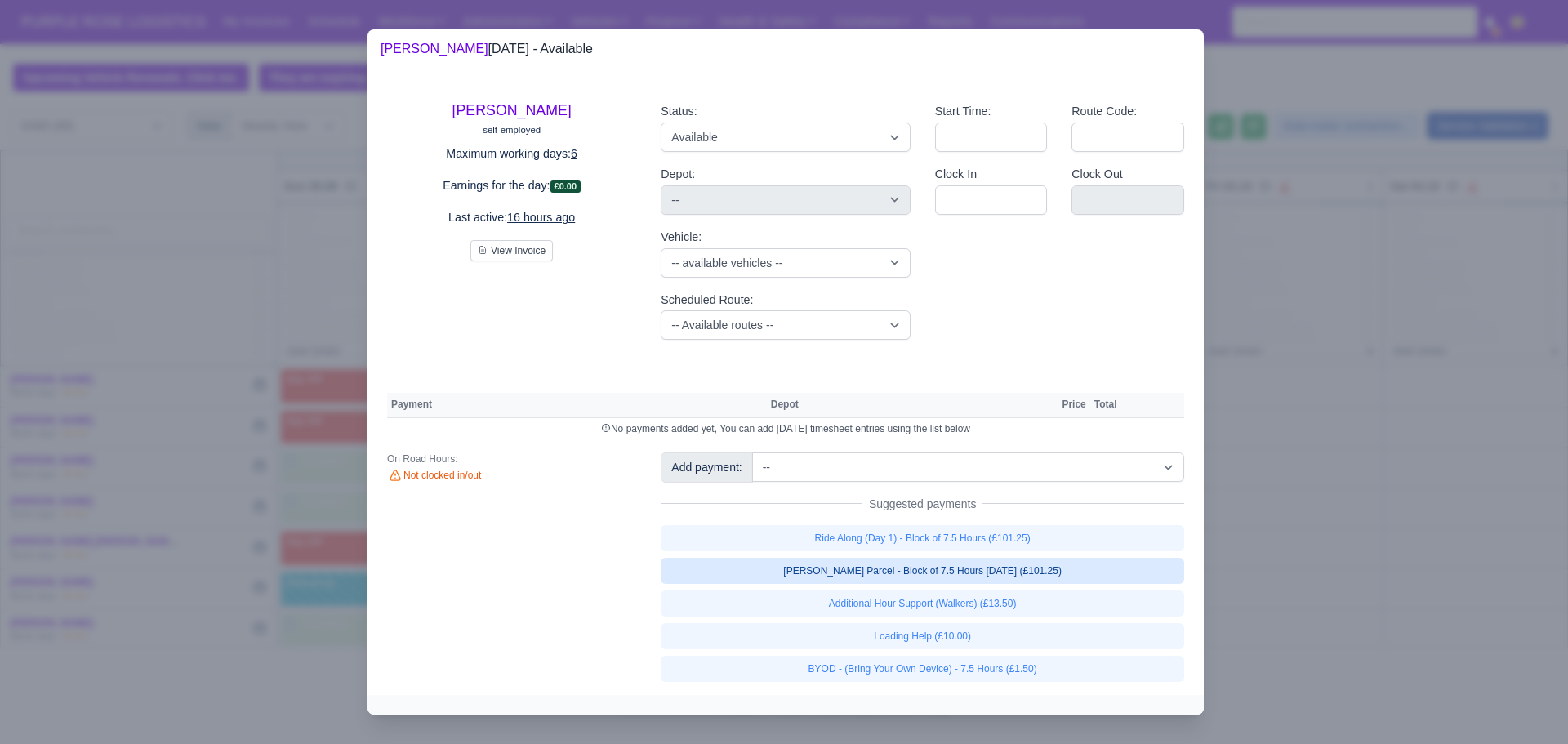
click at [887, 571] on link "[PERSON_NAME] Parcel - Block of 7.5 Hours [DATE] (£101.25)" at bounding box center [922, 571] width 523 height 26
select select "5"
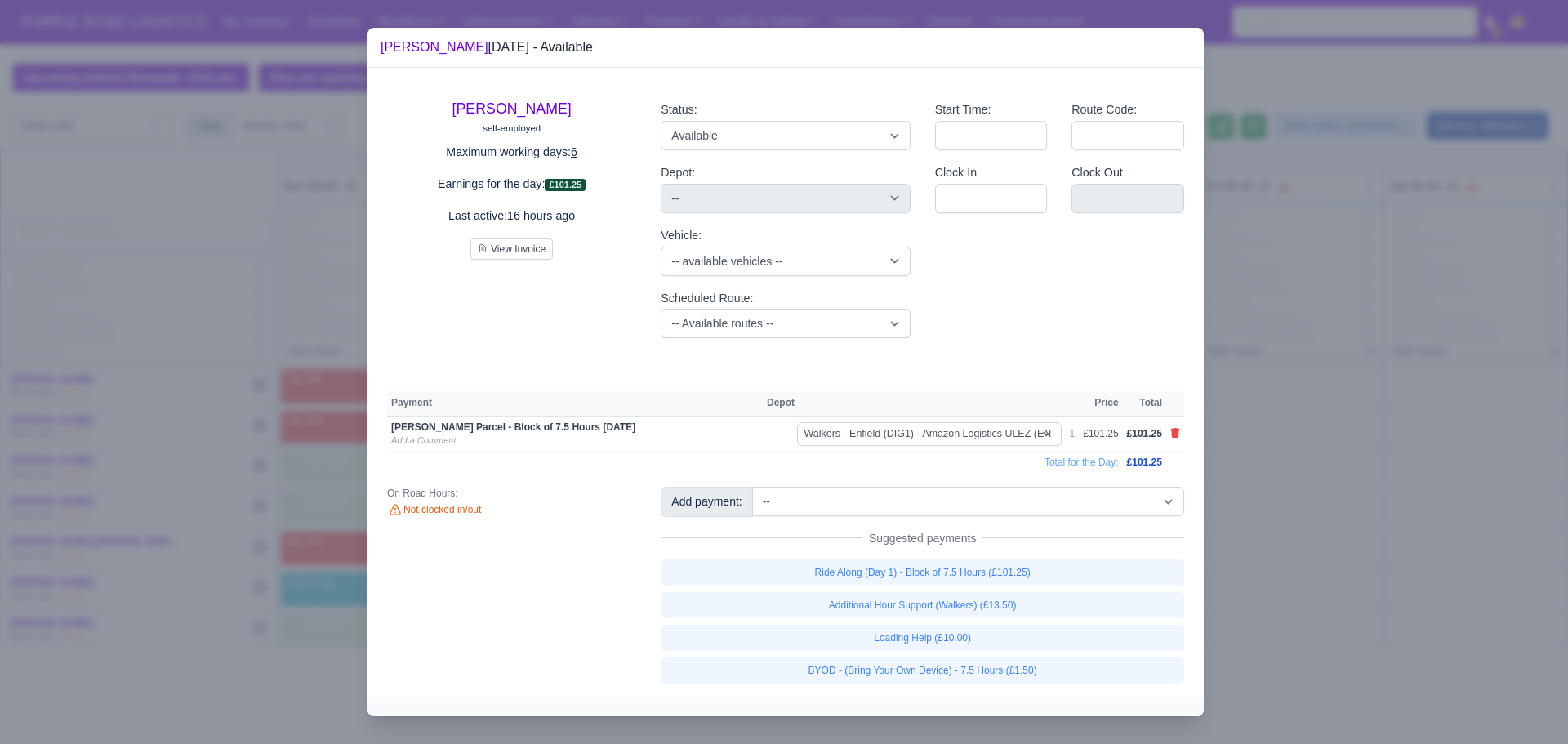
click at [891, 648] on link "Loading Help (£10.00)" at bounding box center [922, 637] width 523 height 26
select select "5"
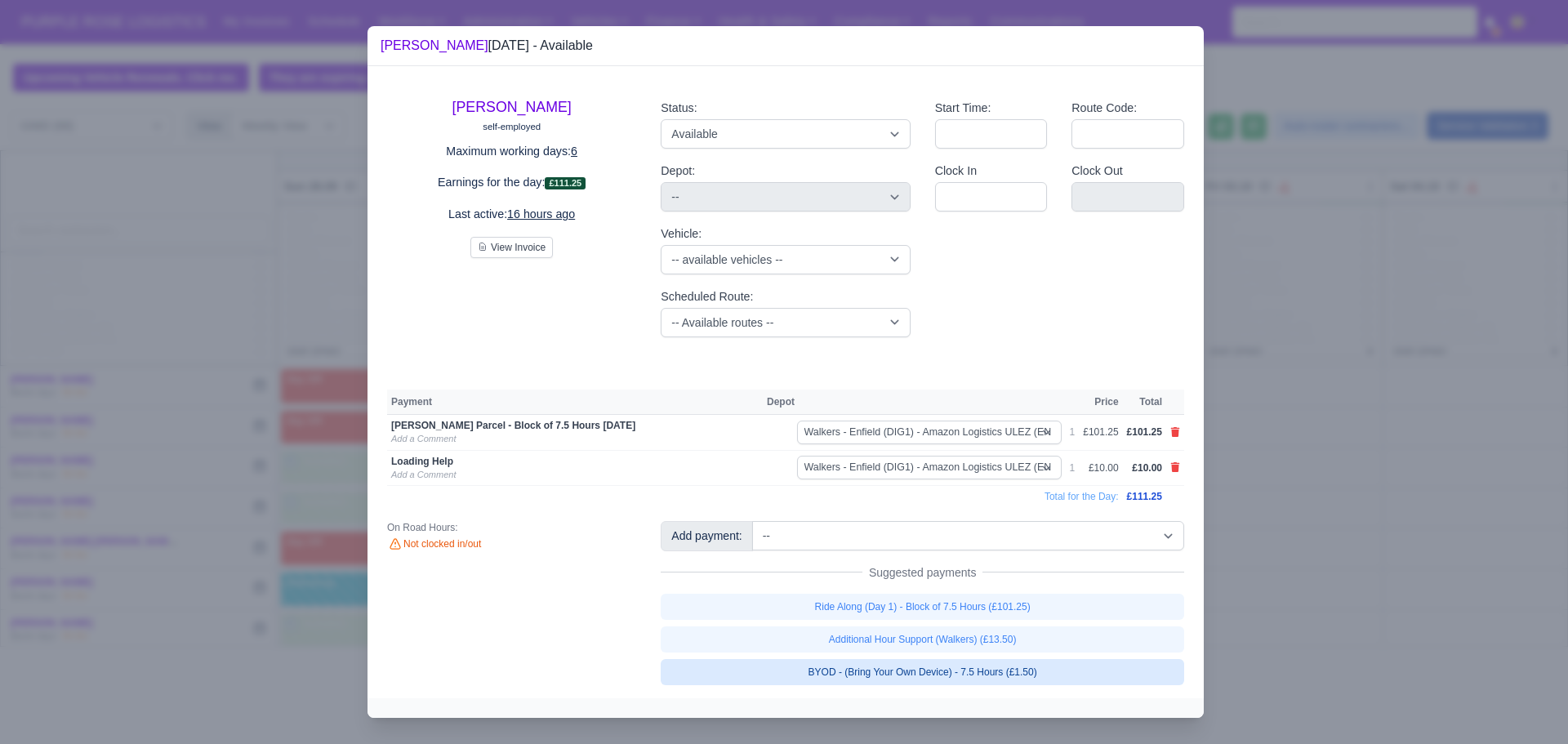
click at [902, 665] on link "BYOD - (Bring Your Own Device) - 7.5 Hours (£1.50)" at bounding box center [922, 672] width 523 height 26
select select "5"
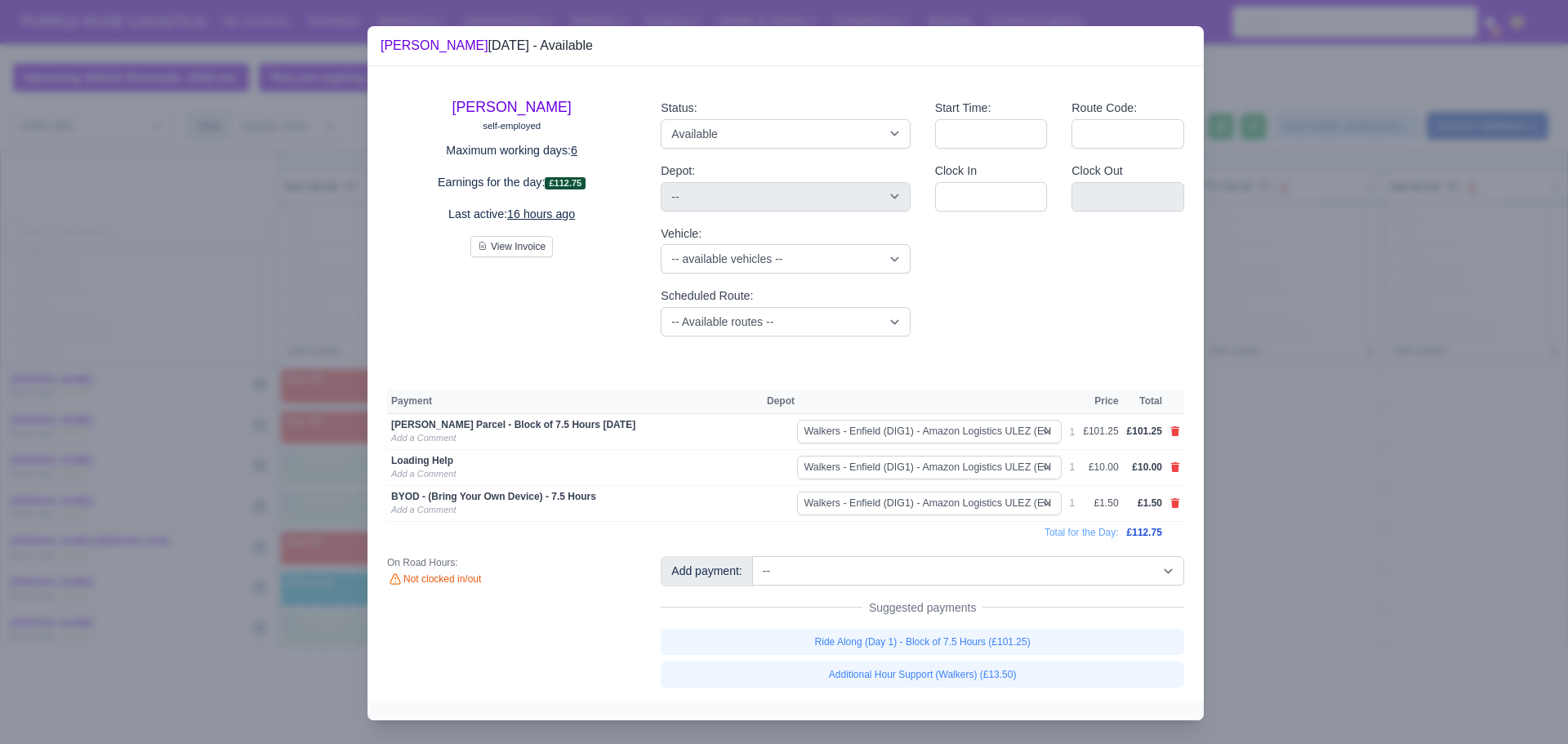
click at [1349, 313] on div at bounding box center [784, 372] width 1568 height 744
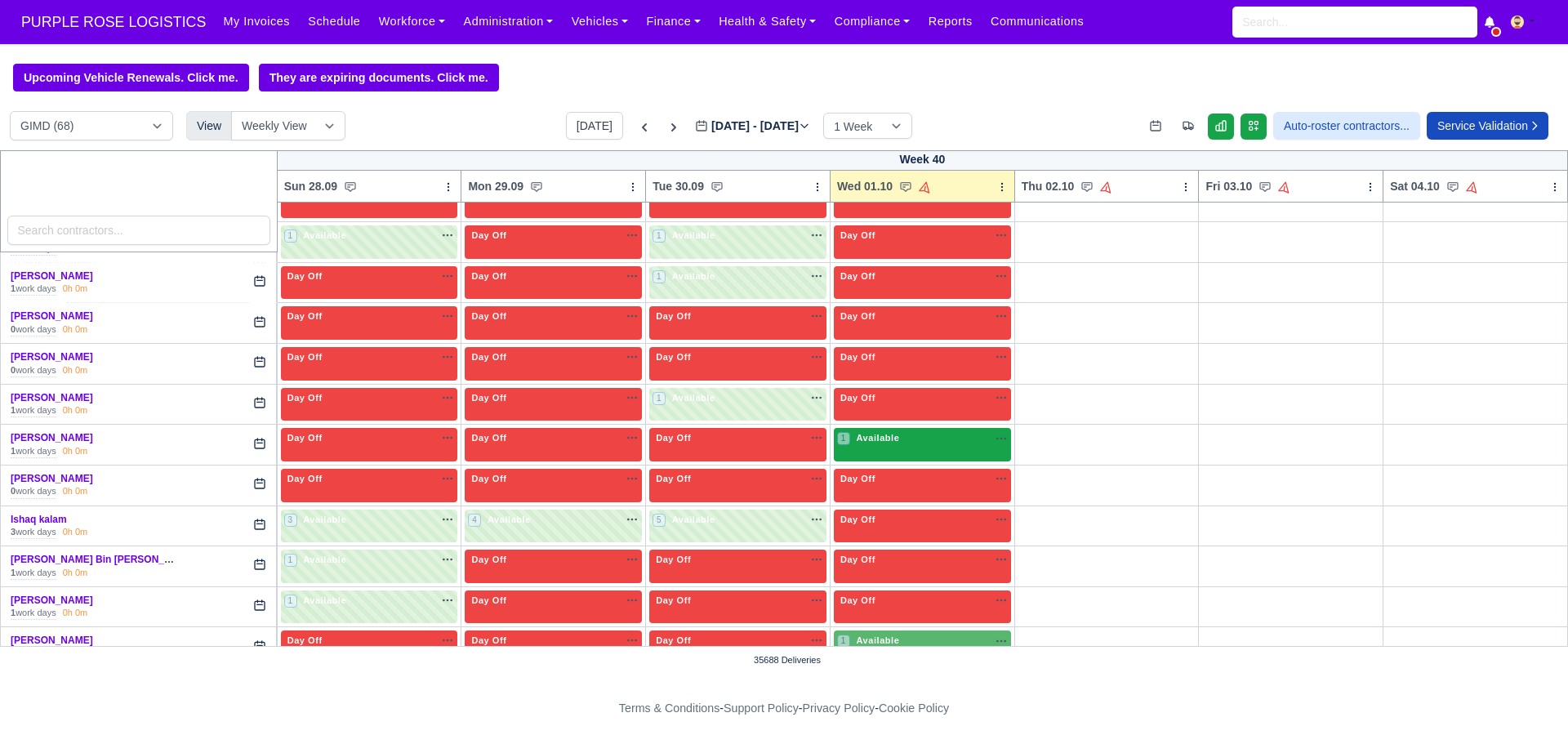
scroll to position [804, 0]
click at [903, 437] on div "1 Available na" at bounding box center [922, 437] width 171 height 14
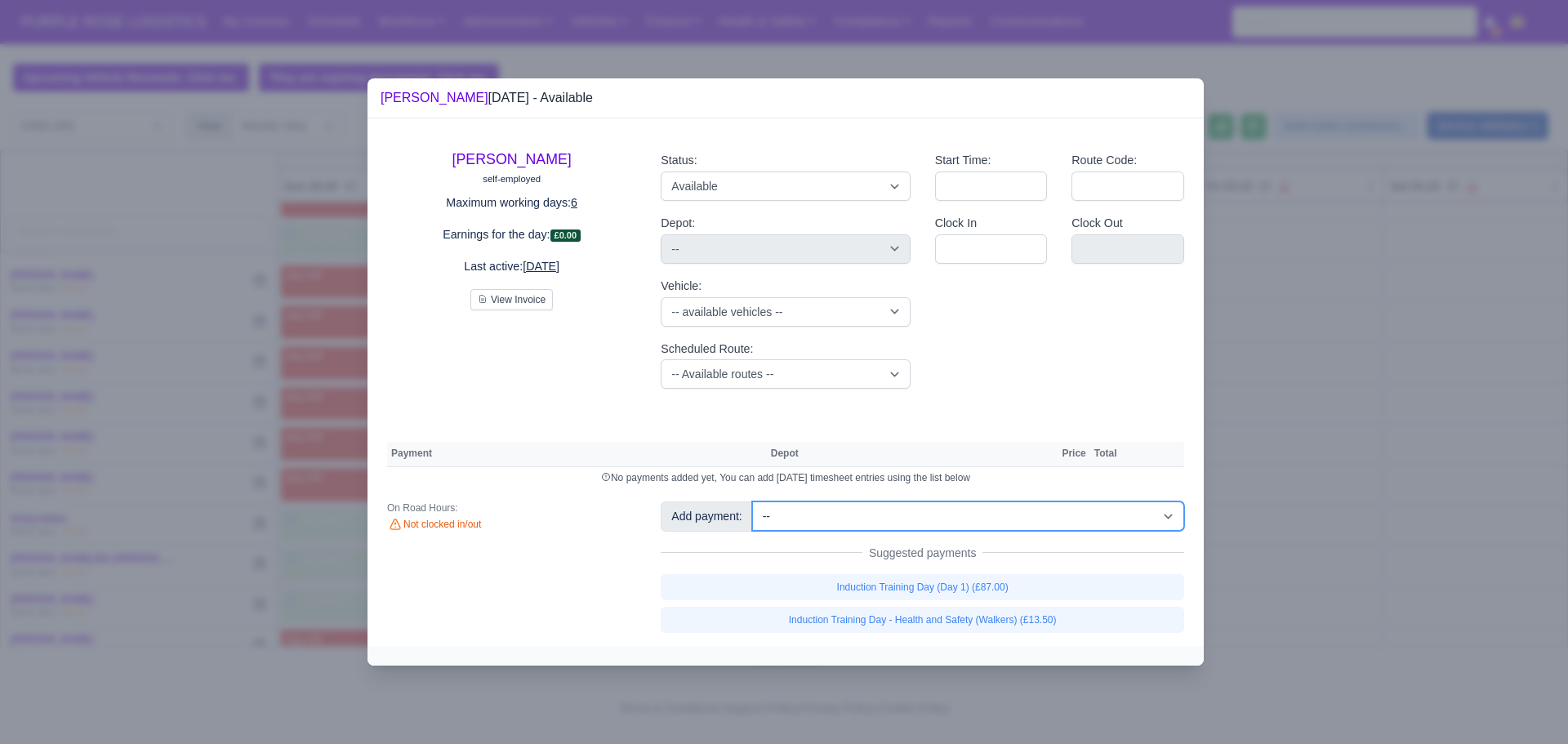
click at [921, 528] on select "-- Additional Hour Support (£14.50) Additional Hour Support (Walkers) (£13.50) …" at bounding box center [968, 516] width 432 height 30
select select "102"
click at [752, 501] on select "-- Additional Hour Support (£14.50) Additional Hour Support (Walkers) (£13.50) …" at bounding box center [968, 516] width 432 height 30
select select "5"
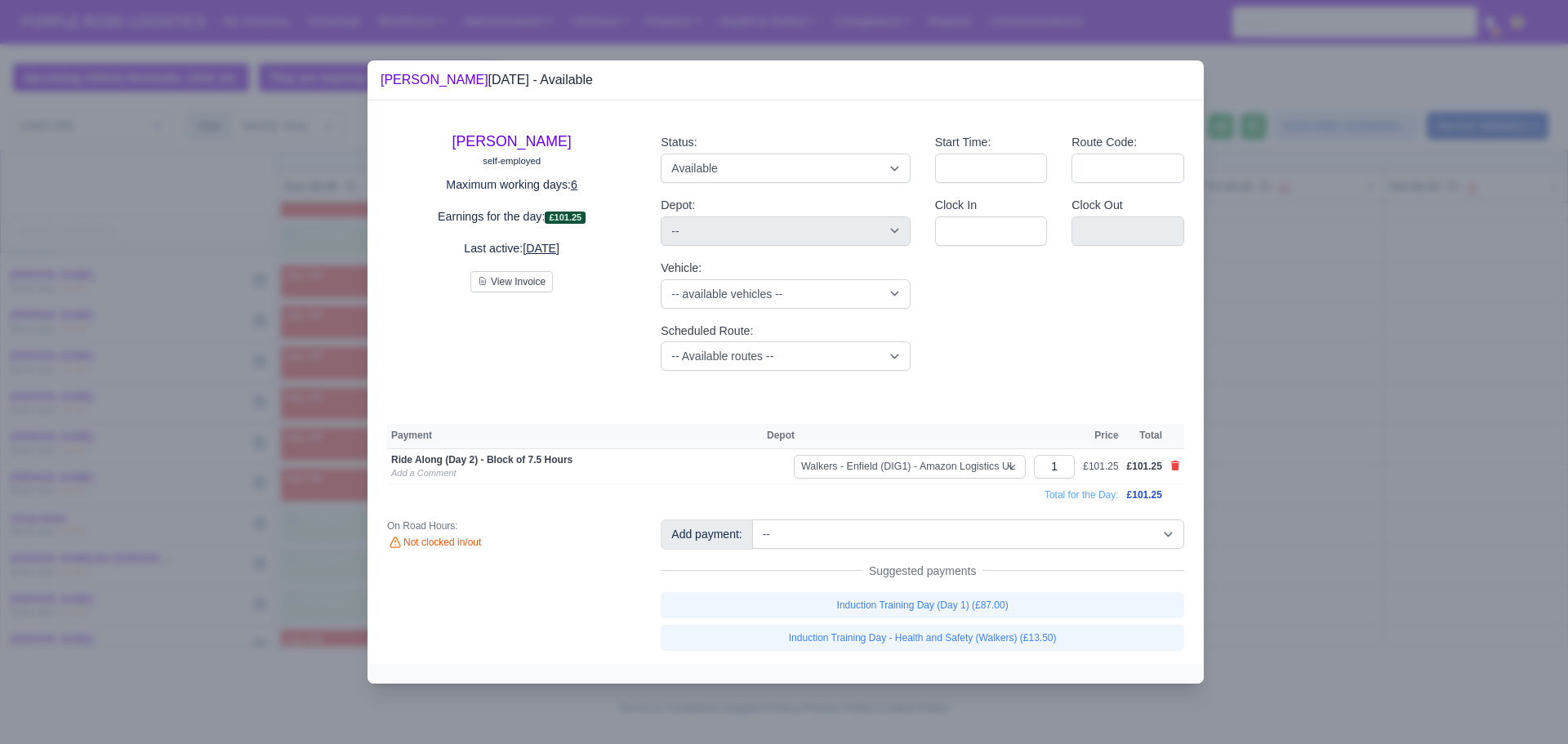
click at [1337, 327] on div at bounding box center [784, 372] width 1568 height 744
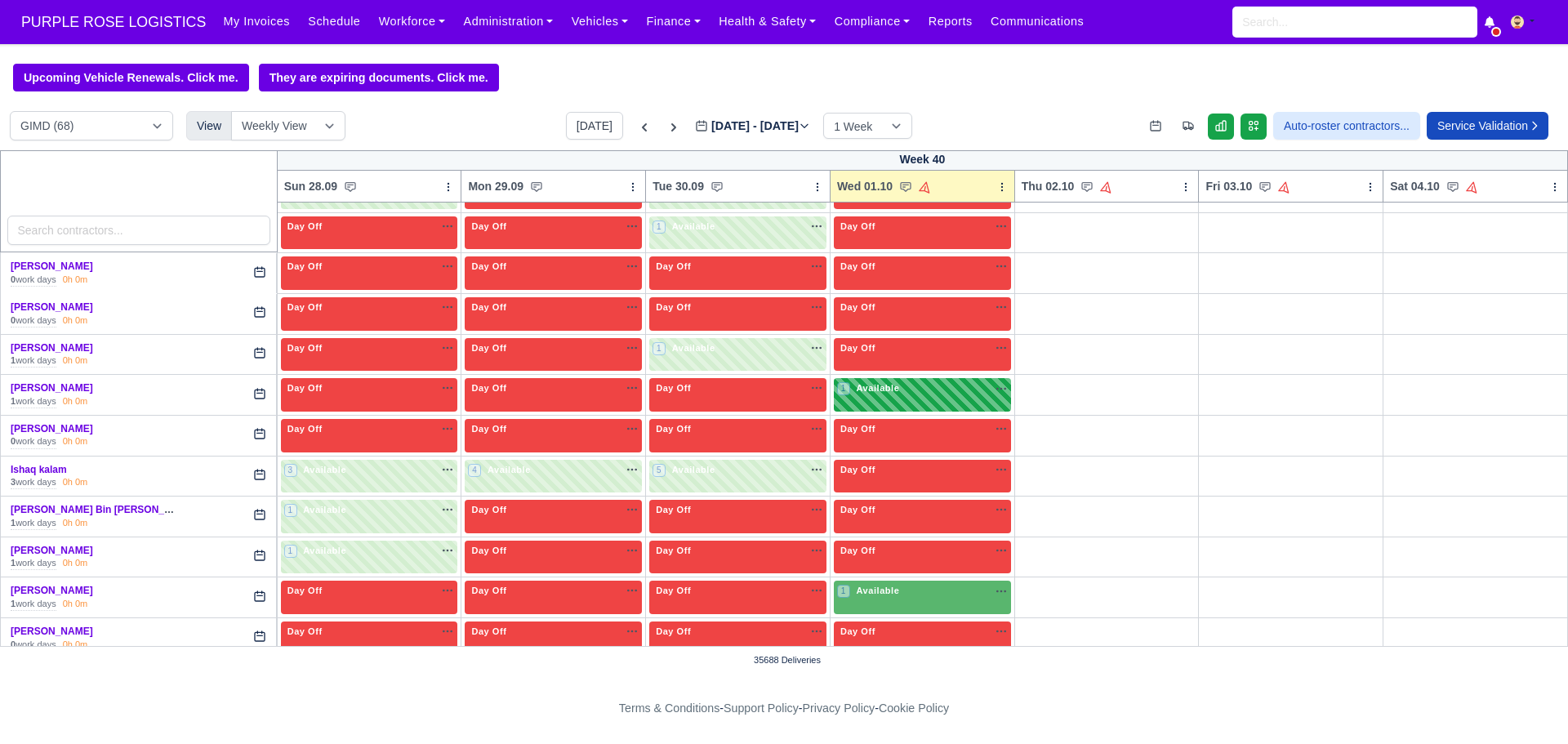
scroll to position [847, 0]
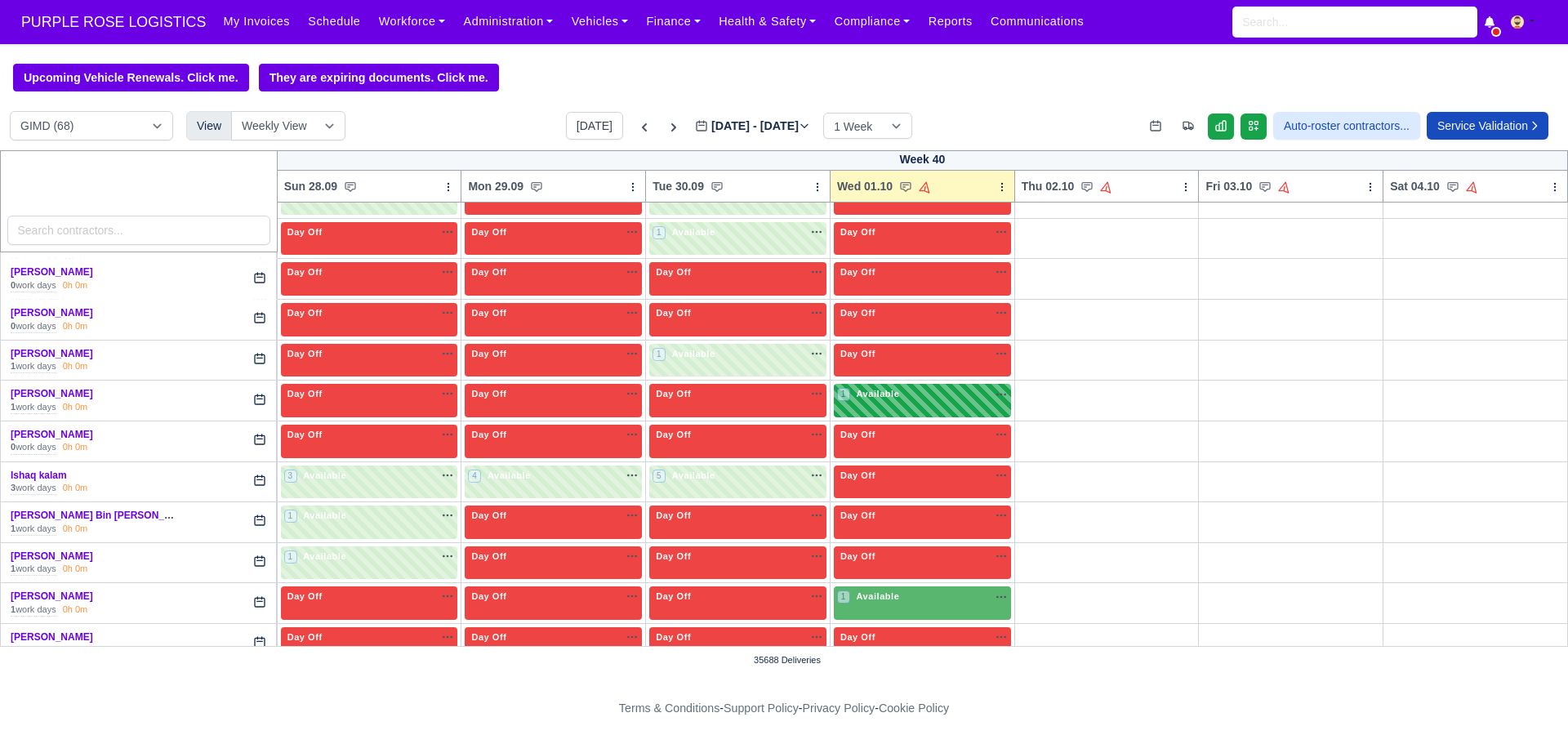
click at [893, 399] on span "Available" at bounding box center [878, 394] width 50 height 11
select select "5"
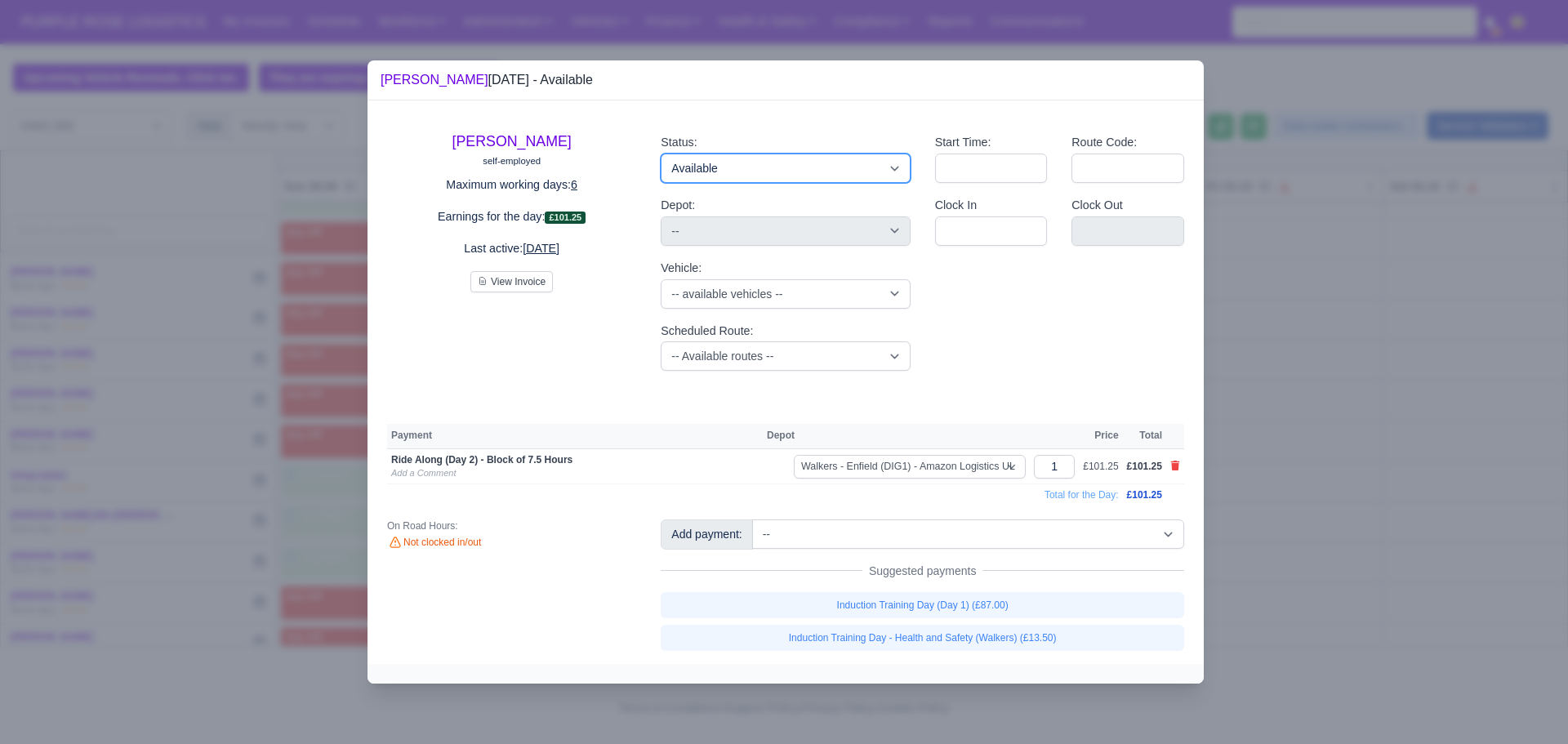
click at [829, 168] on select "Available Day Off Stand By Holiday Other Depot In Office OSM Ridealong Nursery …" at bounding box center [785, 168] width 249 height 30
select select "Ridealong"
click at [661, 153] on select "Available Day Off Stand By Holiday Other Depot In Office OSM Ridealong Nursery …" at bounding box center [785, 168] width 249 height 30
click at [1276, 296] on div at bounding box center [784, 372] width 1568 height 744
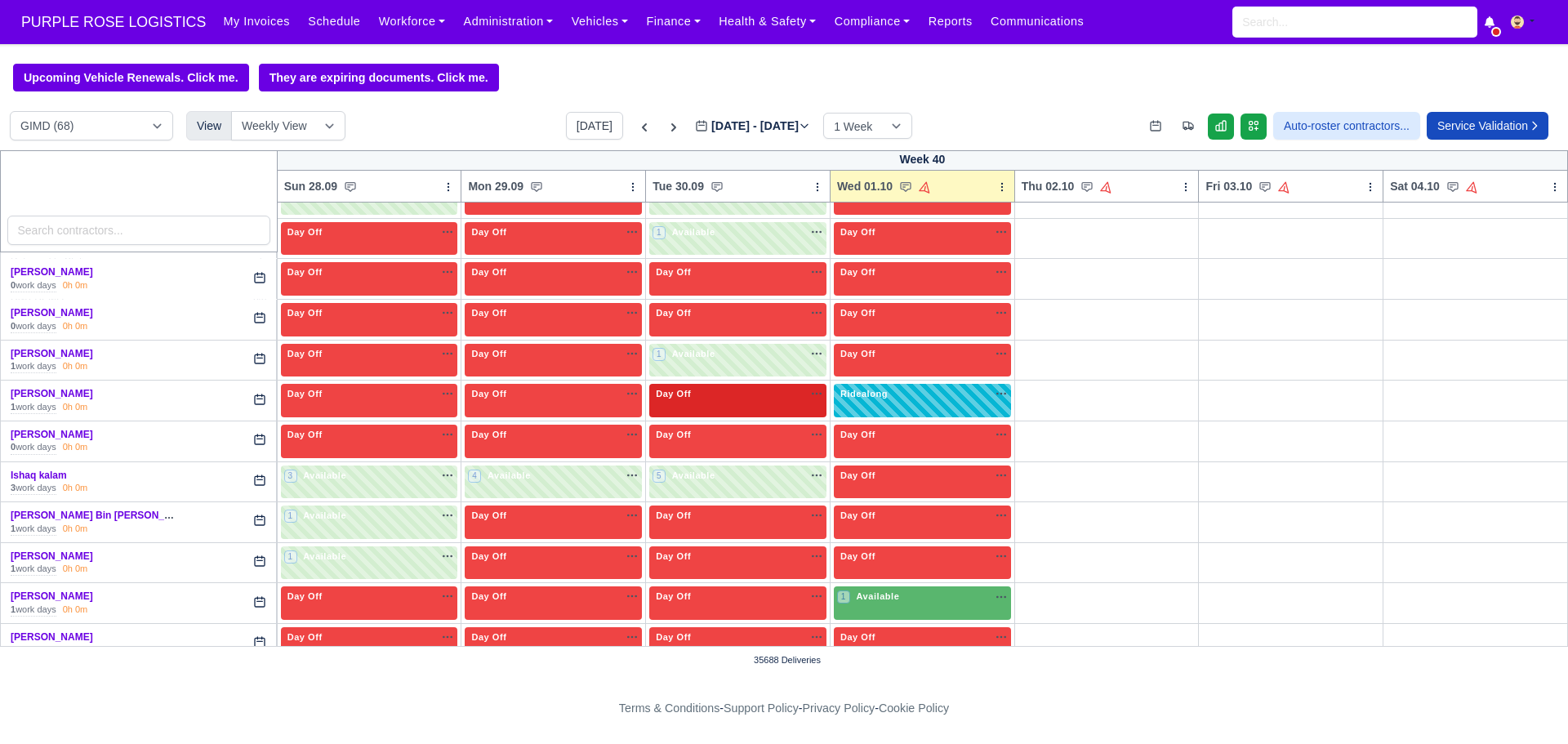
click at [709, 410] on div "Day Off Available" at bounding box center [738, 400] width 177 height 34
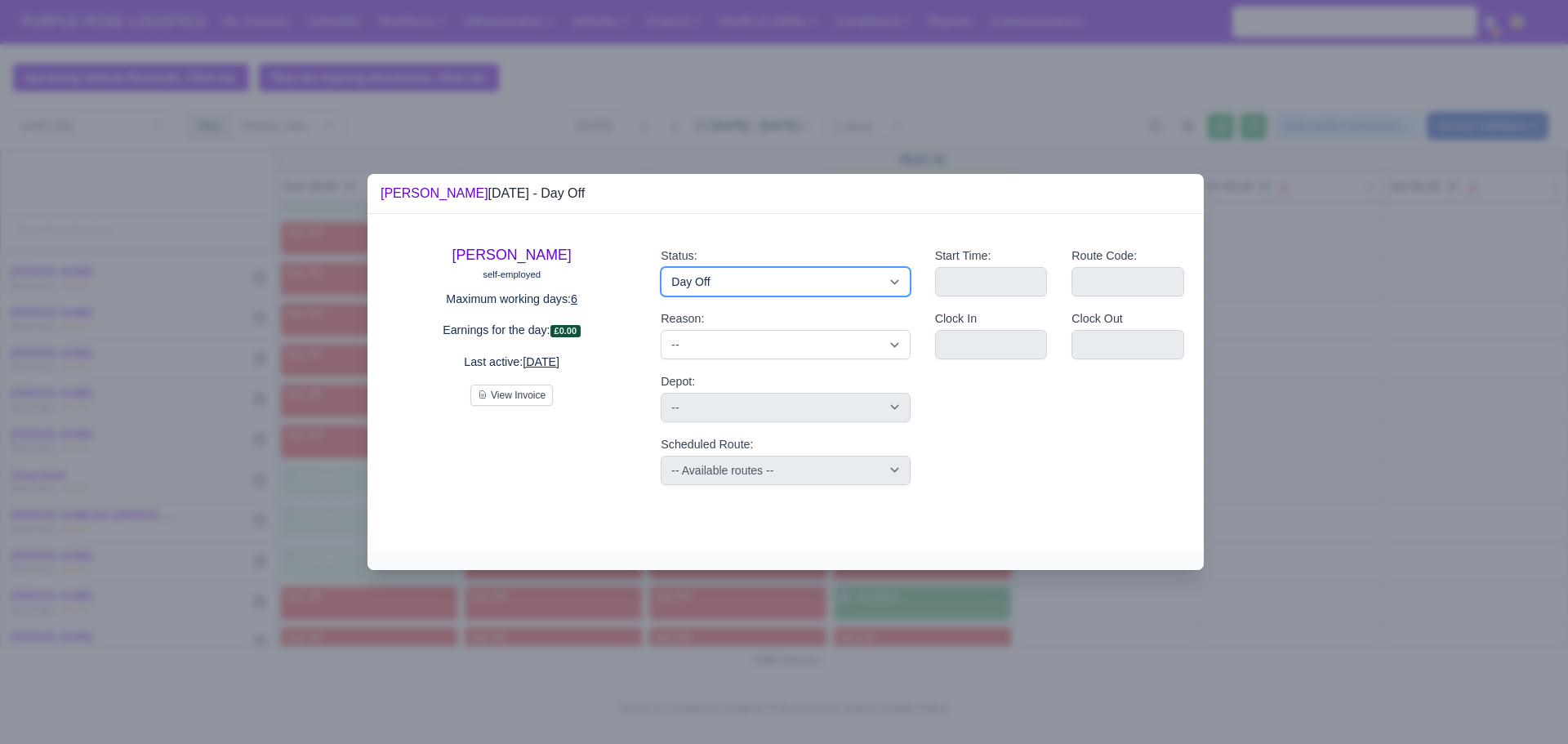
click at [841, 290] on select "Available Day Off Stand By Holiday Other Depot In Office OSM Ridealong Nursery …" at bounding box center [785, 282] width 249 height 30
select select "Ridealong"
click at [661, 267] on select "Available Day Off Stand By Holiday Other Depot In Office OSM Ridealong Nursery …" at bounding box center [785, 282] width 249 height 30
select select
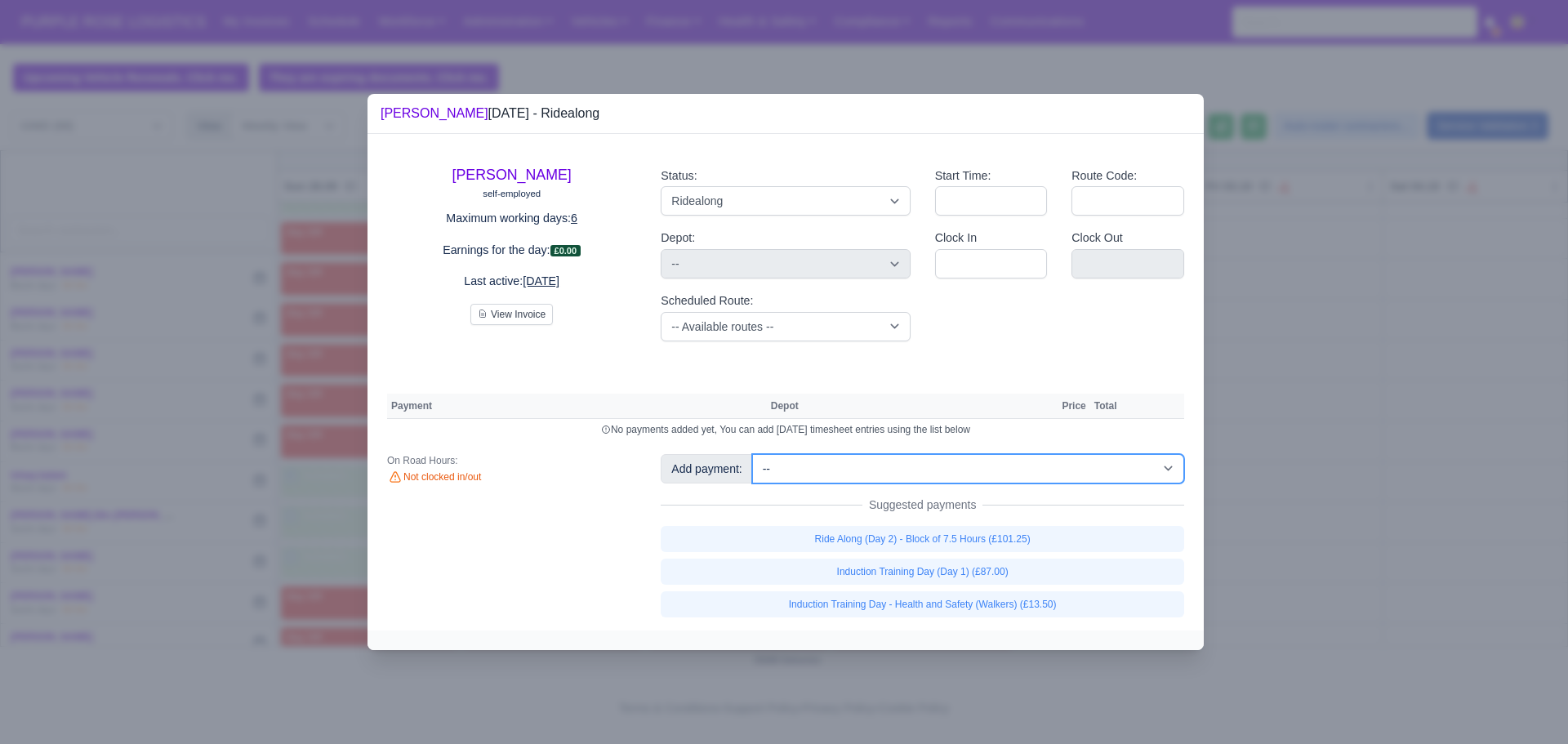
click at [844, 472] on select "-- Additional Hour Support (£14.50) Additional Hour Support (Walkers) (£13.50) …" at bounding box center [968, 468] width 432 height 30
click at [752, 454] on select "-- Additional Hour Support (£14.50) Additional Hour Support (Walkers) (£13.50) …" at bounding box center [968, 468] width 432 height 30
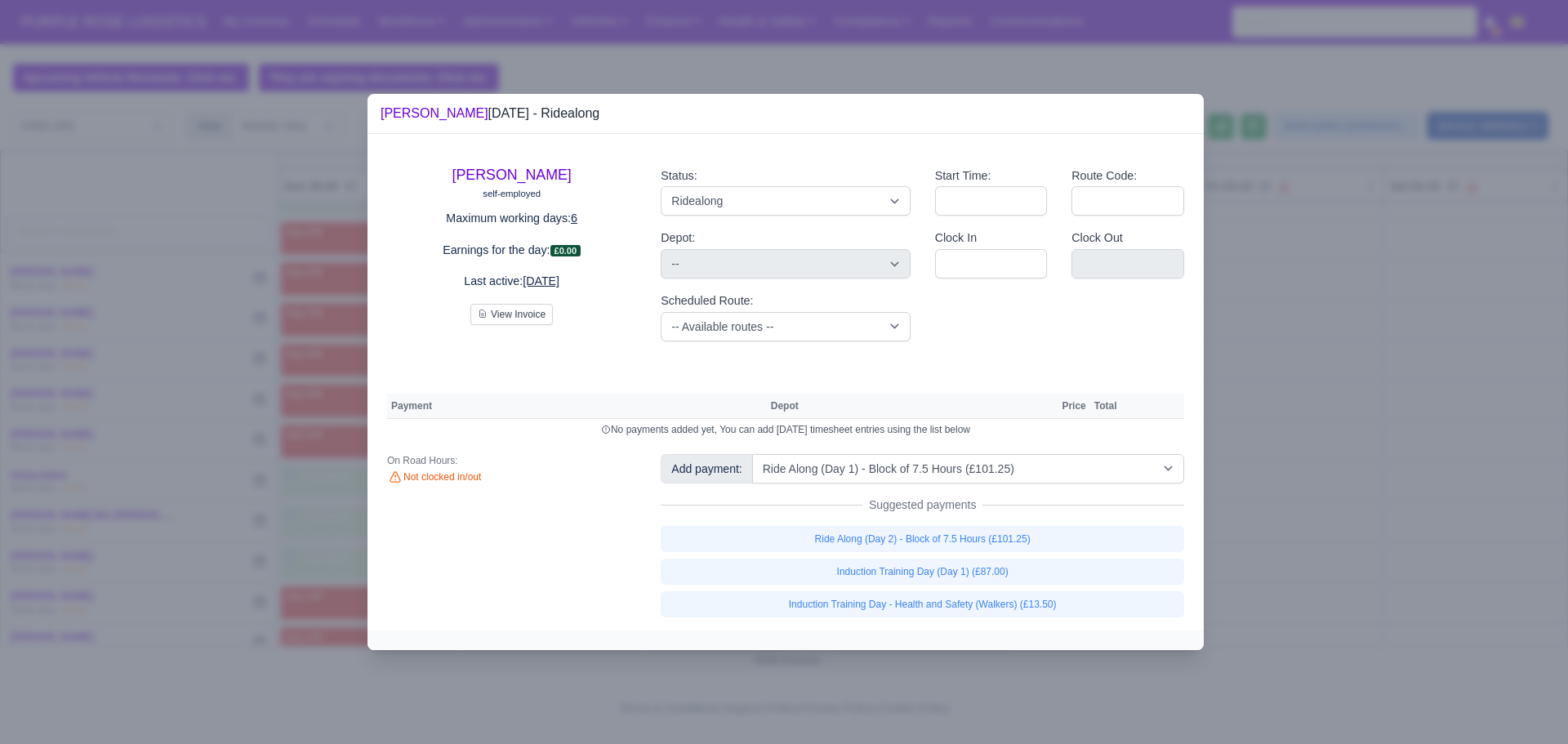
select select "5"
select select
select select "5"
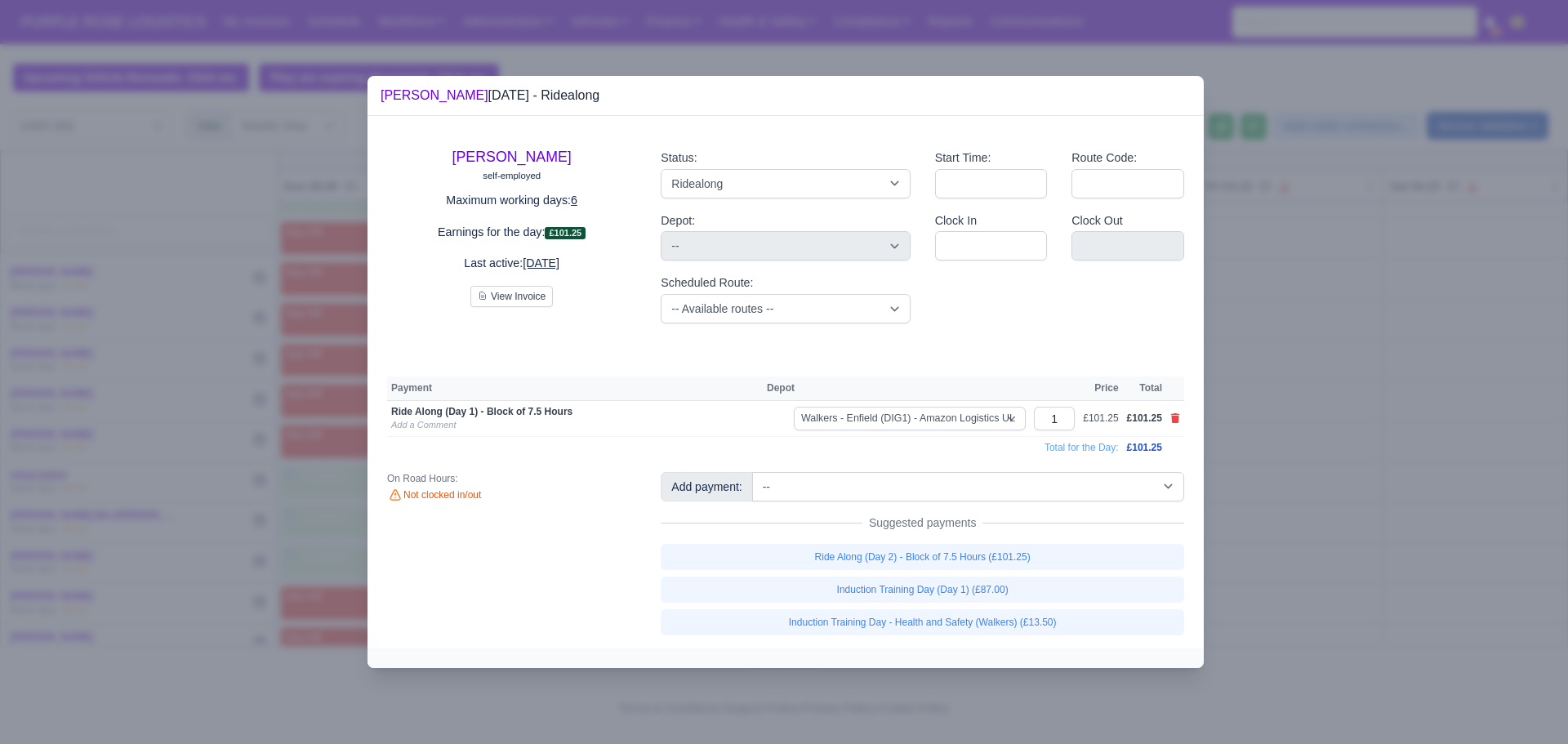
click at [1387, 245] on div at bounding box center [784, 372] width 1568 height 744
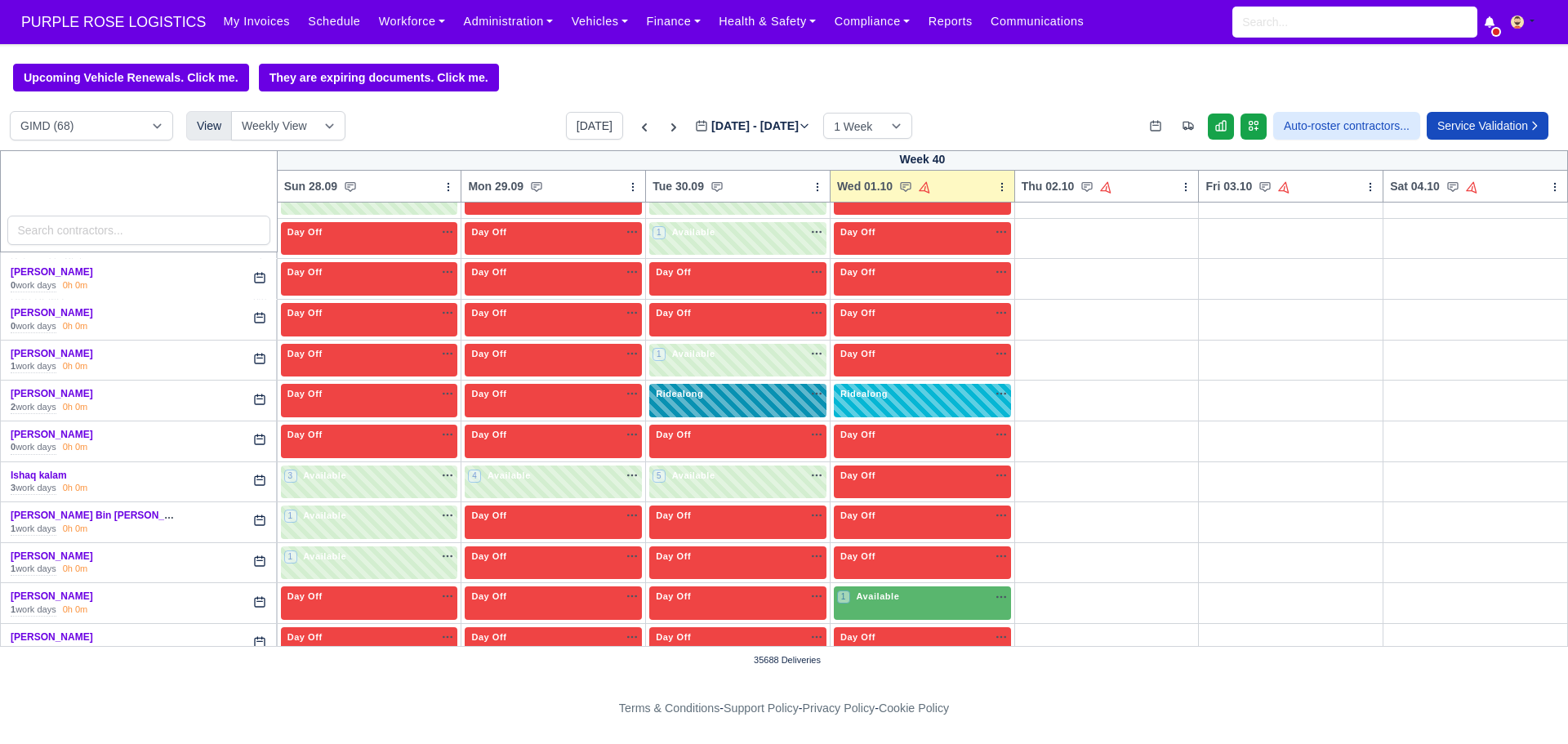
click at [734, 408] on div "Ridealong na" at bounding box center [738, 400] width 177 height 34
select select "Ridealong"
select select "5"
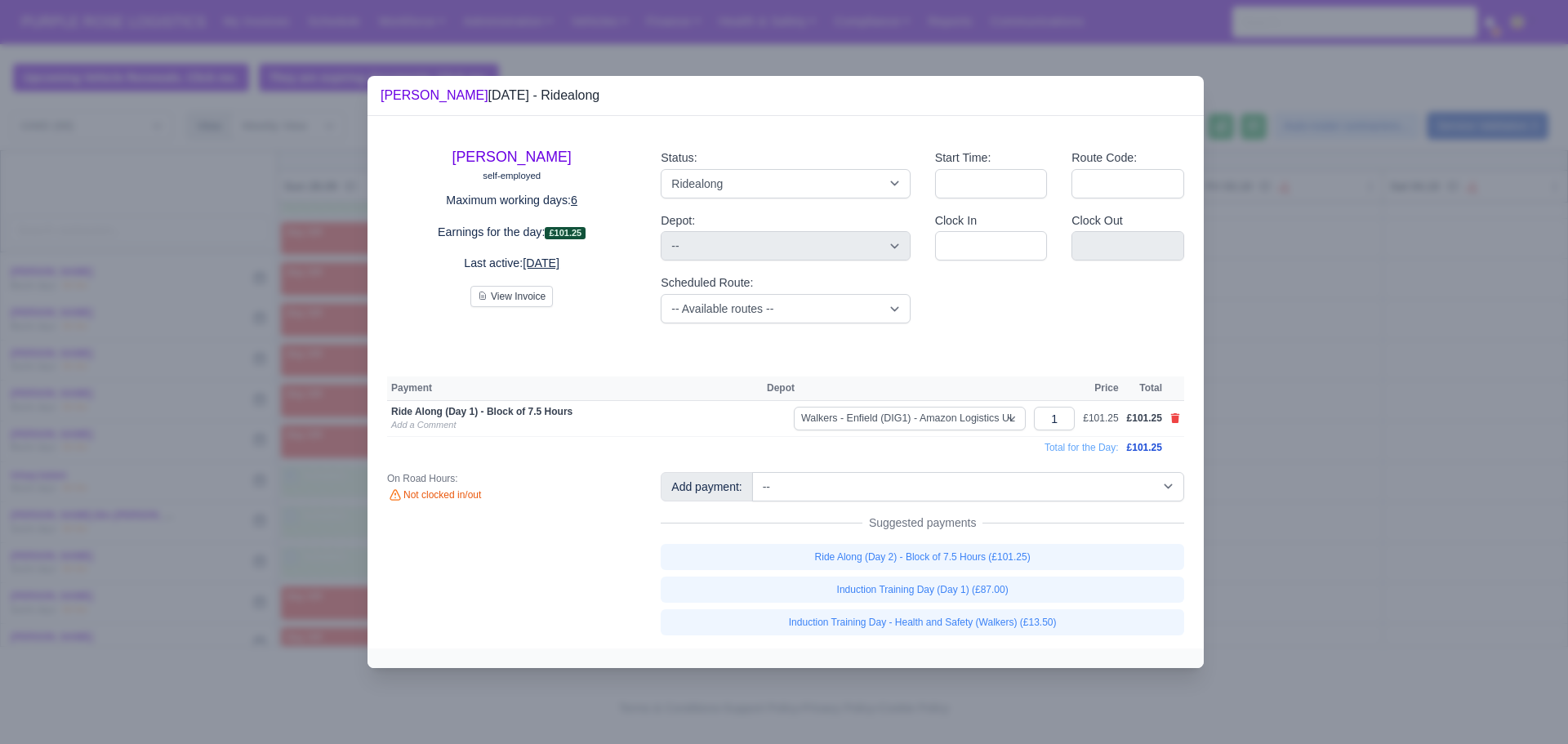
click at [1415, 203] on div at bounding box center [784, 372] width 1568 height 744
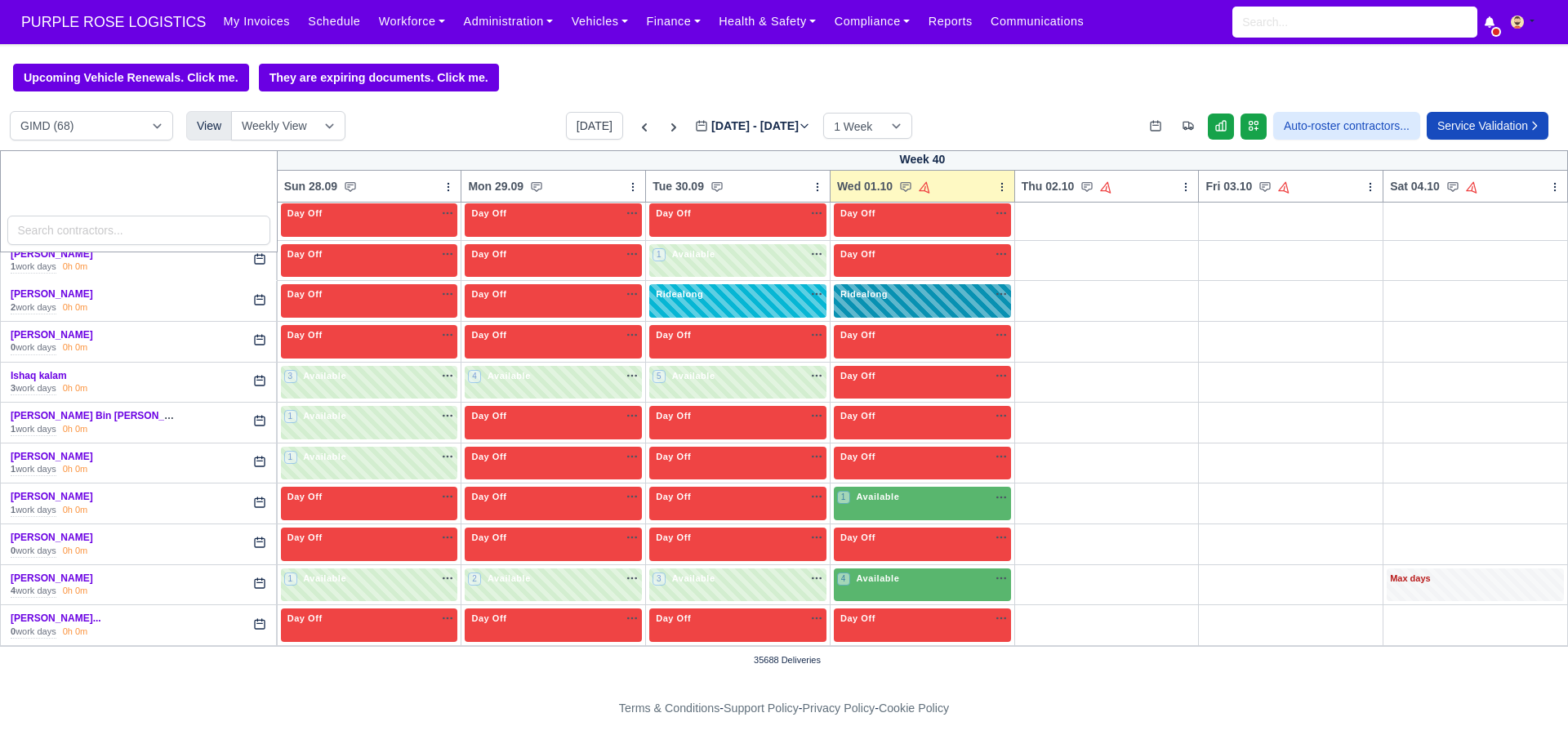
scroll to position [956, 0]
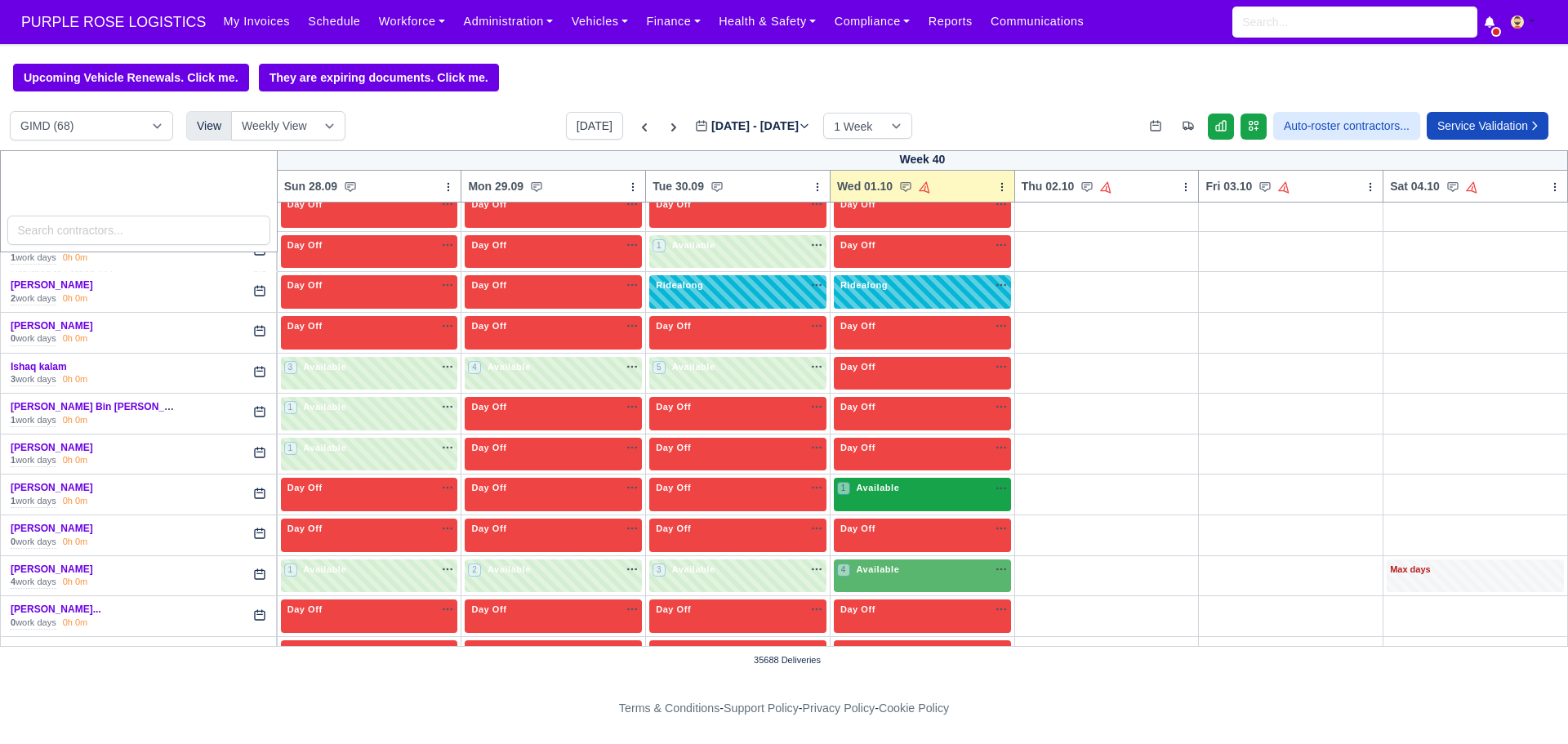
click at [913, 504] on div "1 Available" at bounding box center [922, 494] width 177 height 34
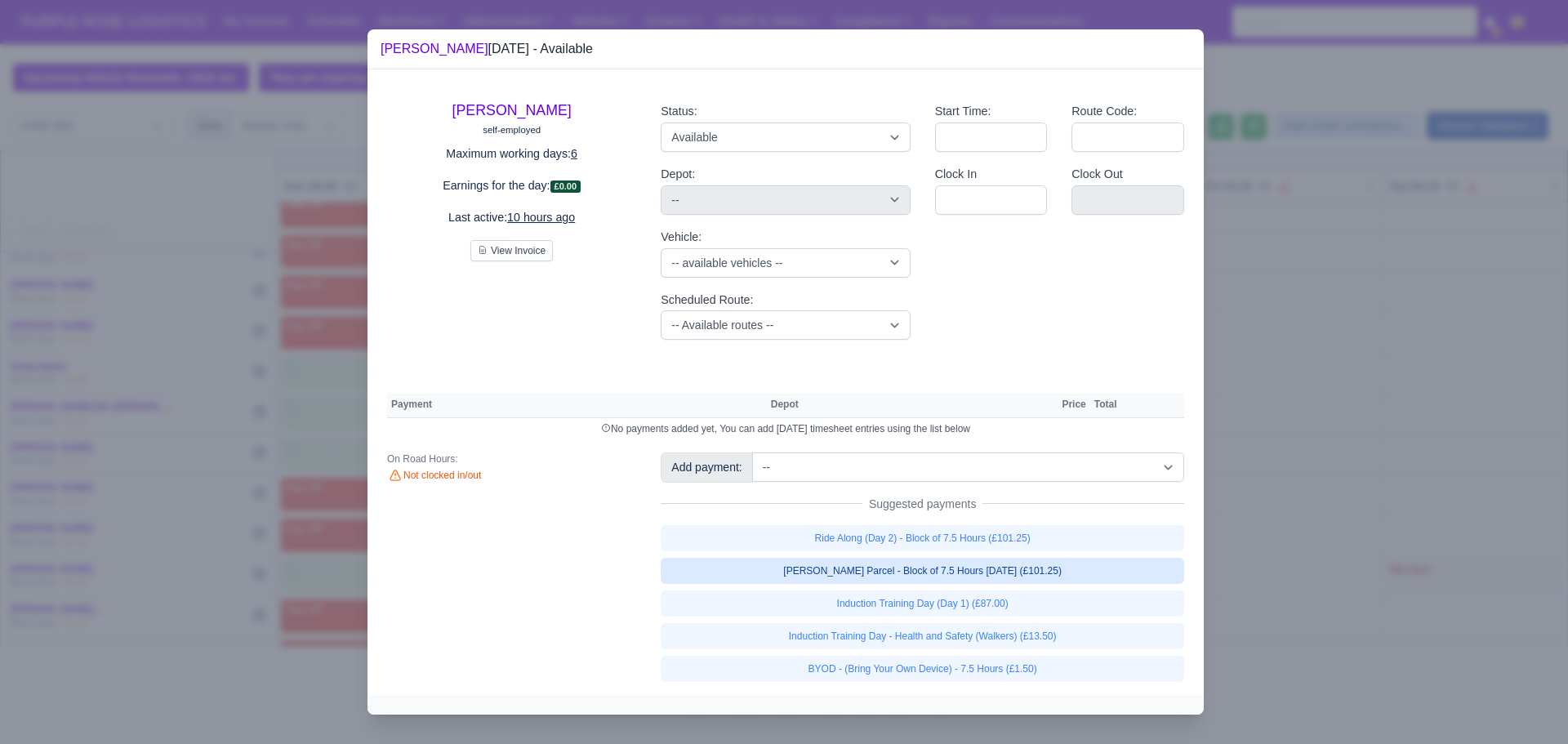
click at [891, 580] on link "[PERSON_NAME] Parcel - Block of 7.5 Hours [DATE] (£101.25)" at bounding box center [922, 571] width 523 height 26
select select "5"
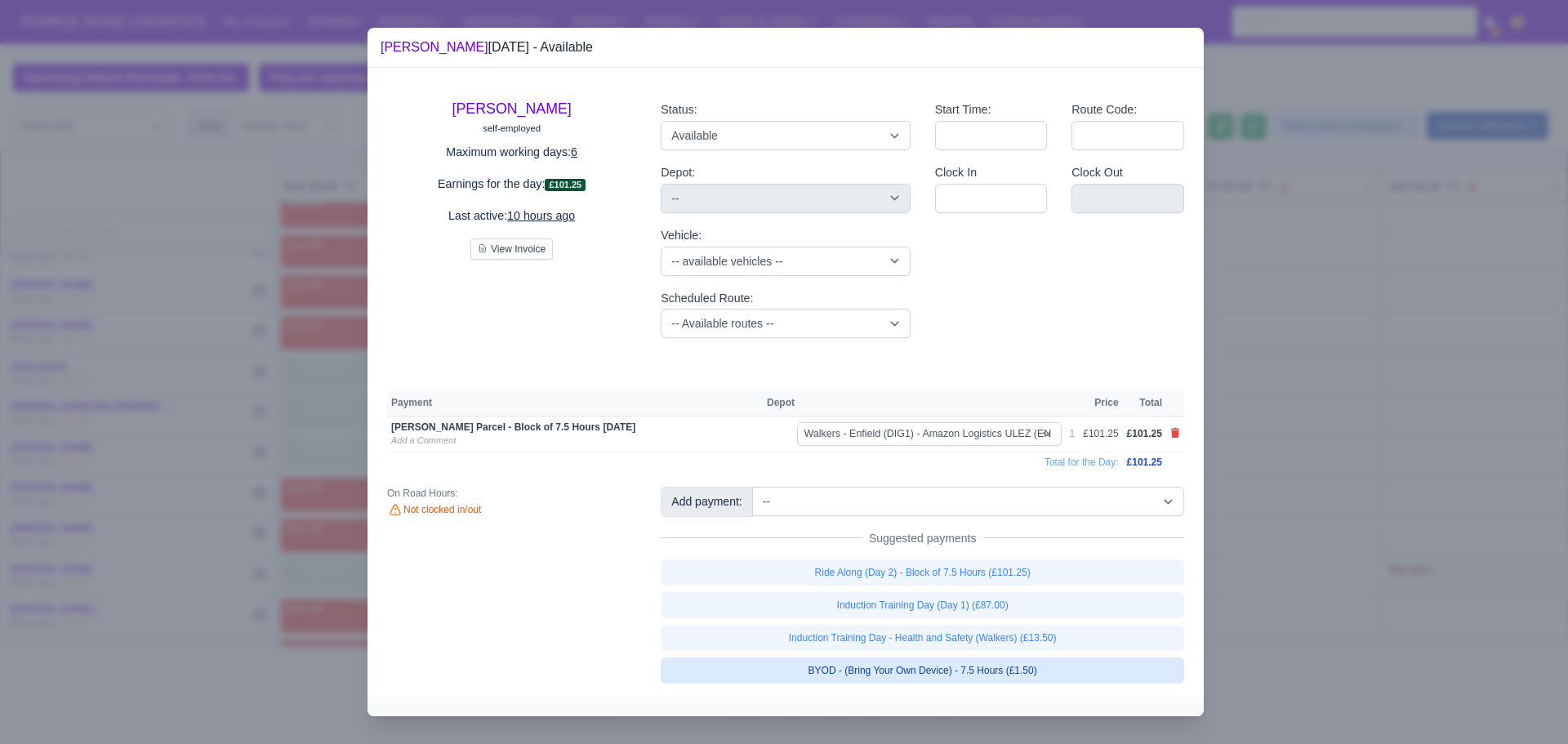
click at [916, 679] on link "BYOD - (Bring Your Own Device) - 7.5 Hours (£1.50)" at bounding box center [922, 670] width 523 height 26
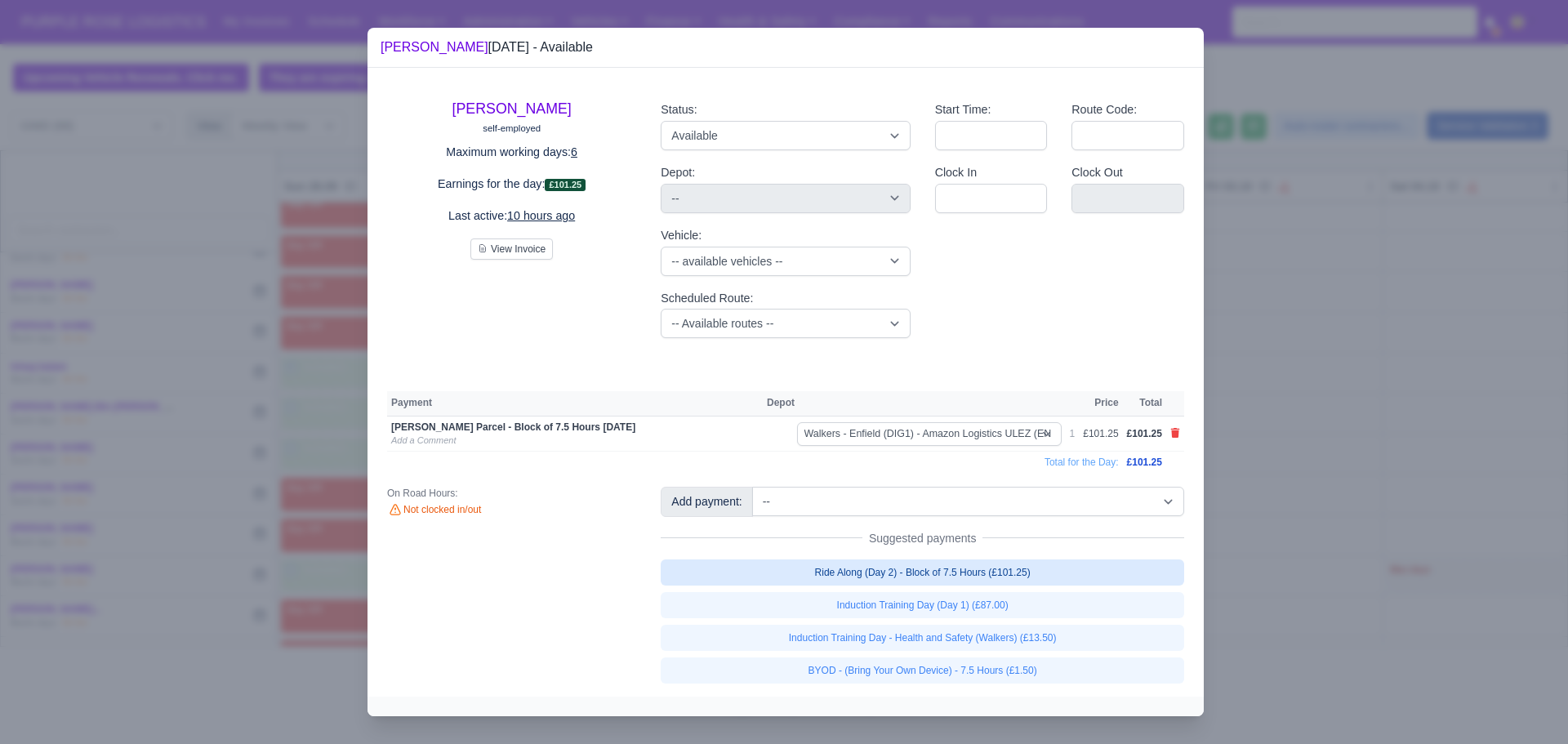
select select "5"
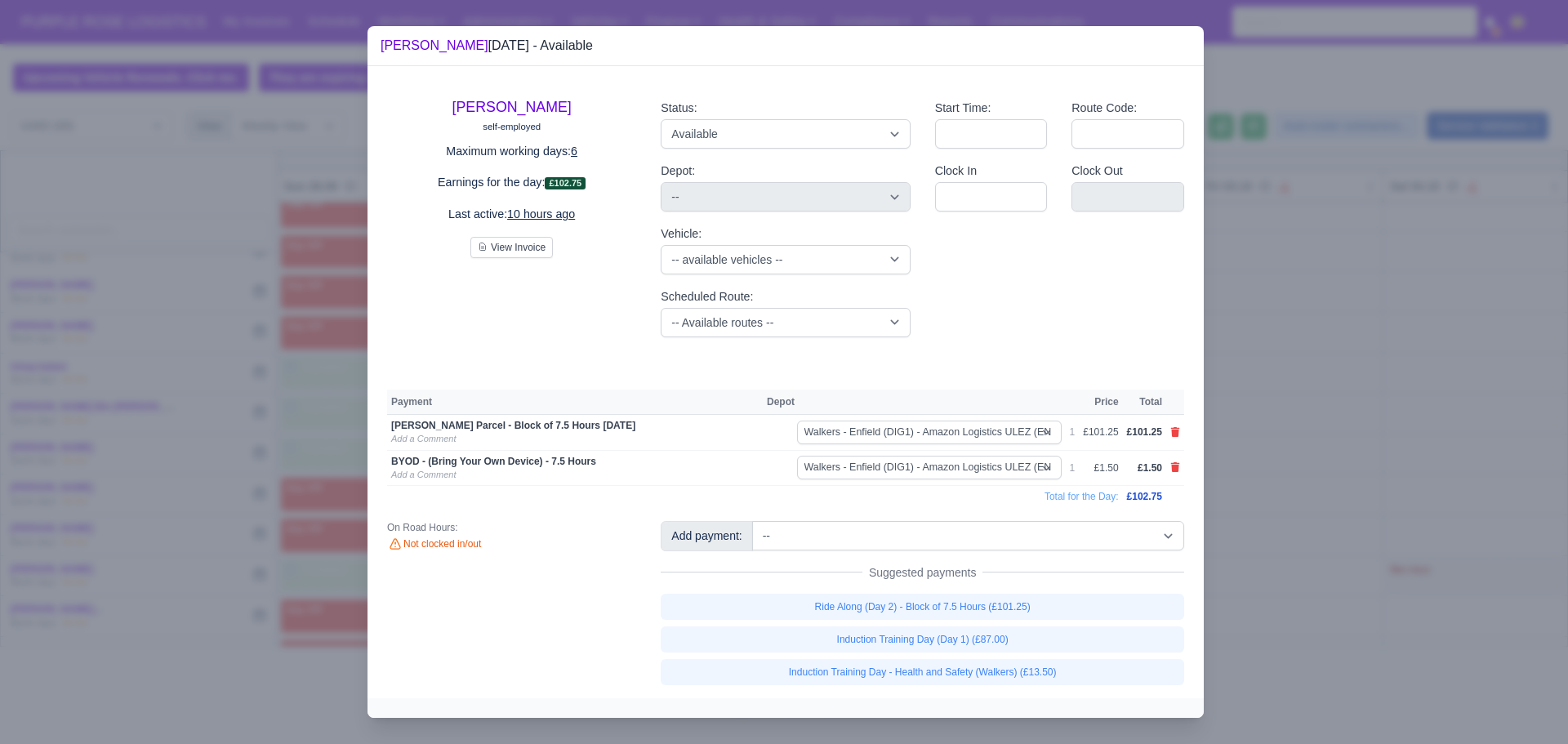
click at [1239, 324] on div at bounding box center [784, 372] width 1568 height 744
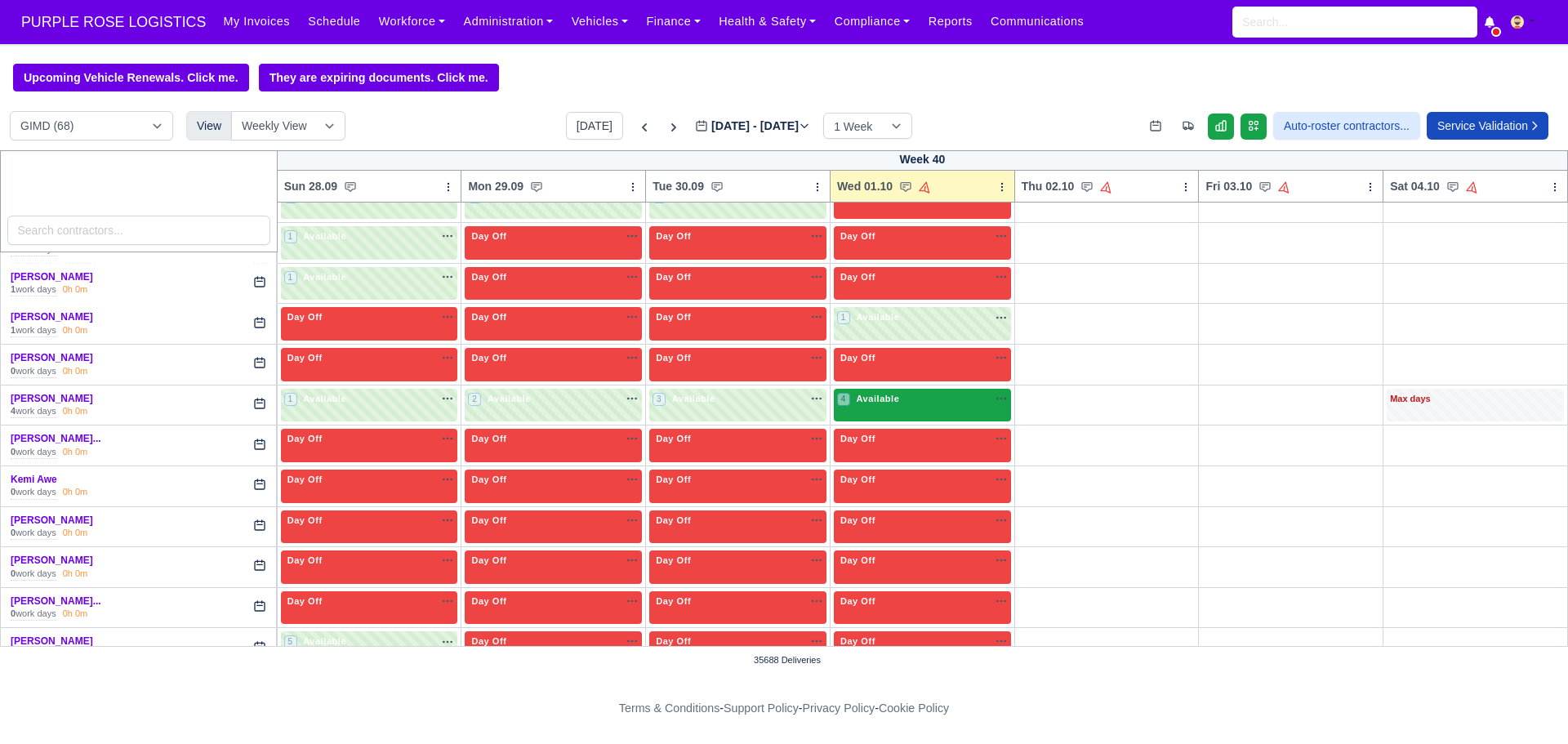
scroll to position [1128, 0]
click at [914, 412] on div "4 Available" at bounding box center [922, 404] width 177 height 34
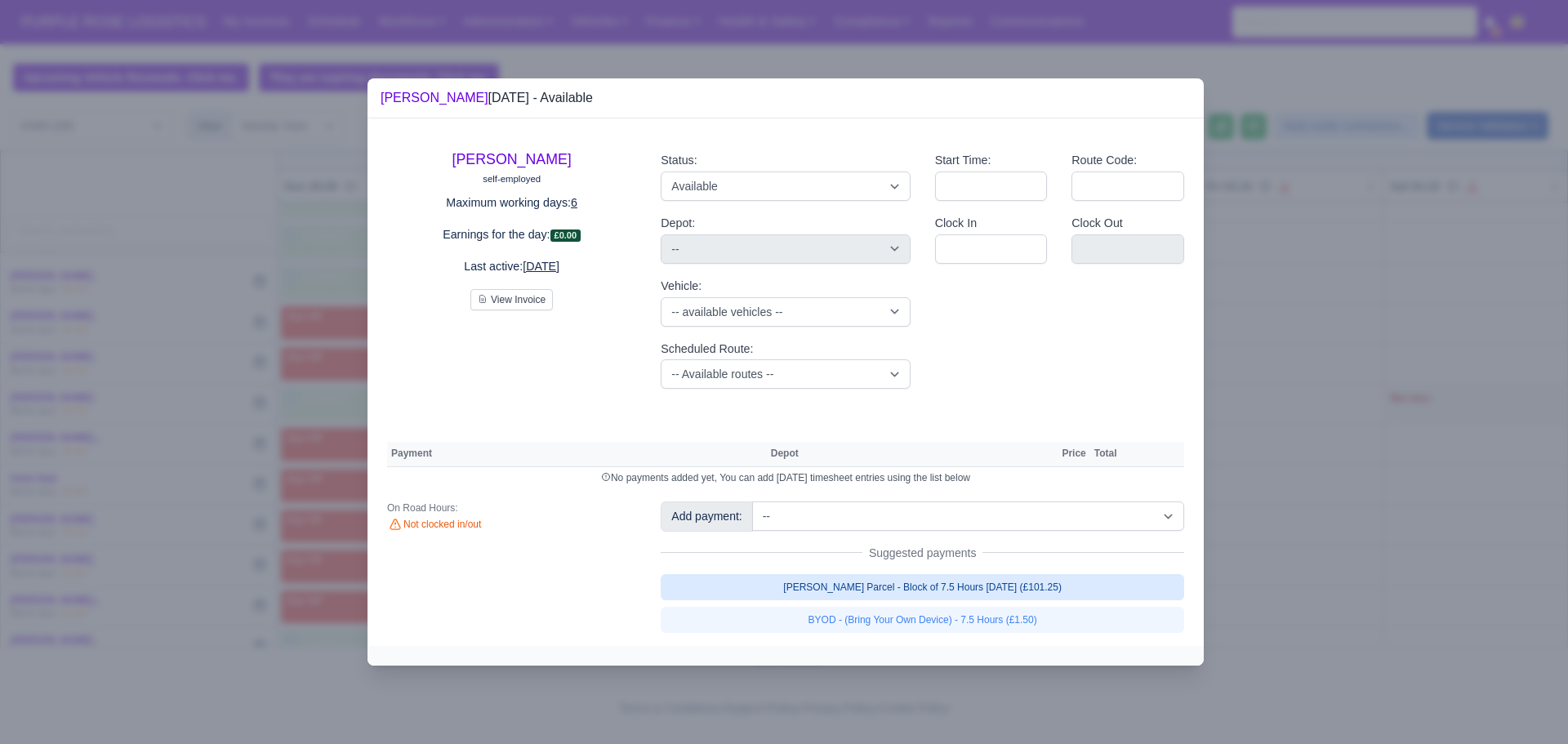
click at [901, 583] on link "[PERSON_NAME] Parcel - Block of 7.5 Hours [DATE] (£101.25)" at bounding box center [922, 587] width 523 height 26
select select "5"
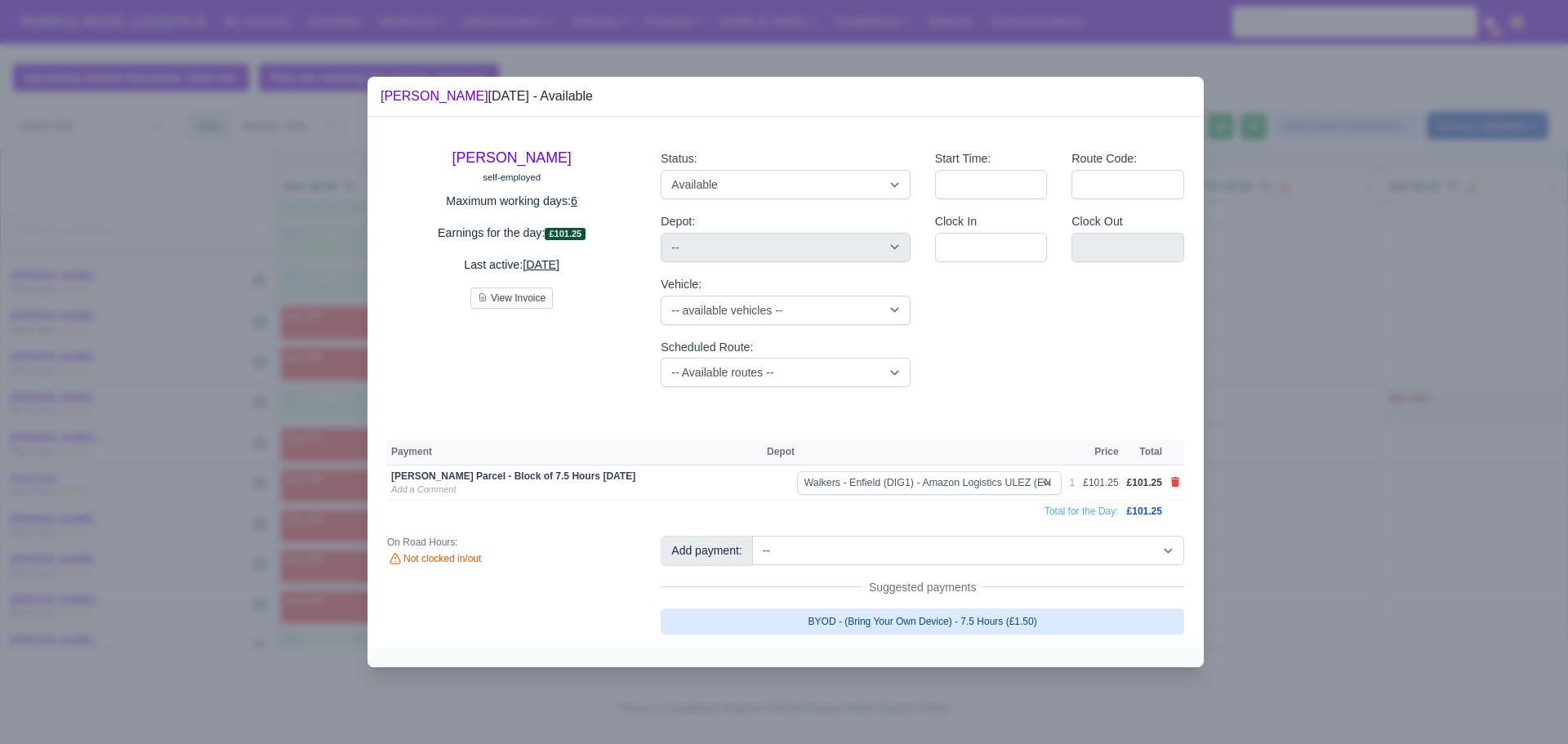
click at [908, 622] on link "BYOD - (Bring Your Own Device) - 7.5 Hours (£1.50)" at bounding box center [922, 622] width 523 height 26
select select "5"
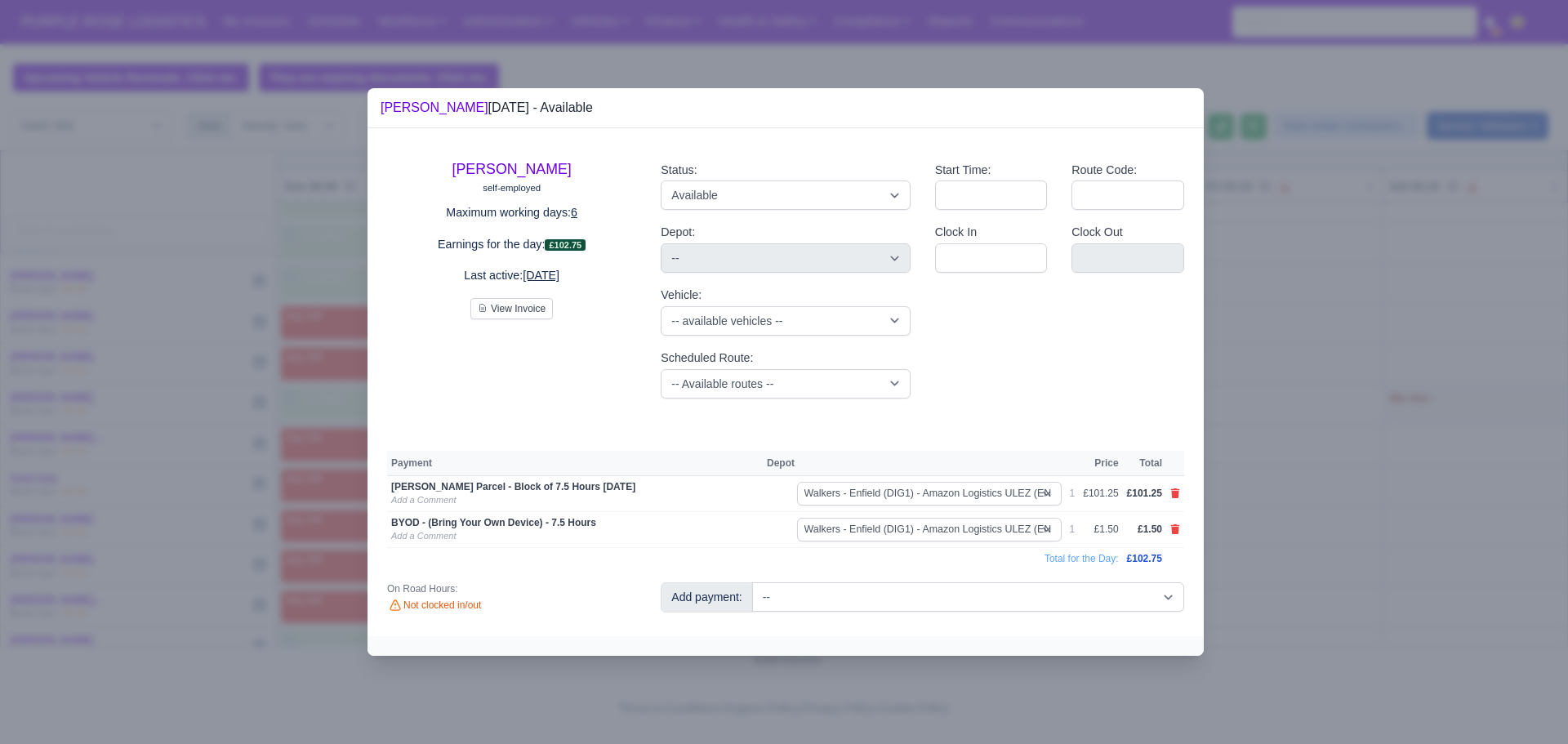
click at [1269, 331] on div at bounding box center [784, 372] width 1568 height 744
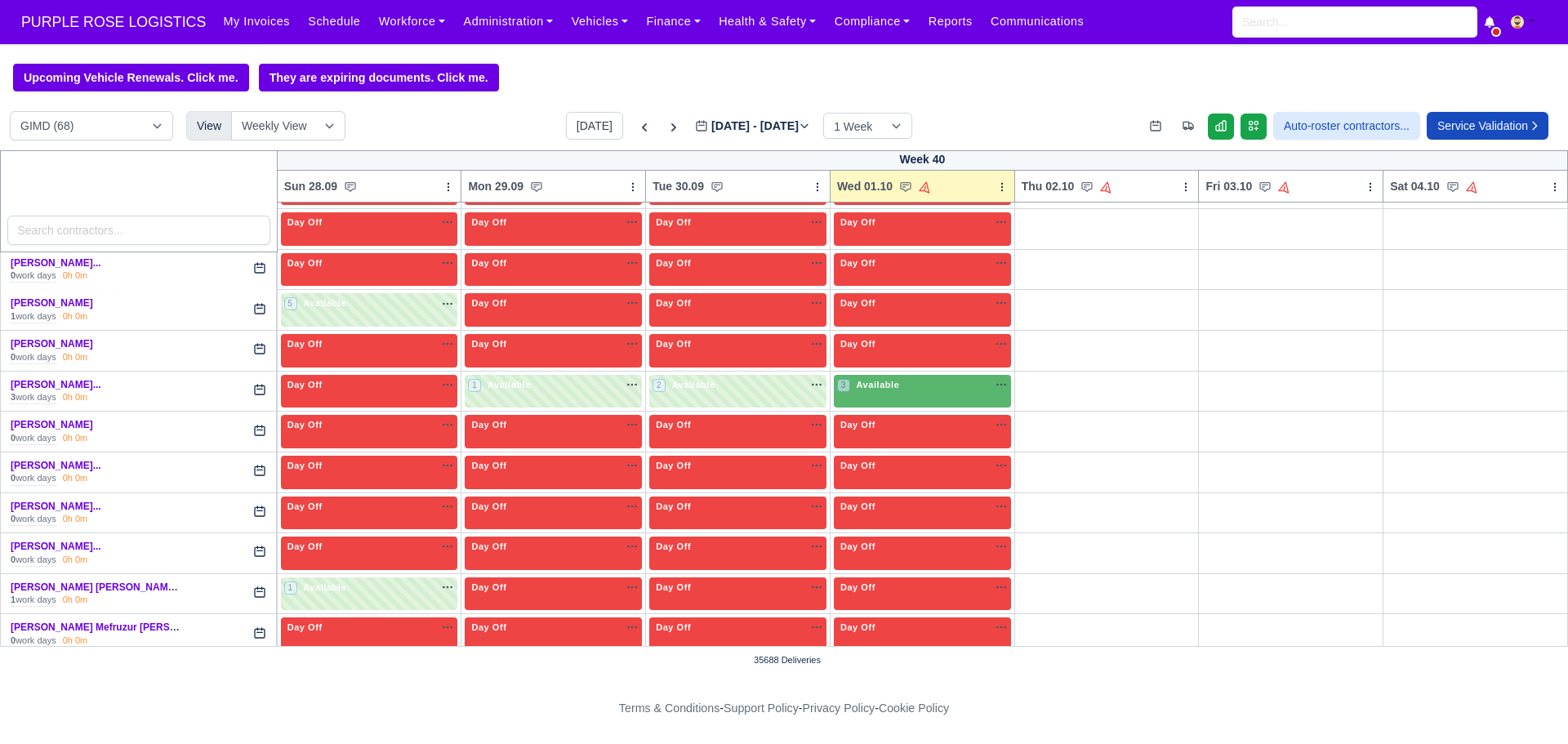
scroll to position [1466, 0]
click at [928, 381] on div "3 Available na" at bounding box center [922, 384] width 171 height 14
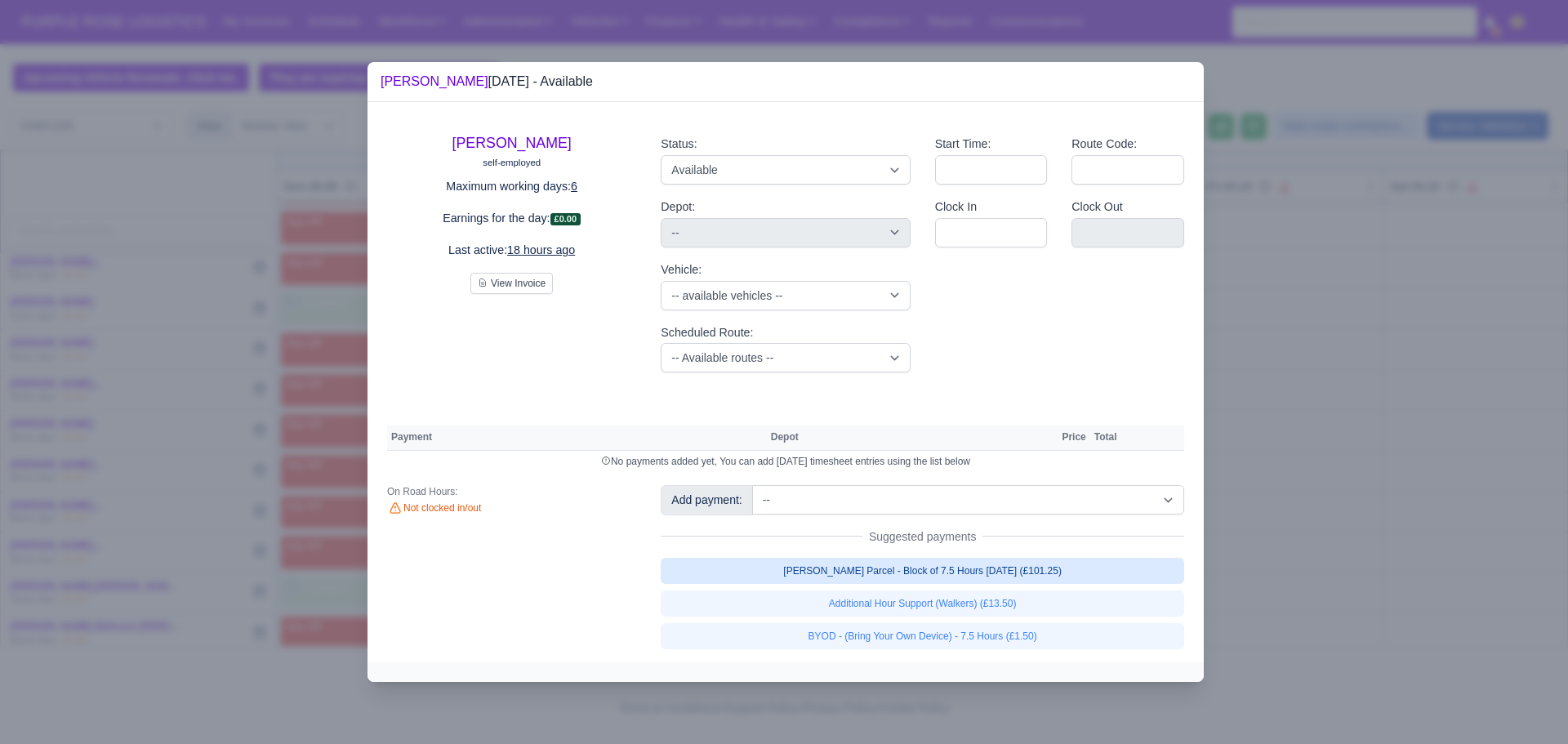
click at [825, 564] on link "[PERSON_NAME] Parcel - Block of 7.5 Hours [DATE] (£101.25)" at bounding box center [922, 571] width 523 height 26
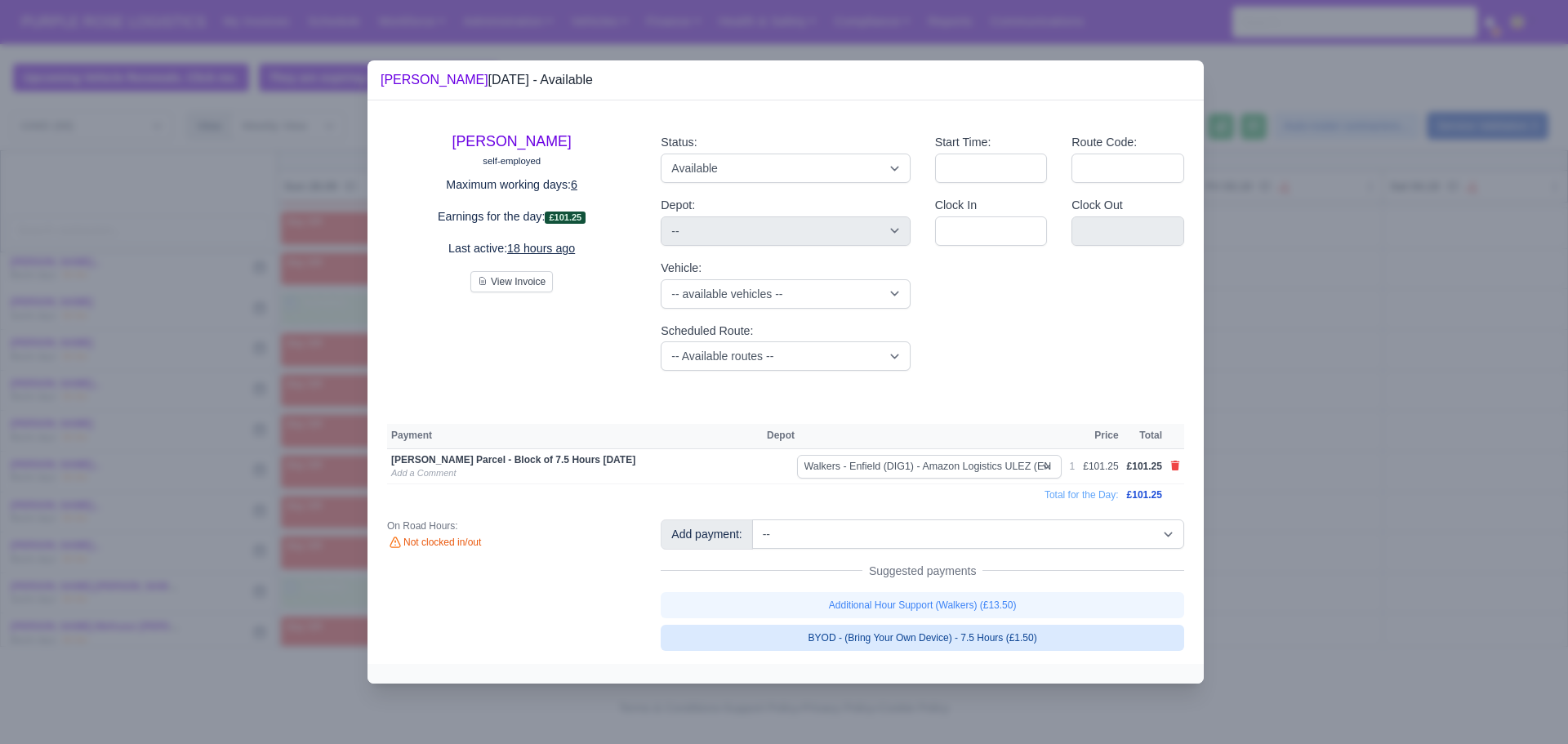
click at [862, 631] on link "BYOD - (Bring Your Own Device) - 7.5 Hours (£1.50)" at bounding box center [922, 637] width 523 height 26
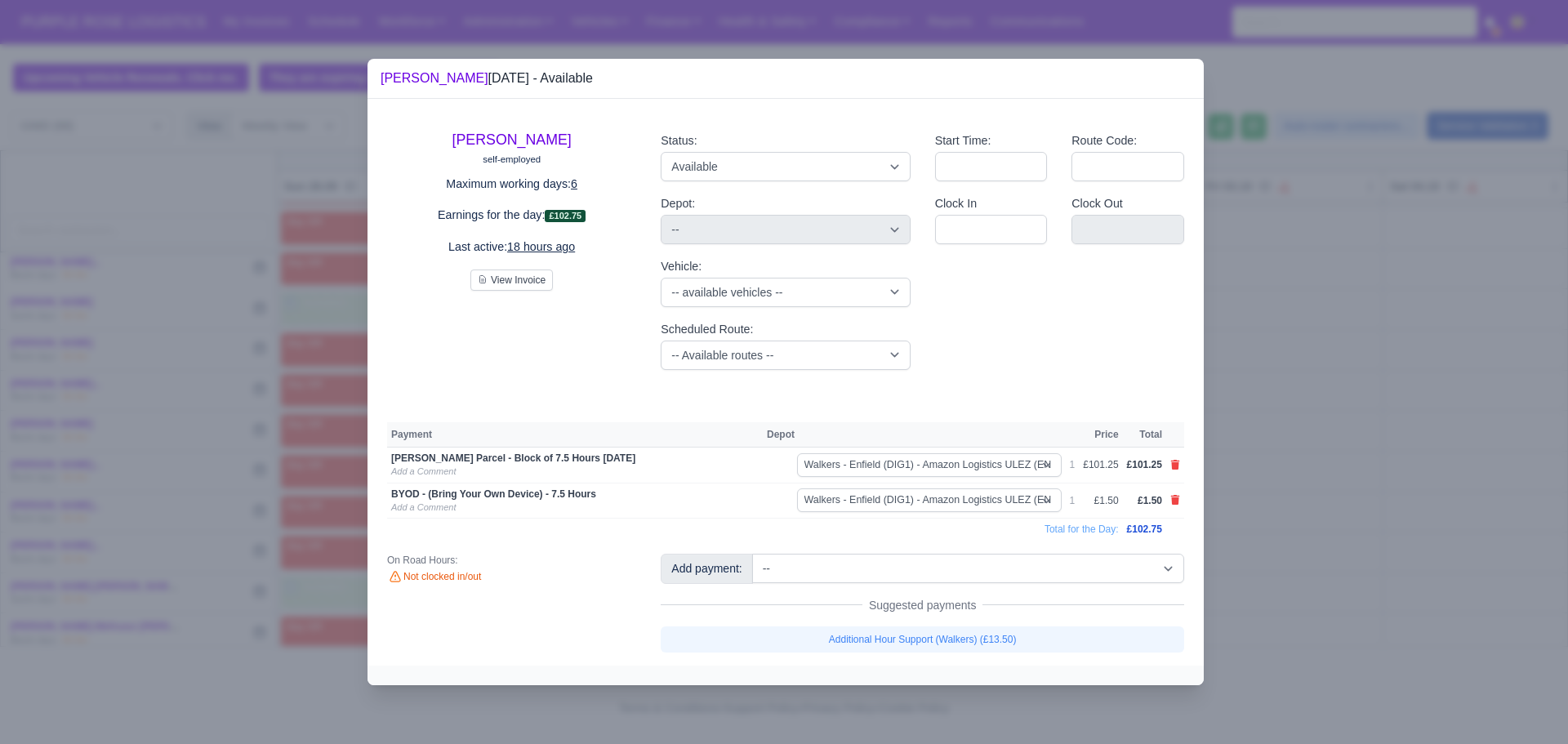
click at [1303, 346] on div at bounding box center [784, 372] width 1568 height 744
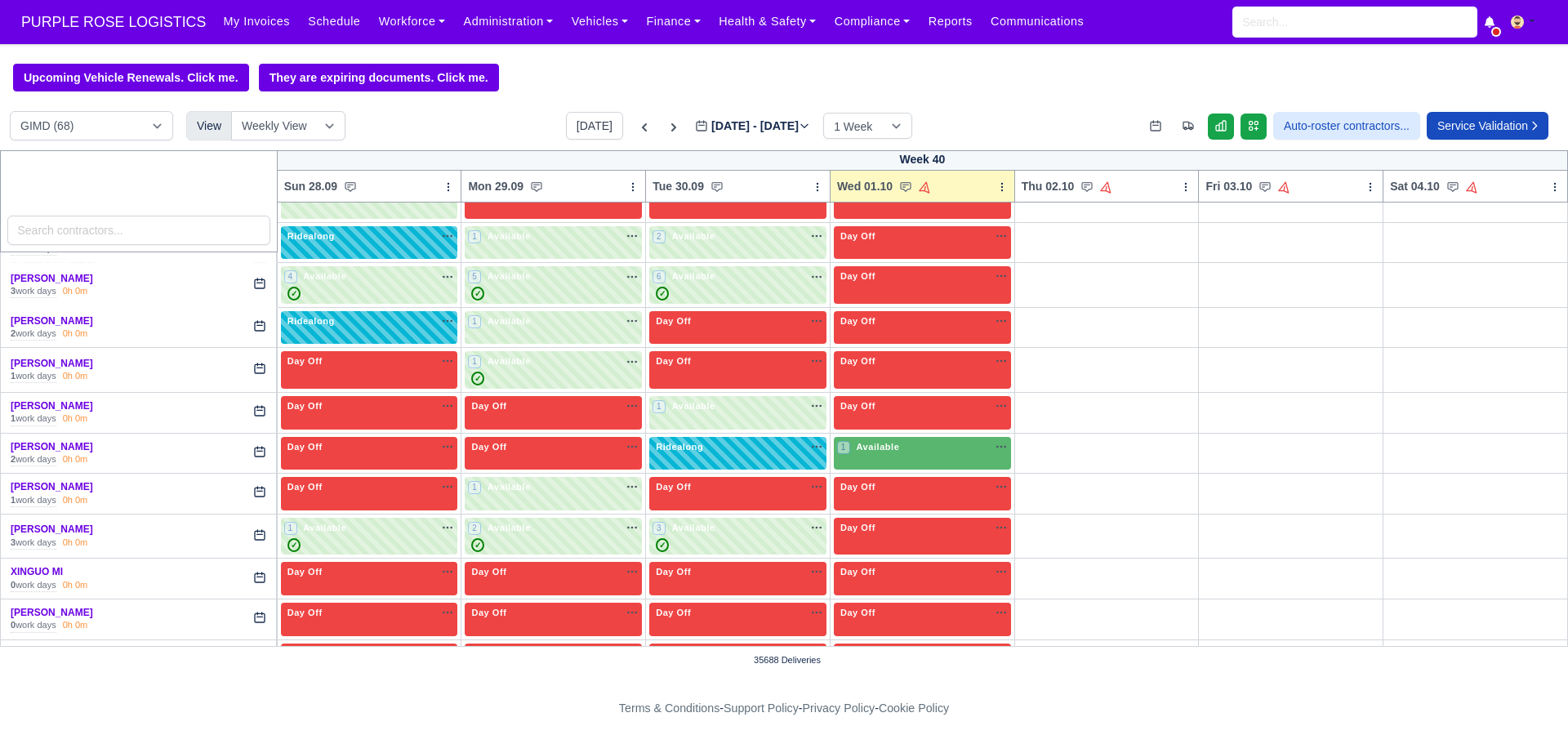
scroll to position [2469, 0]
click at [756, 448] on div "Ridealong na" at bounding box center [738, 446] width 171 height 14
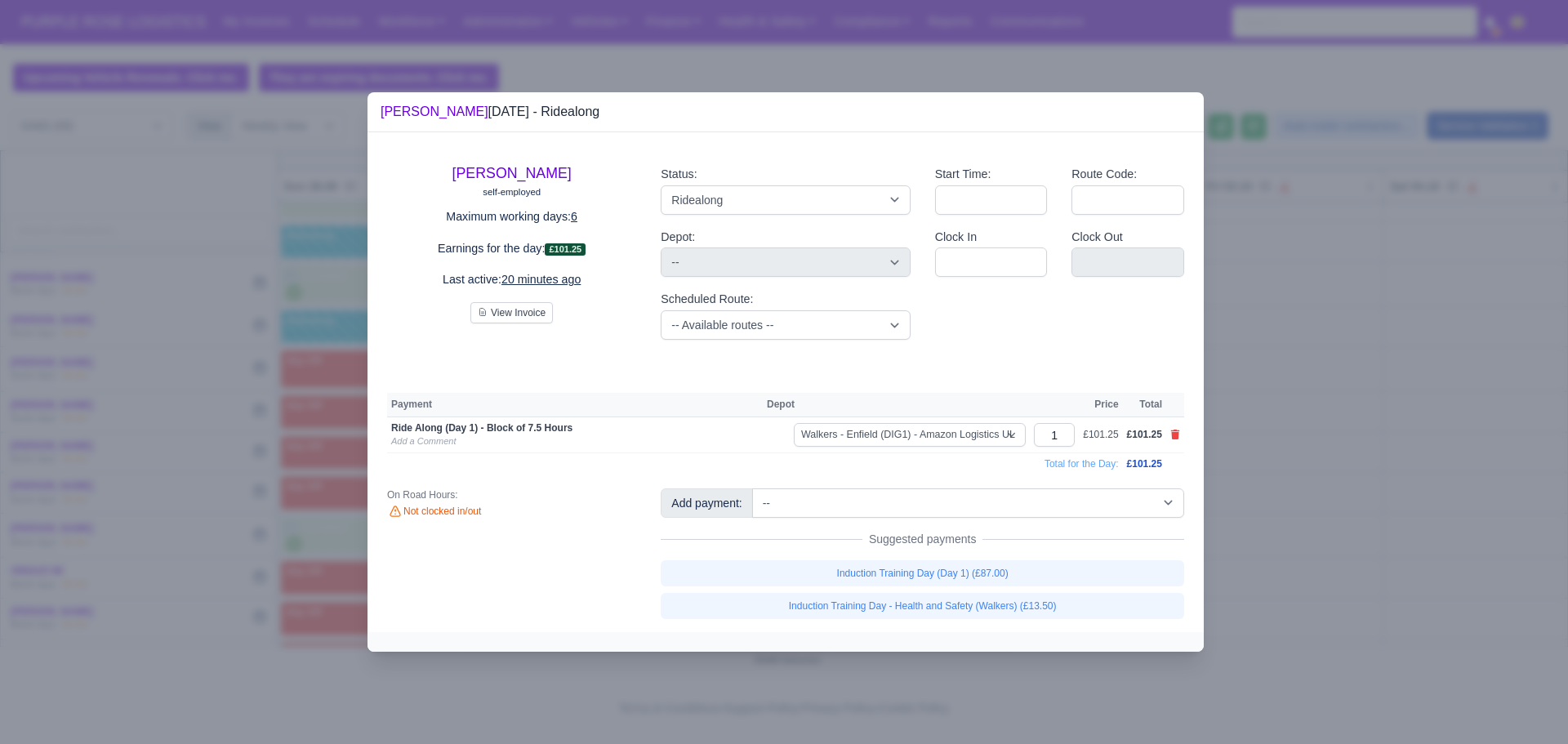
click at [1328, 377] on div at bounding box center [784, 372] width 1568 height 744
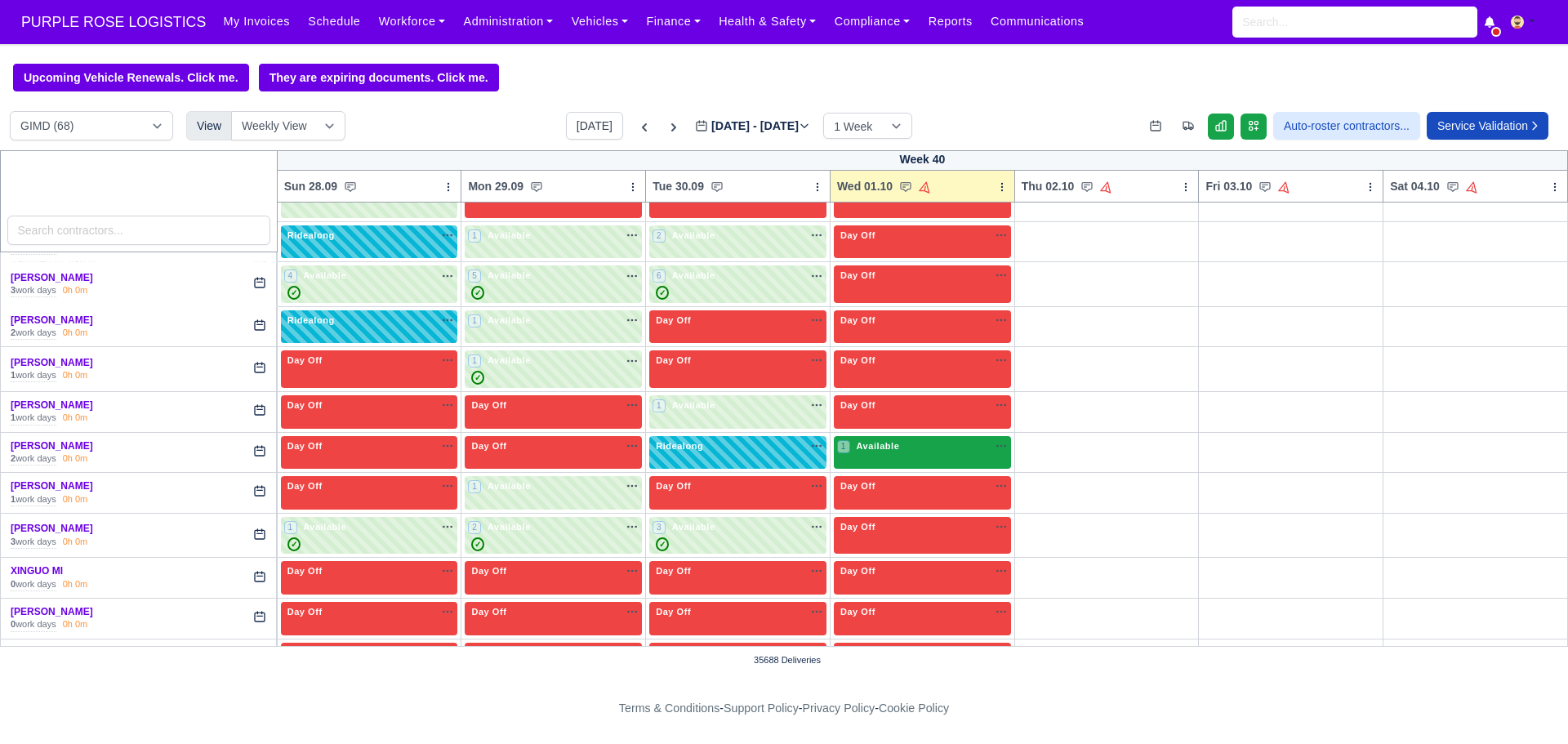
click at [924, 440] on div "1 Available na" at bounding box center [922, 446] width 171 height 14
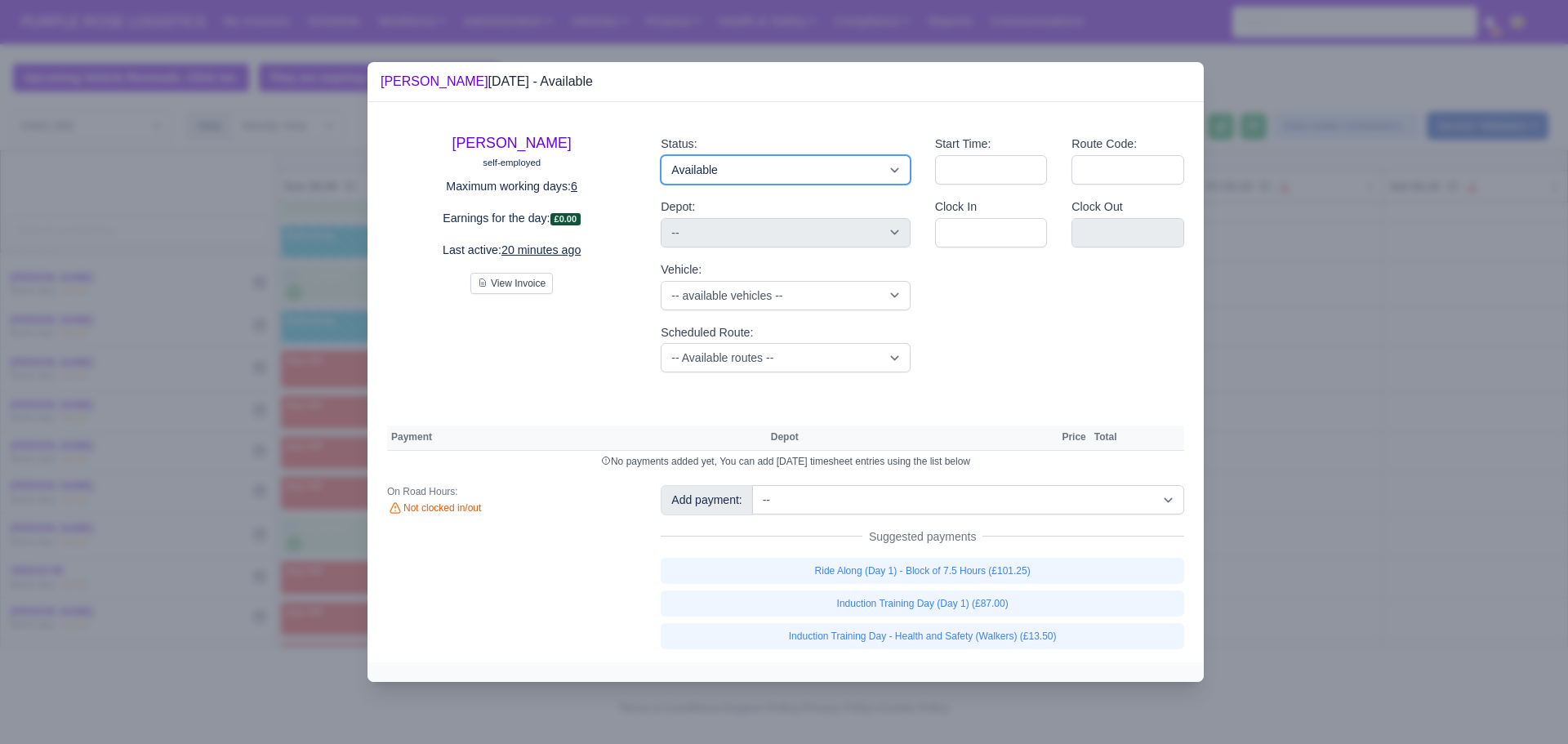
click at [821, 157] on select "Available Day Off Stand By Holiday Other Depot In Office OSM Ridealong Nursery …" at bounding box center [785, 170] width 249 height 30
click at [661, 155] on select "Available Day Off Stand By Holiday Other Depot In Office OSM Ridealong Nursery …" at bounding box center [785, 170] width 249 height 30
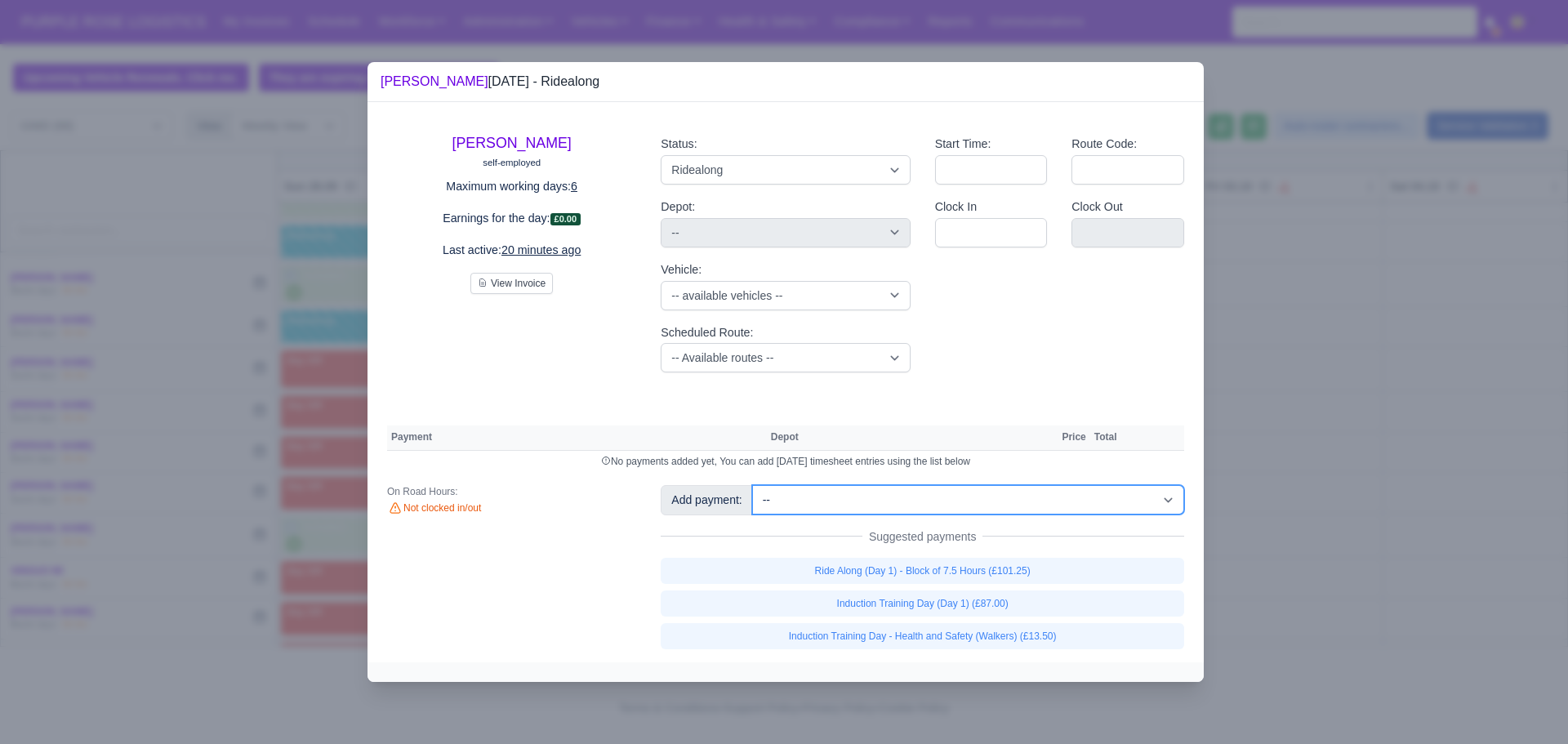
click at [910, 503] on select "-- Additional Hour Support (£14.50) Additional Hour Support (Walkers) (£13.50) …" at bounding box center [968, 500] width 432 height 30
click at [1160, 491] on select "-- Additional Hour Support (£14.50) Additional Hour Support (Walkers) (£13.50) …" at bounding box center [968, 500] width 432 height 30
click at [752, 485] on select "-- Additional Hour Support (£14.50) Additional Hour Support (Walkers) (£13.50) …" at bounding box center [968, 500] width 432 height 30
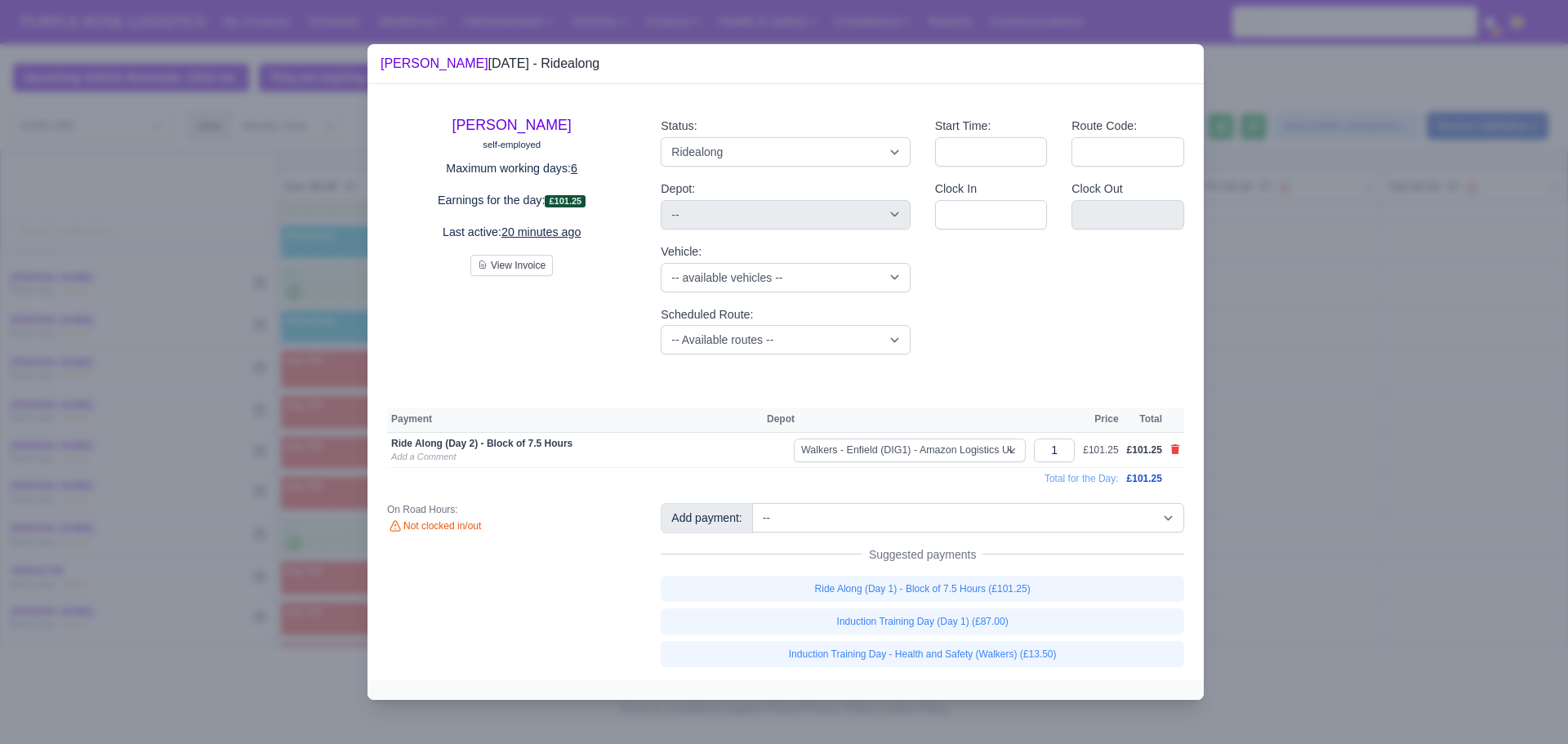
click at [1415, 338] on div at bounding box center [784, 372] width 1568 height 744
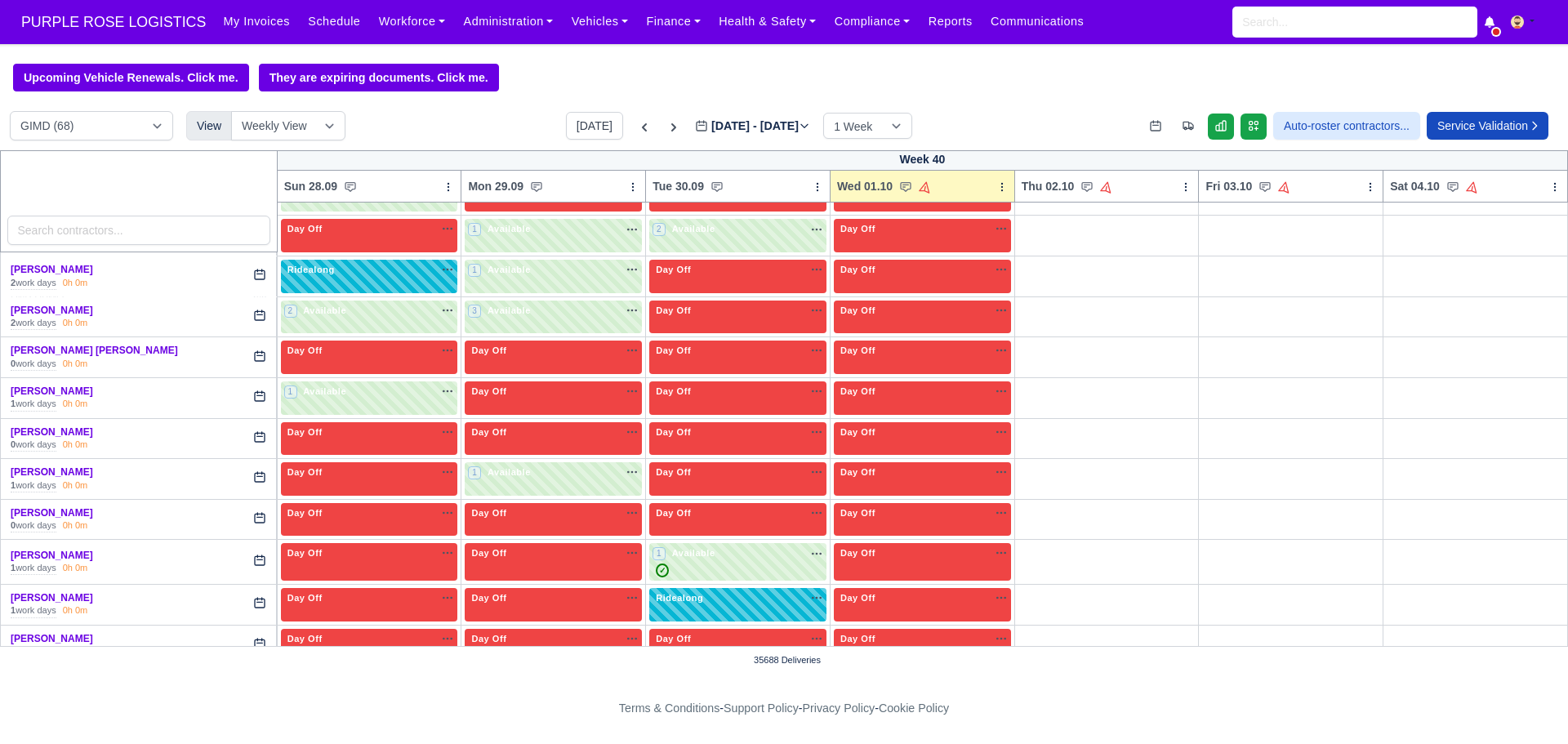
scroll to position [0, 0]
